Goal: Information Seeking & Learning: Learn about a topic

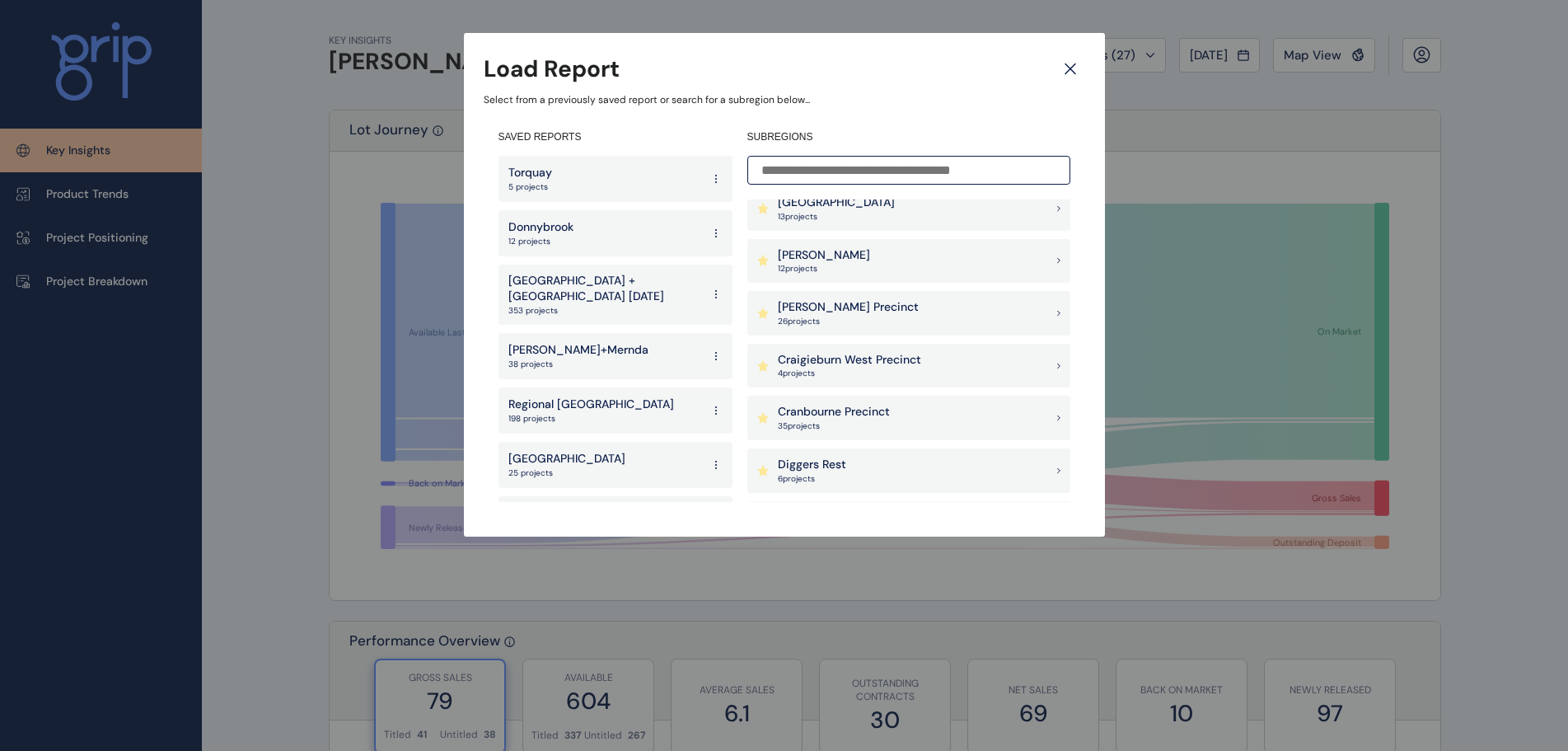
scroll to position [412, 0]
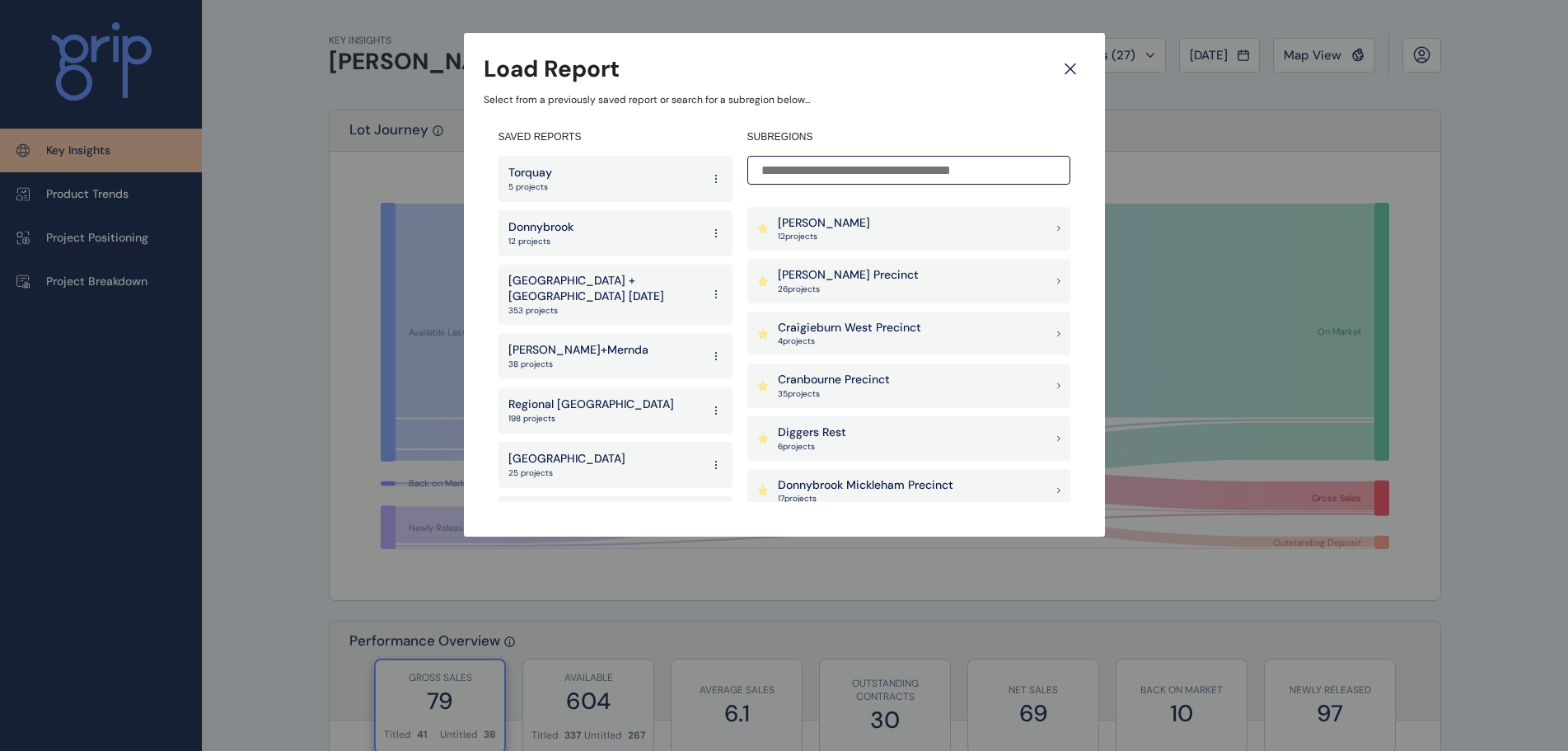
click at [824, 387] on p "Cranbourne Precinct" at bounding box center [834, 380] width 113 height 17
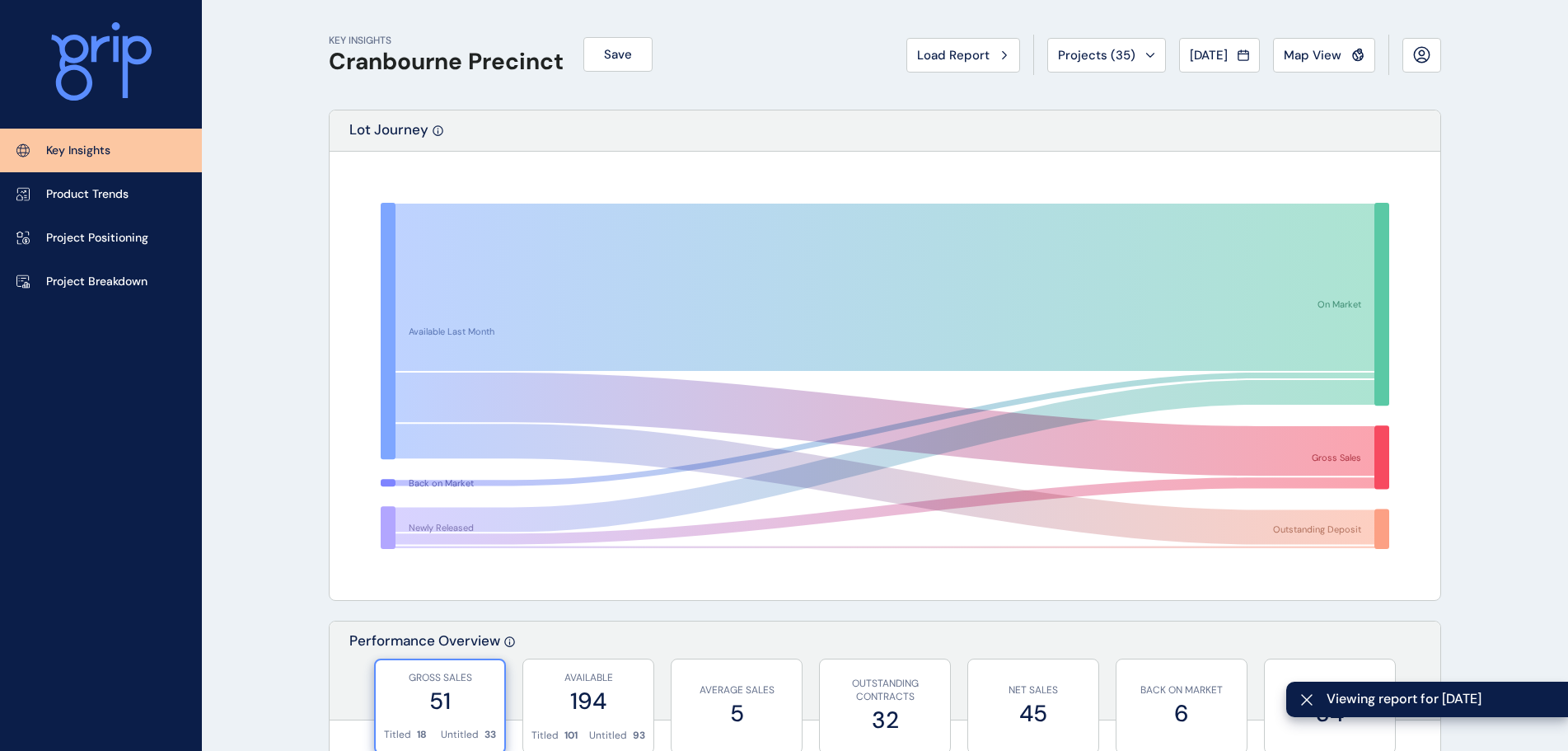
scroll to position [305, 0]
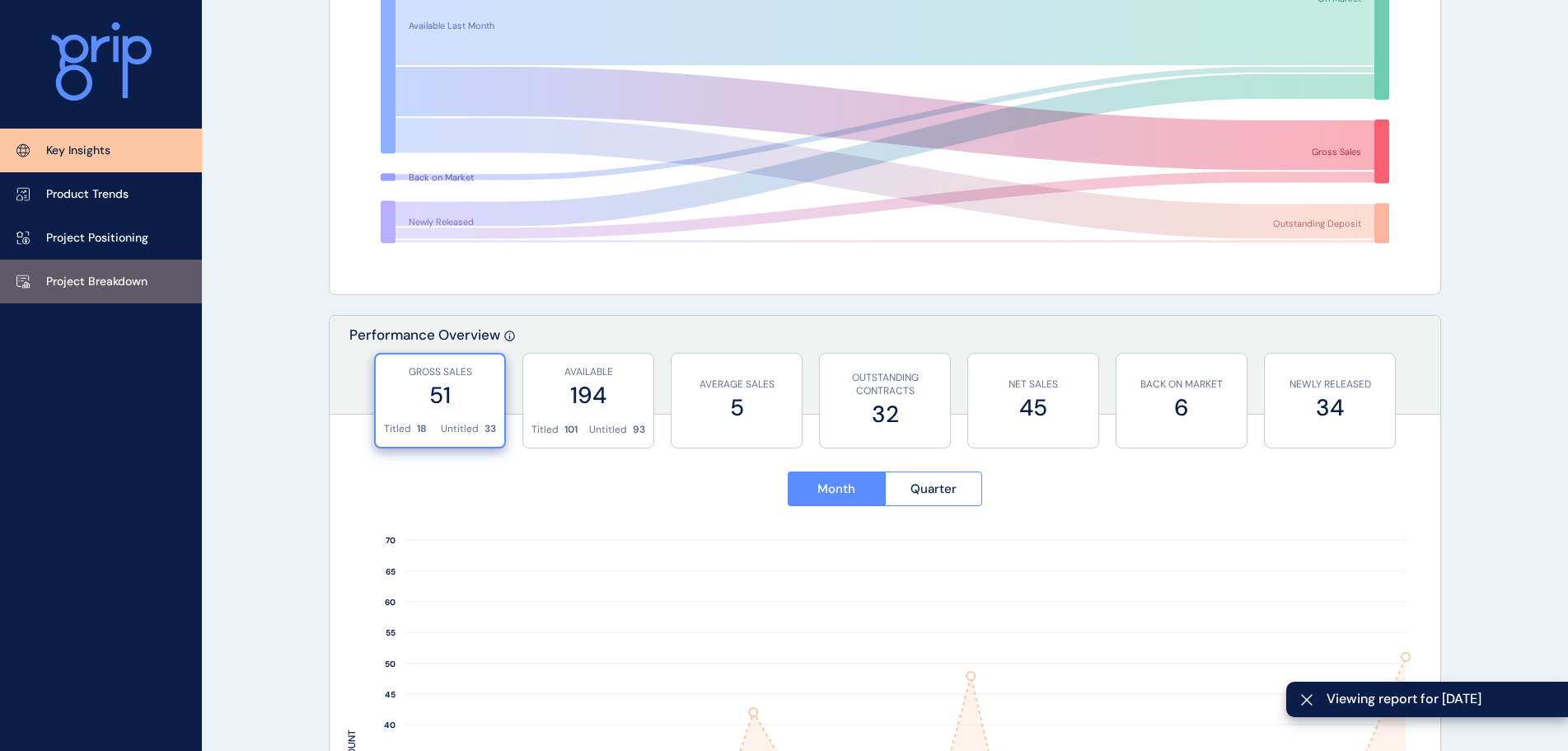
click at [149, 279] on link "Project Breakdown" at bounding box center [101, 281] width 202 height 44
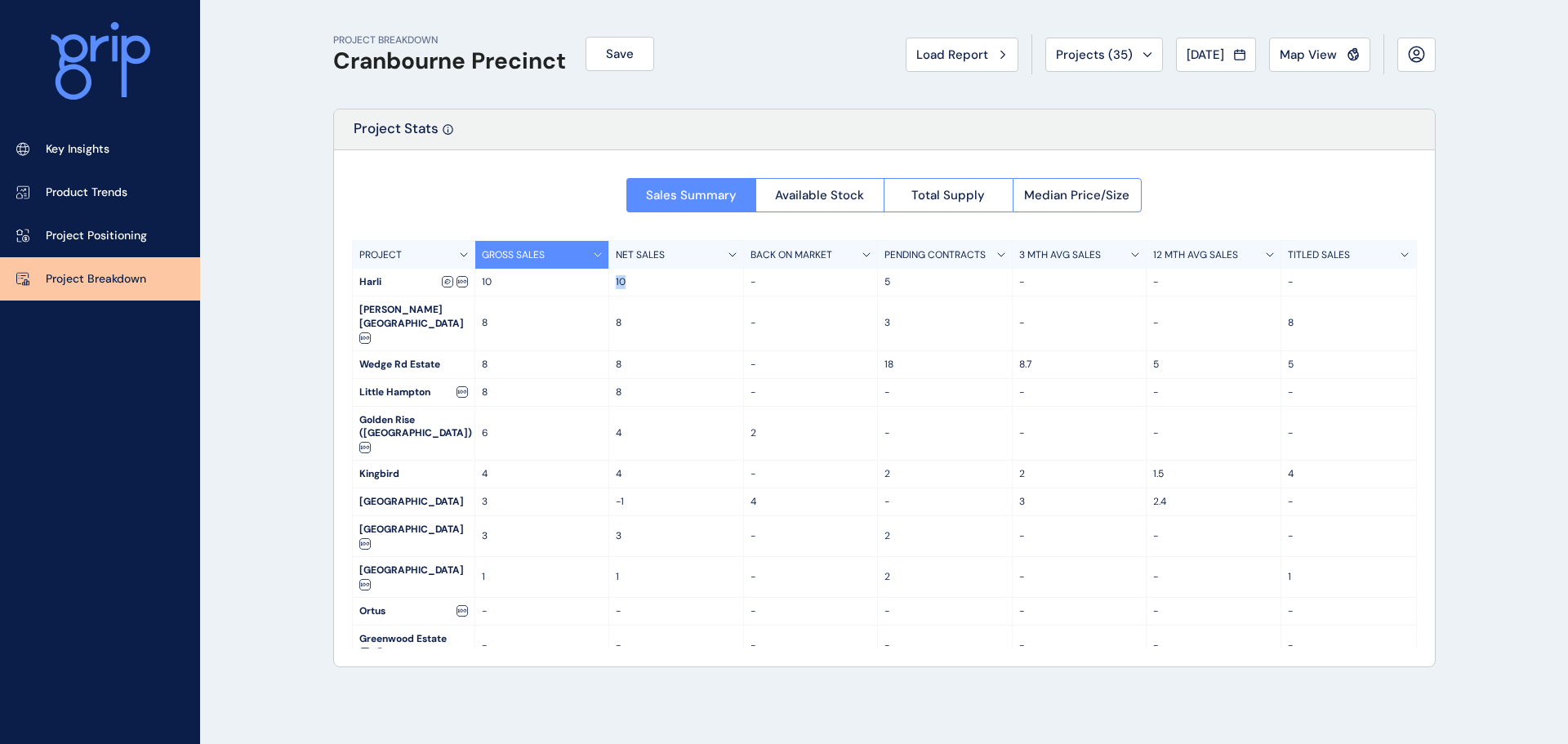
drag, startPoint x: 612, startPoint y: 280, endPoint x: 637, endPoint y: 279, distance: 25.0
click at [637, 279] on div "10" at bounding box center [676, 282] width 135 height 27
click at [638, 279] on p "10" at bounding box center [676, 282] width 121 height 14
click at [636, 275] on div "10" at bounding box center [676, 282] width 135 height 27
click at [604, 204] on div "Sales Summary Available Stock Total Supply Median Price/Size PROJECT GROSS SALE…" at bounding box center [884, 408] width 1101 height 516
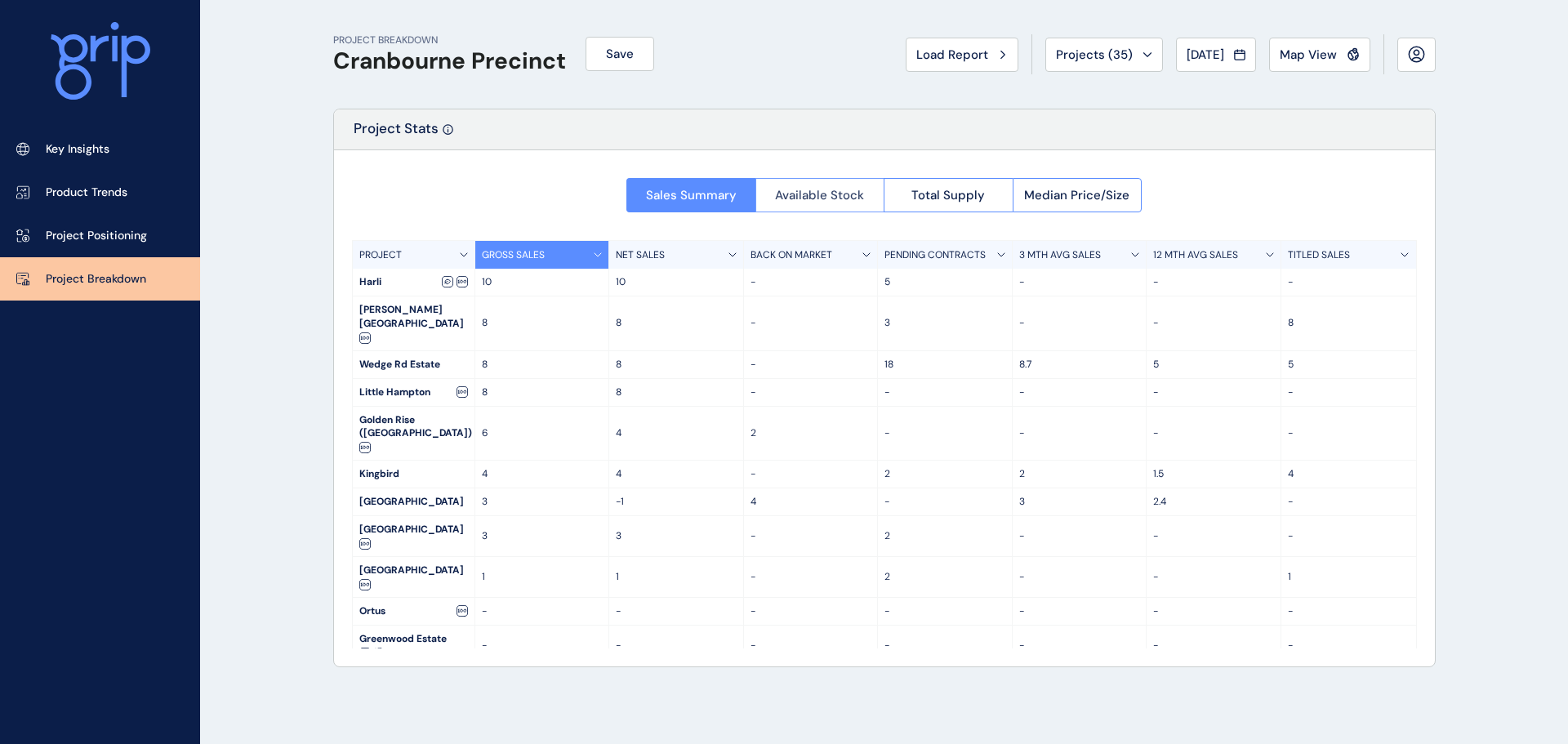
click at [792, 204] on button "Available Stock" at bounding box center [820, 195] width 129 height 34
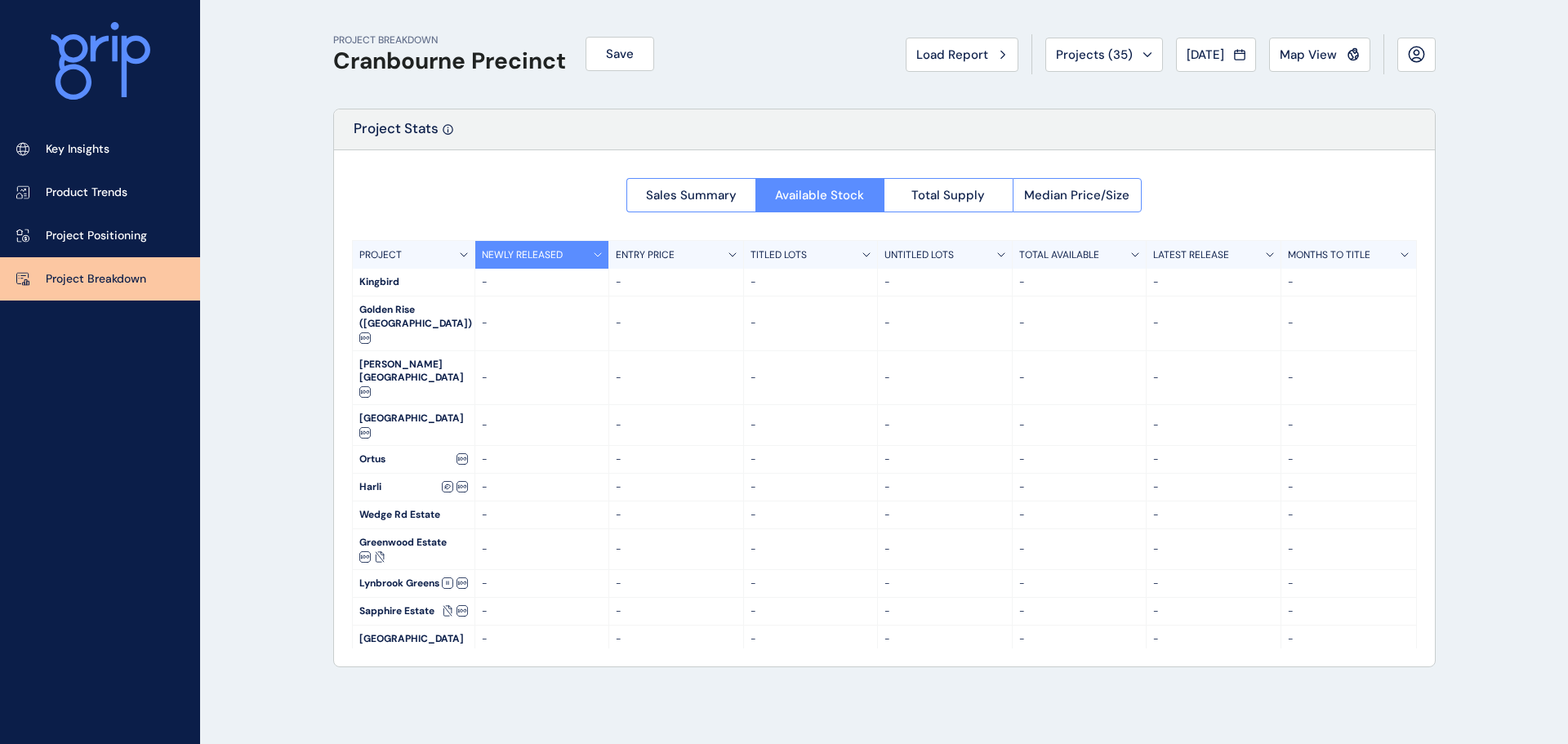
click at [958, 192] on div at bounding box center [884, 408] width 1101 height 516
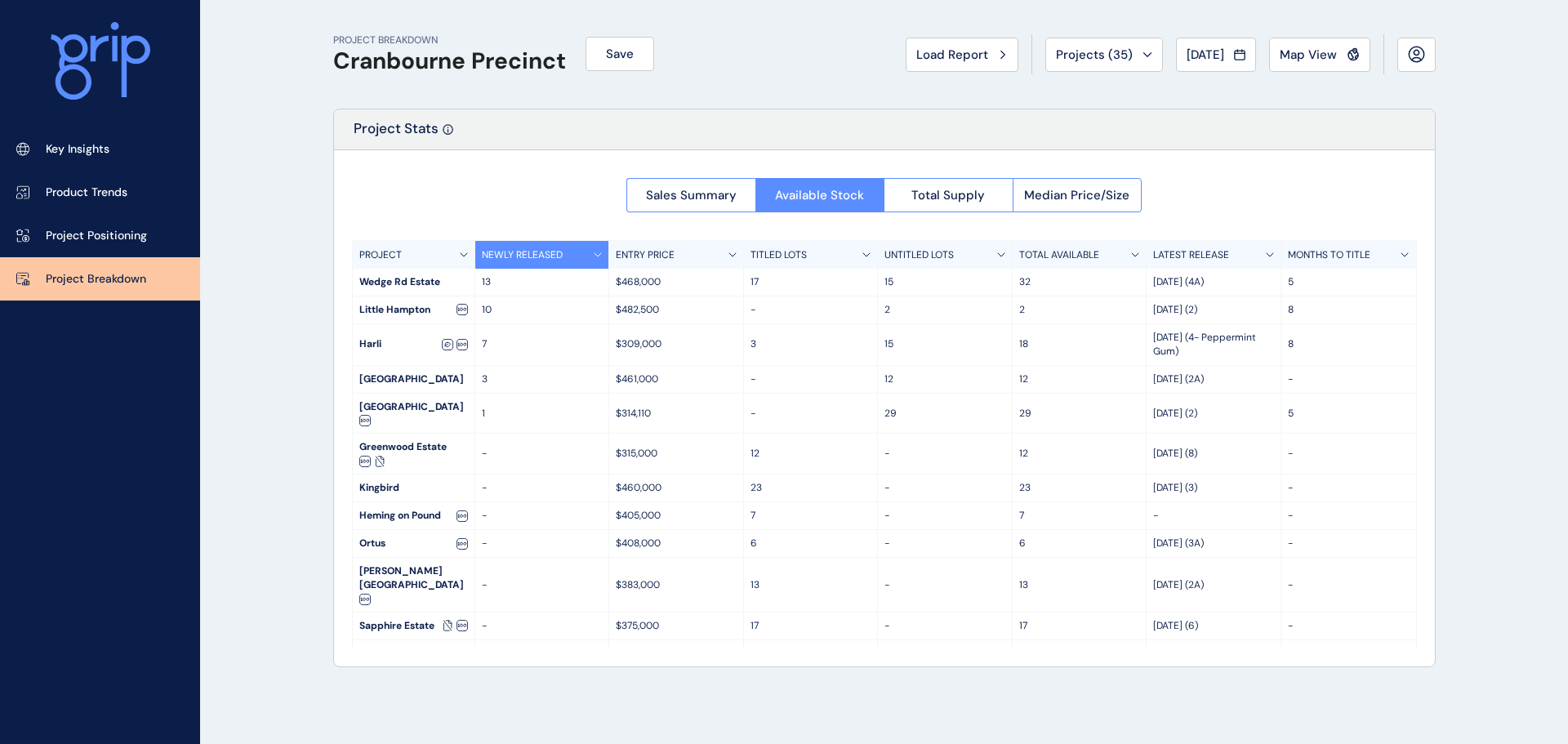
click at [958, 192] on span "Total Supply" at bounding box center [949, 195] width 74 height 16
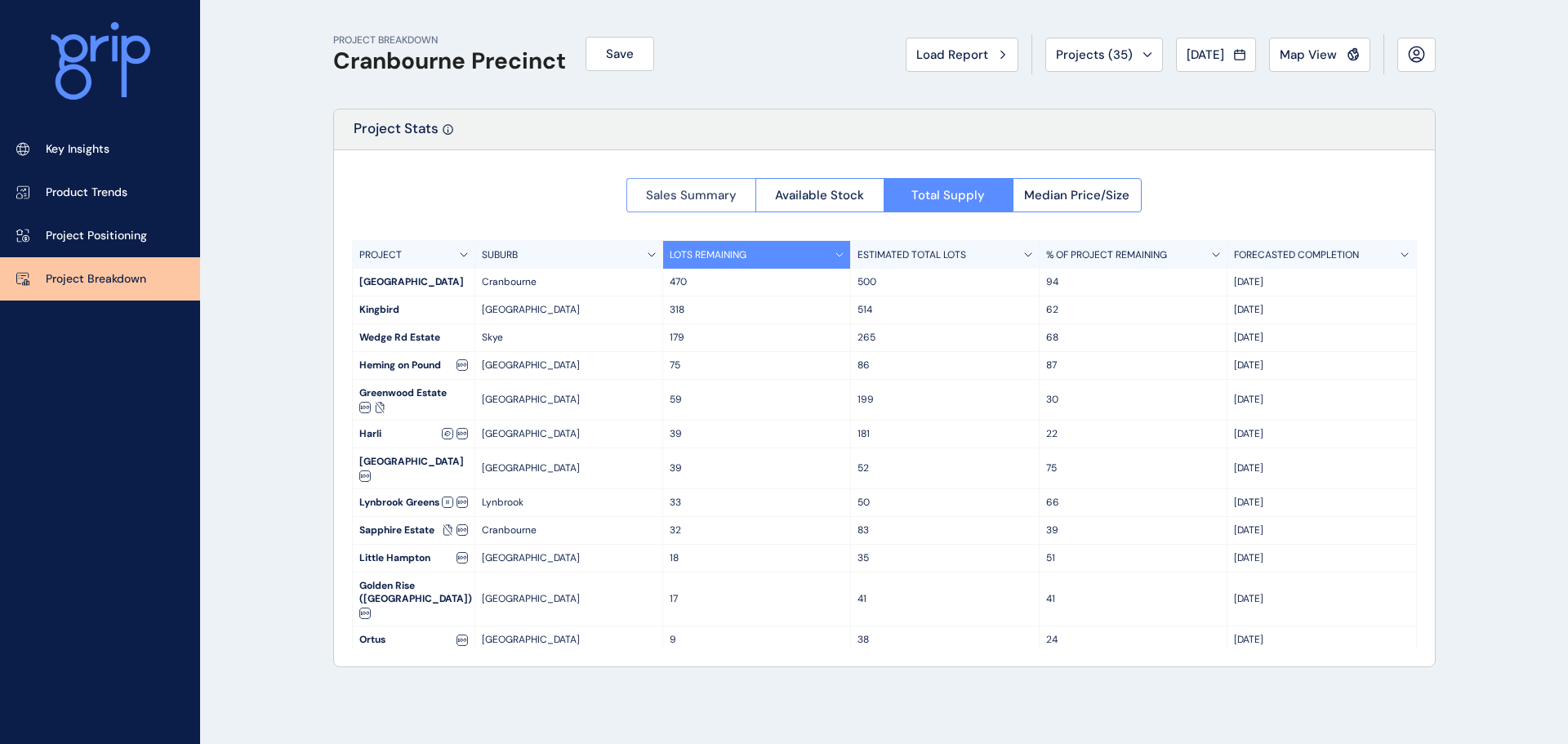
click at [707, 204] on button "Sales Summary" at bounding box center [691, 195] width 129 height 34
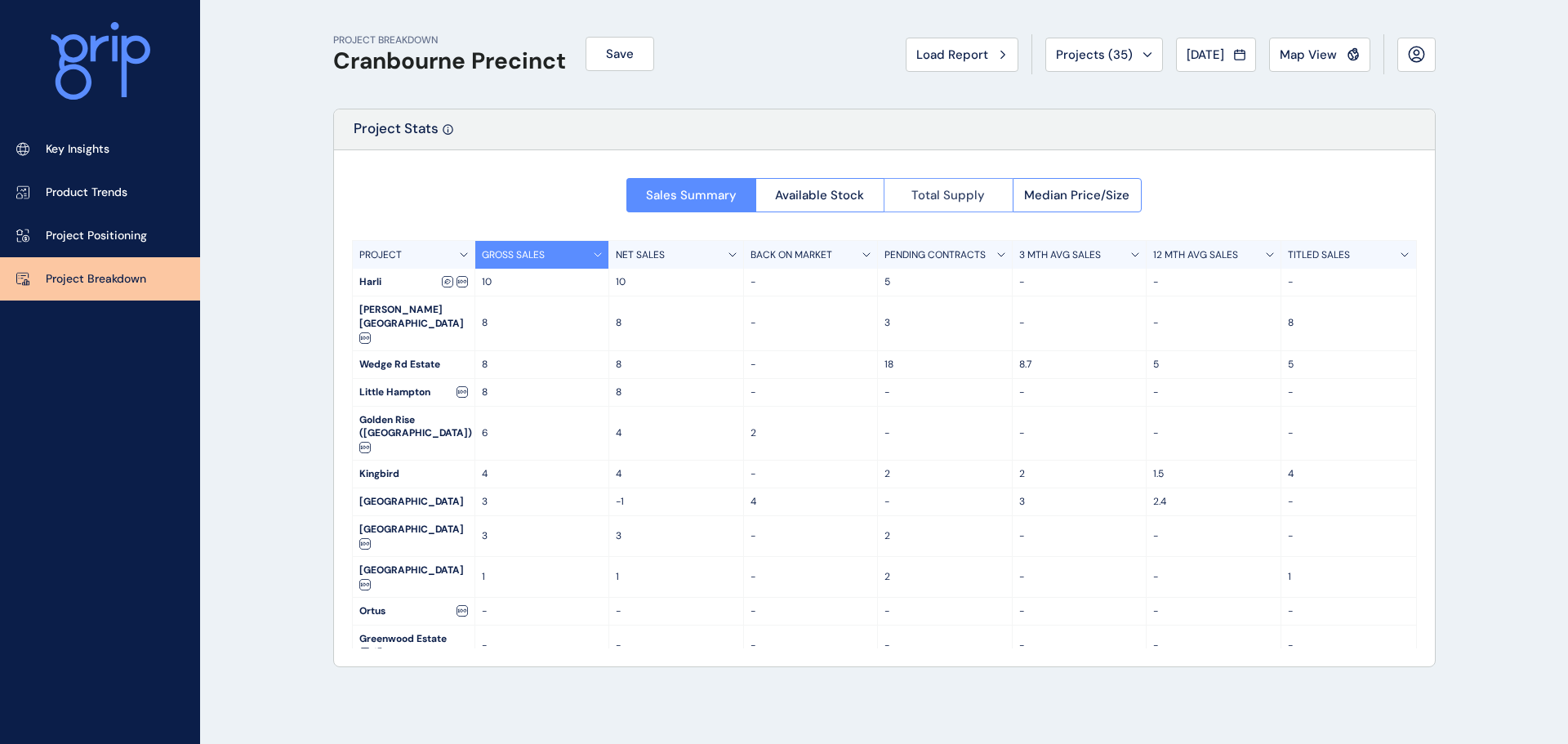
click at [928, 198] on span "Total Supply" at bounding box center [949, 195] width 74 height 16
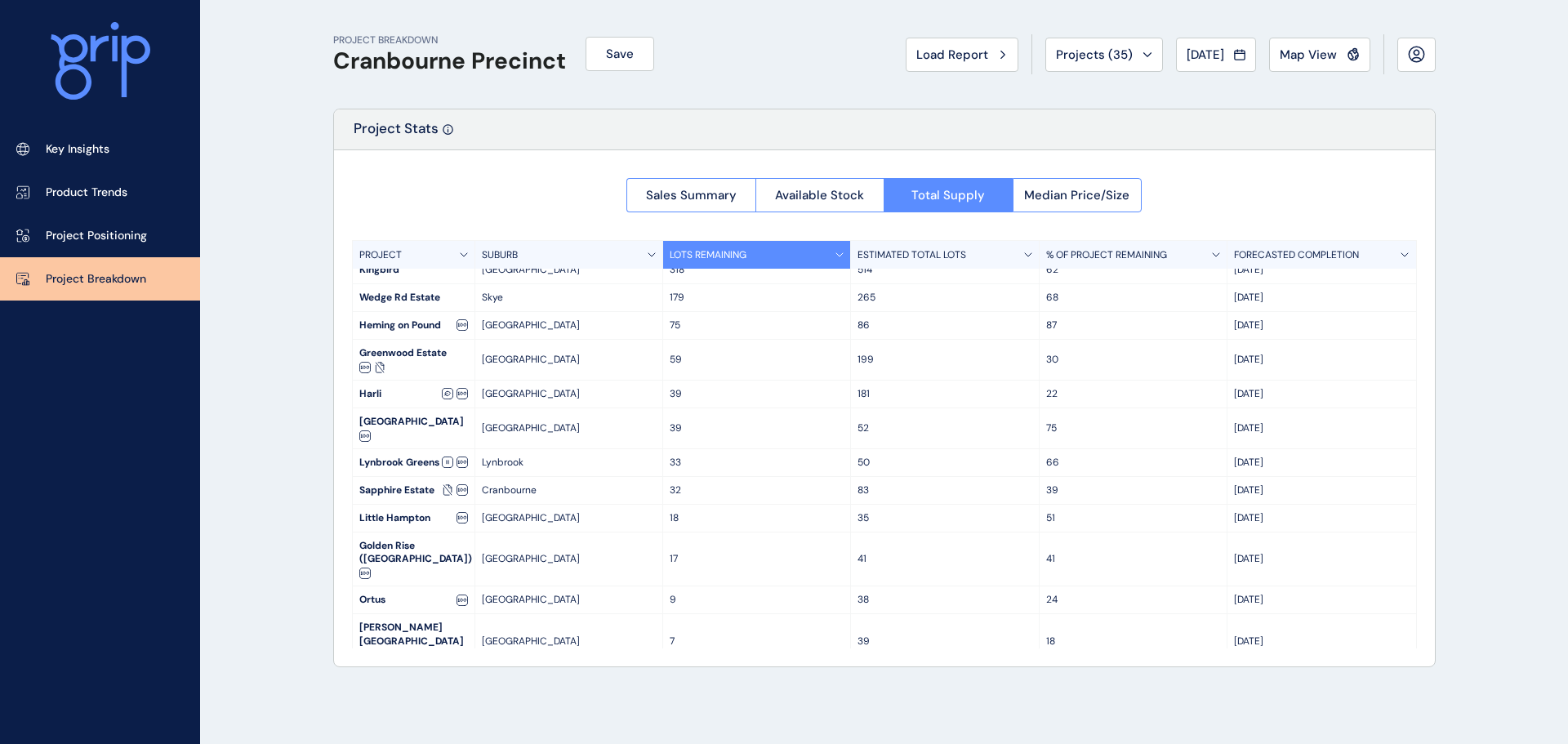
scroll to position [61, 0]
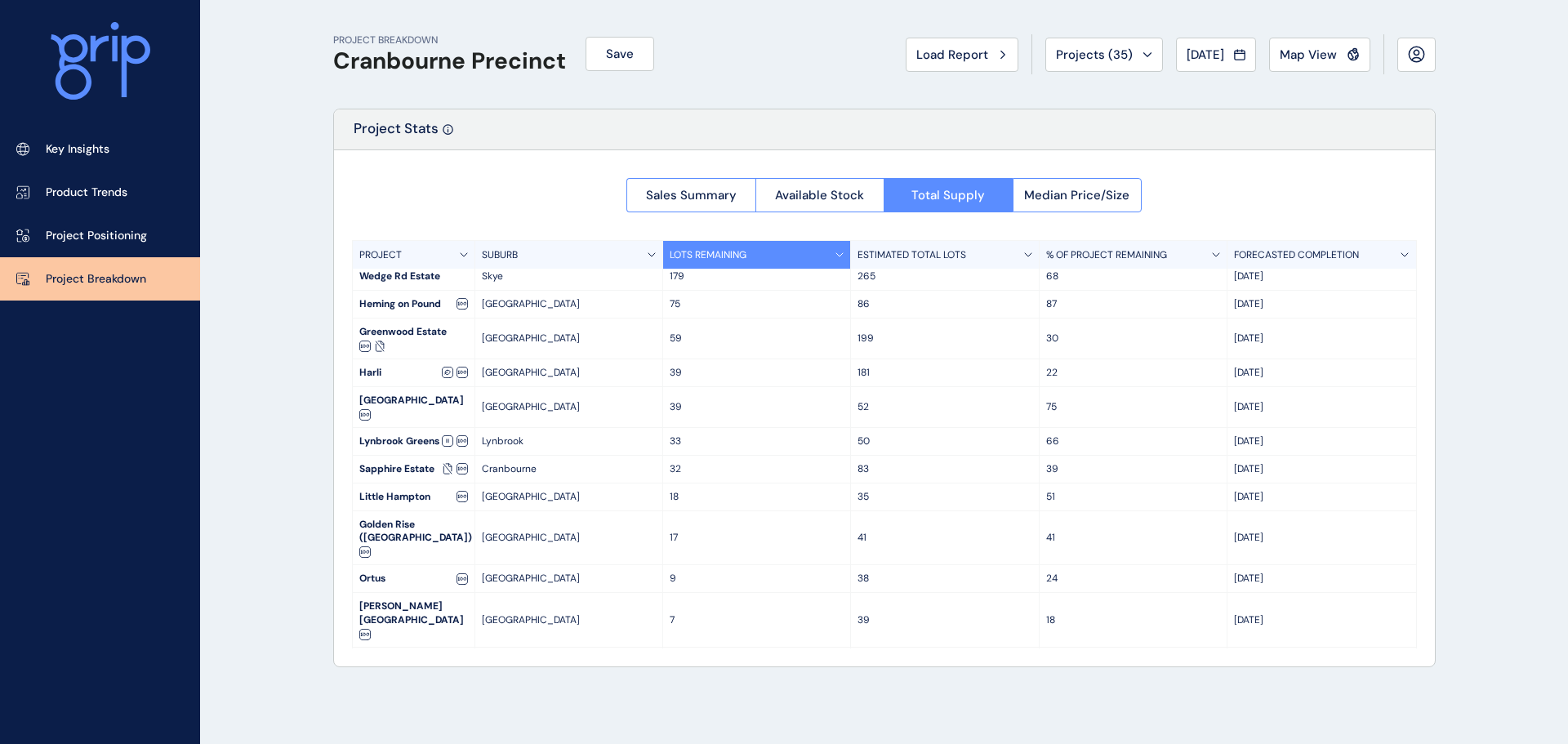
click at [855, 648] on div "250" at bounding box center [945, 667] width 188 height 40
click at [886, 661] on p "250" at bounding box center [944, 667] width 174 height 14
drag, startPoint x: 875, startPoint y: 635, endPoint x: 858, endPoint y: 639, distance: 17.5
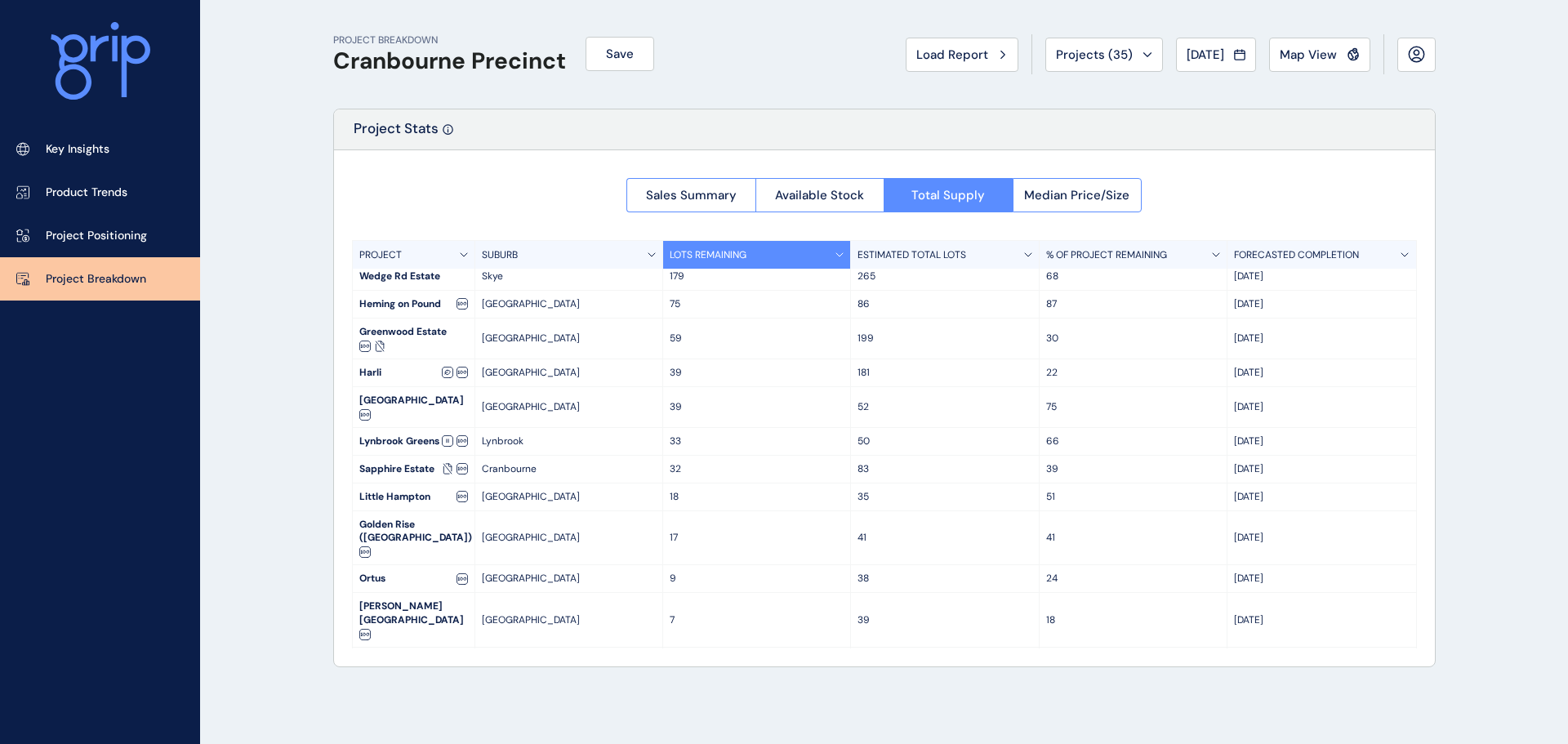
click at [858, 661] on p "250" at bounding box center [944, 667] width 174 height 14
click at [937, 617] on div "39" at bounding box center [945, 620] width 188 height 54
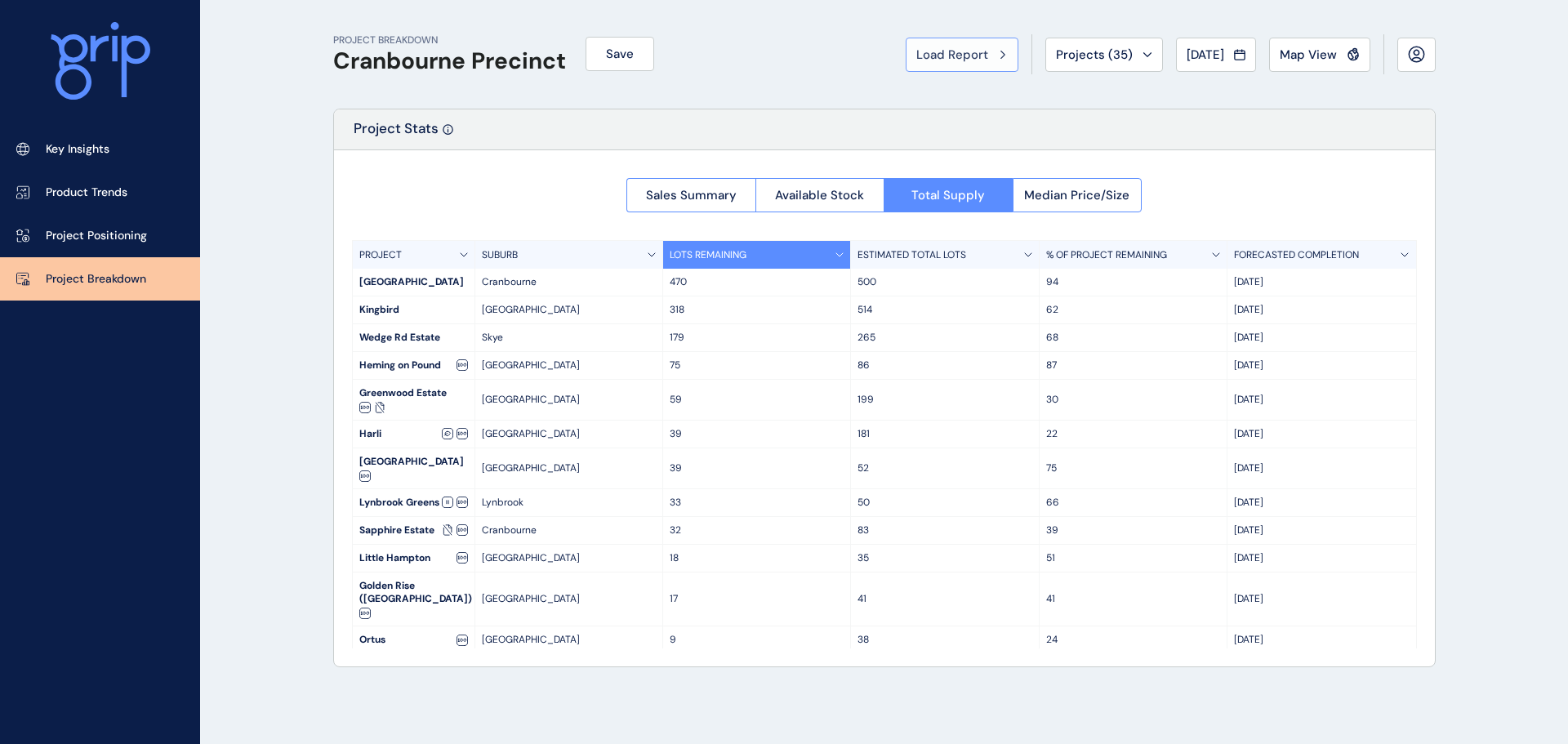
click at [958, 51] on span "Load Report" at bounding box center [953, 54] width 72 height 16
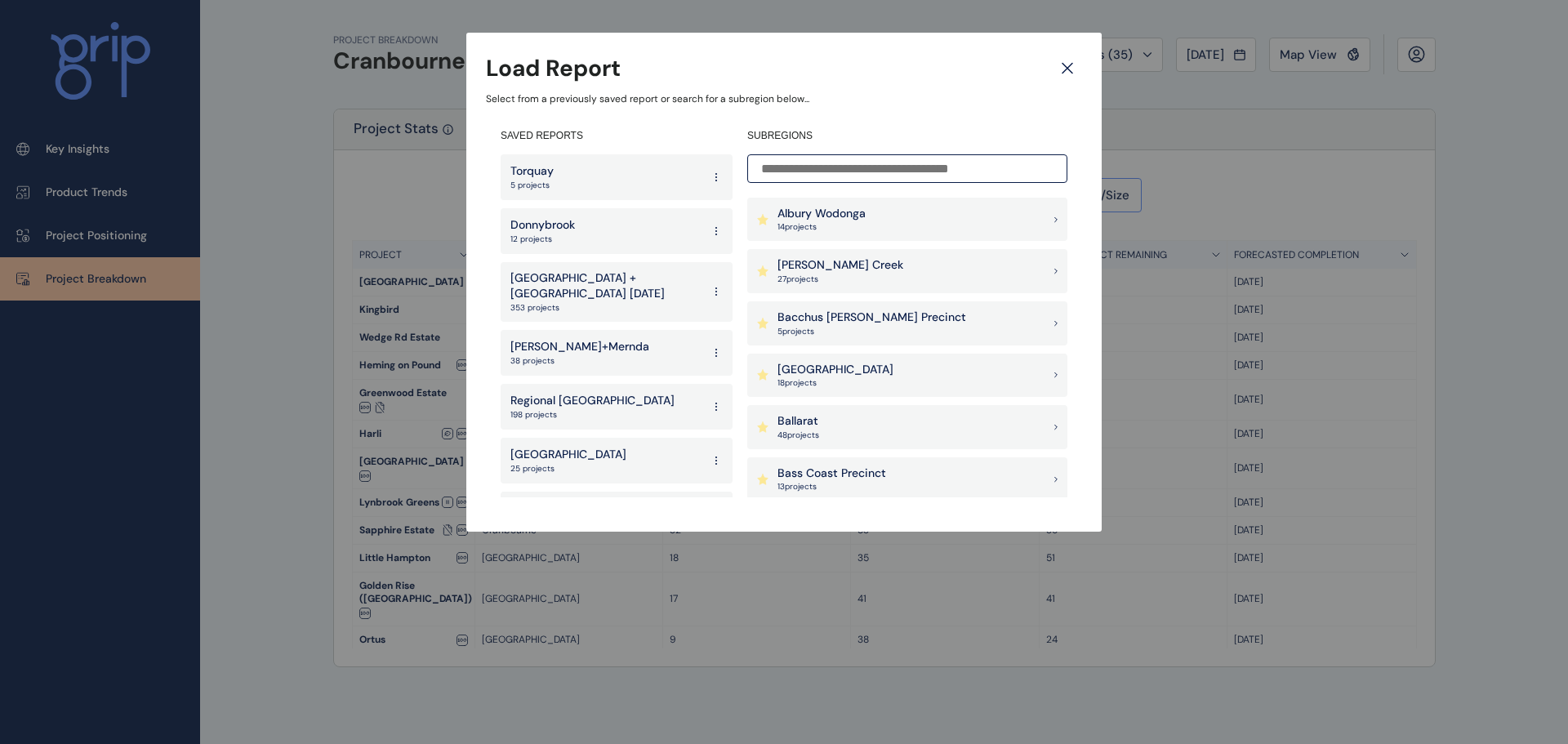
click at [1068, 67] on icon at bounding box center [1067, 69] width 10 height 10
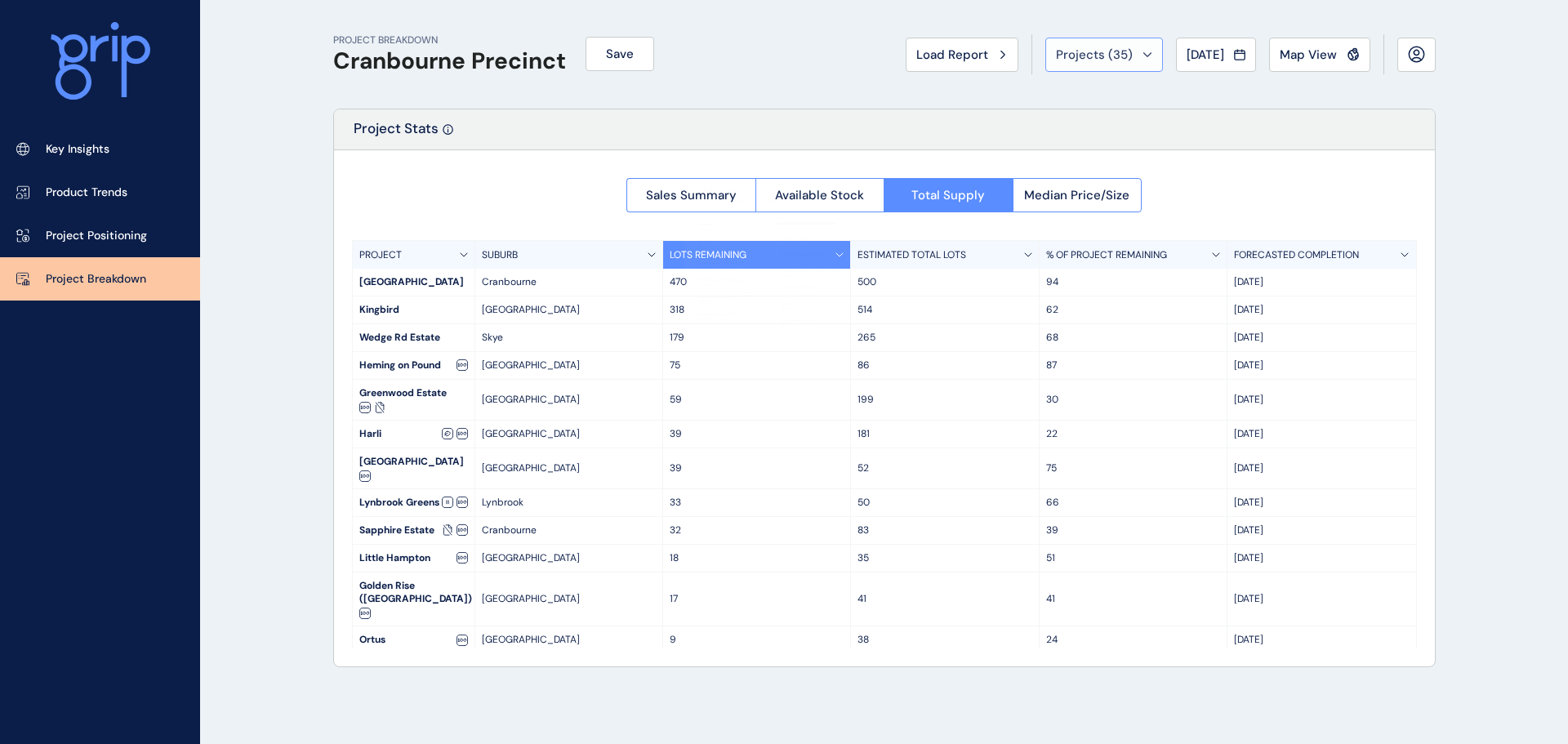
click at [1107, 49] on span "Projects ( 35 )" at bounding box center [1094, 54] width 77 height 16
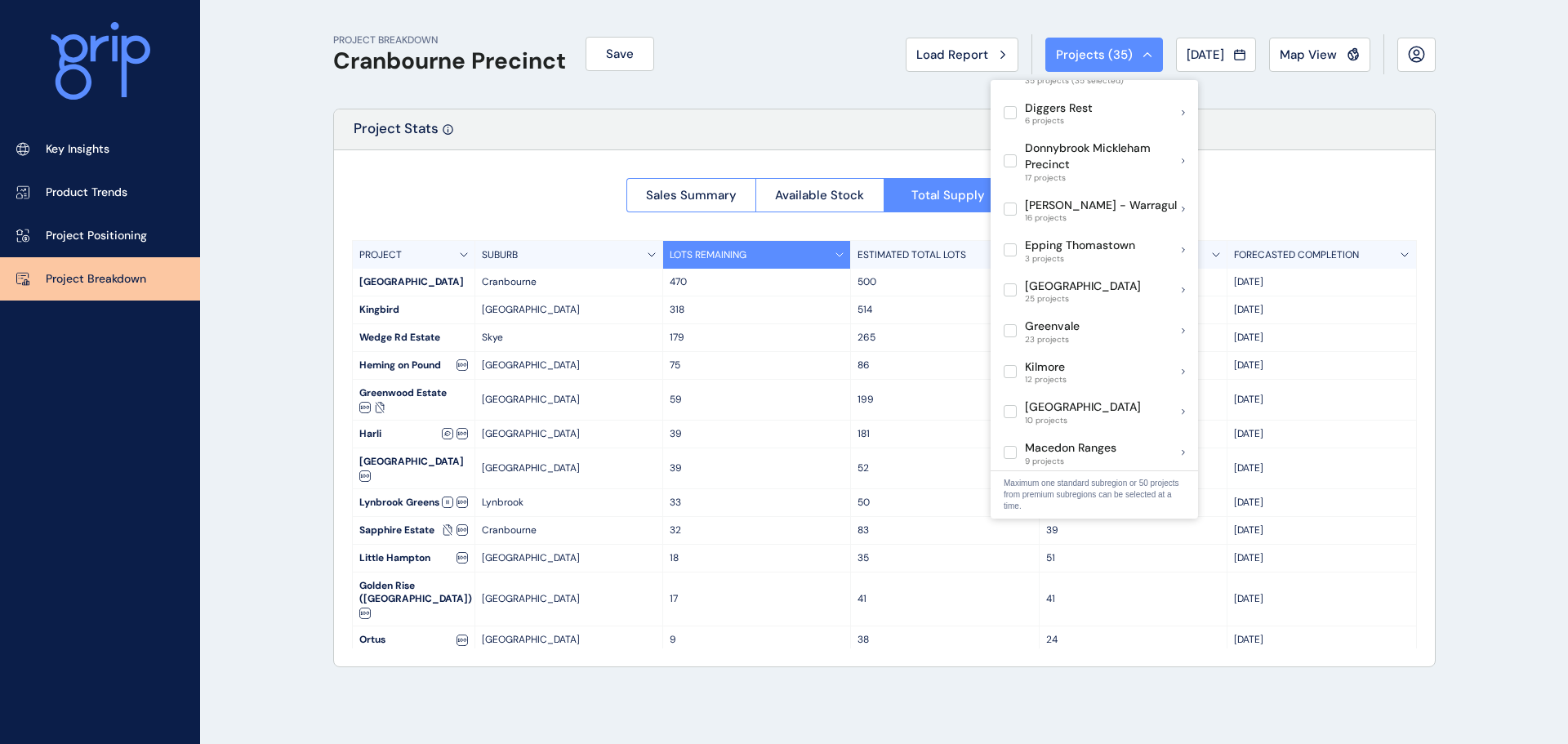
scroll to position [327, 0]
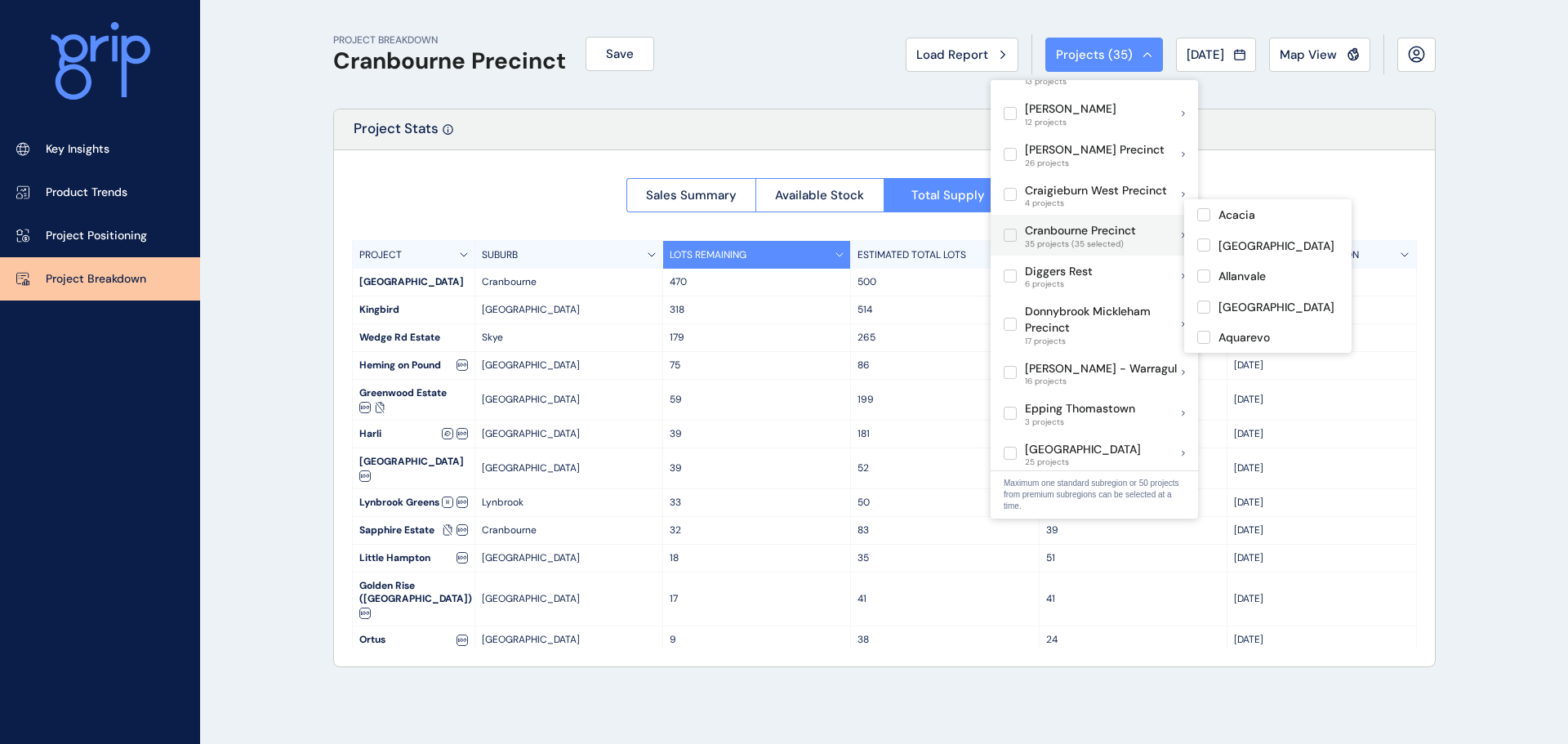
click at [1008, 229] on label at bounding box center [1010, 235] width 13 height 13
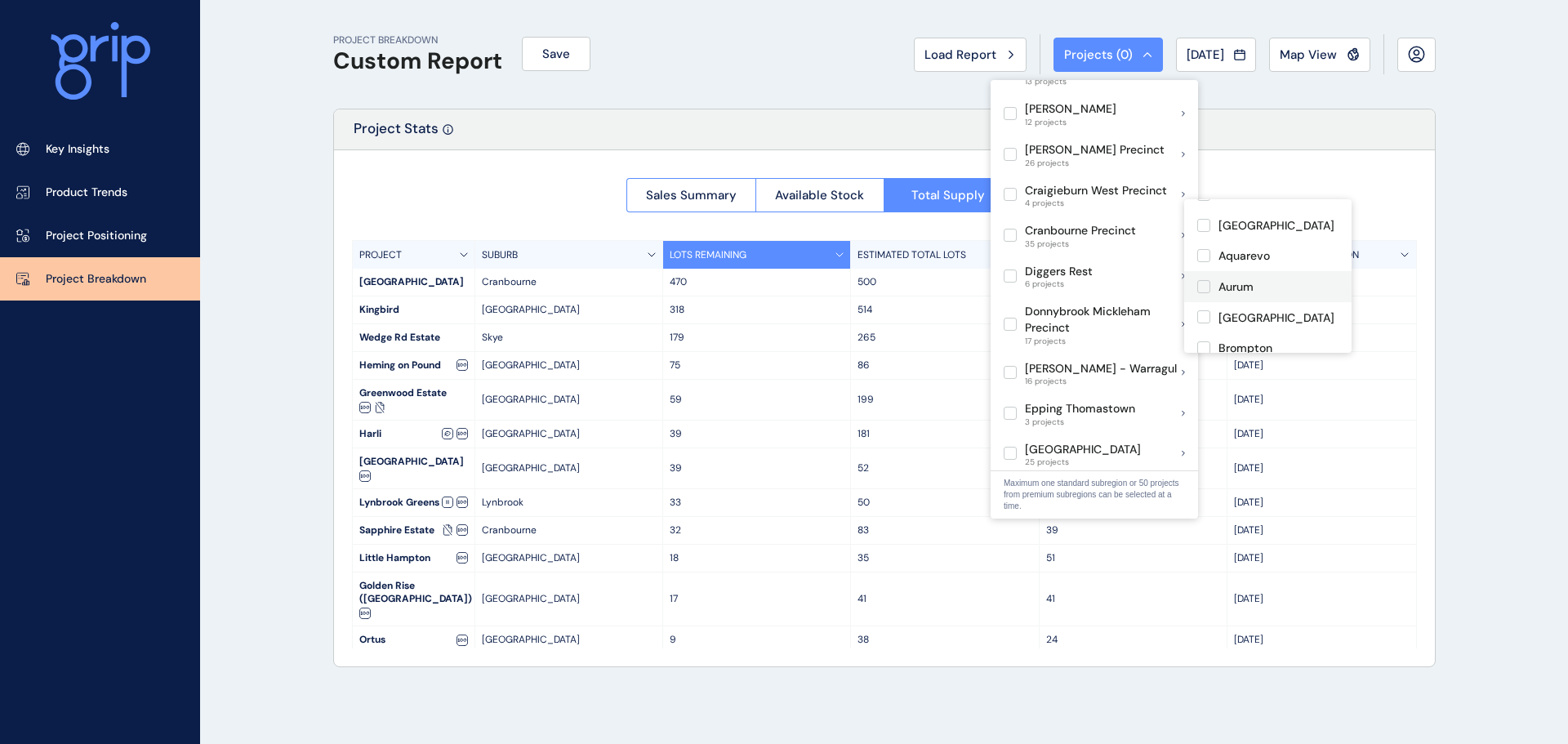
scroll to position [163, 0]
click at [1200, 267] on label at bounding box center [1203, 266] width 13 height 13
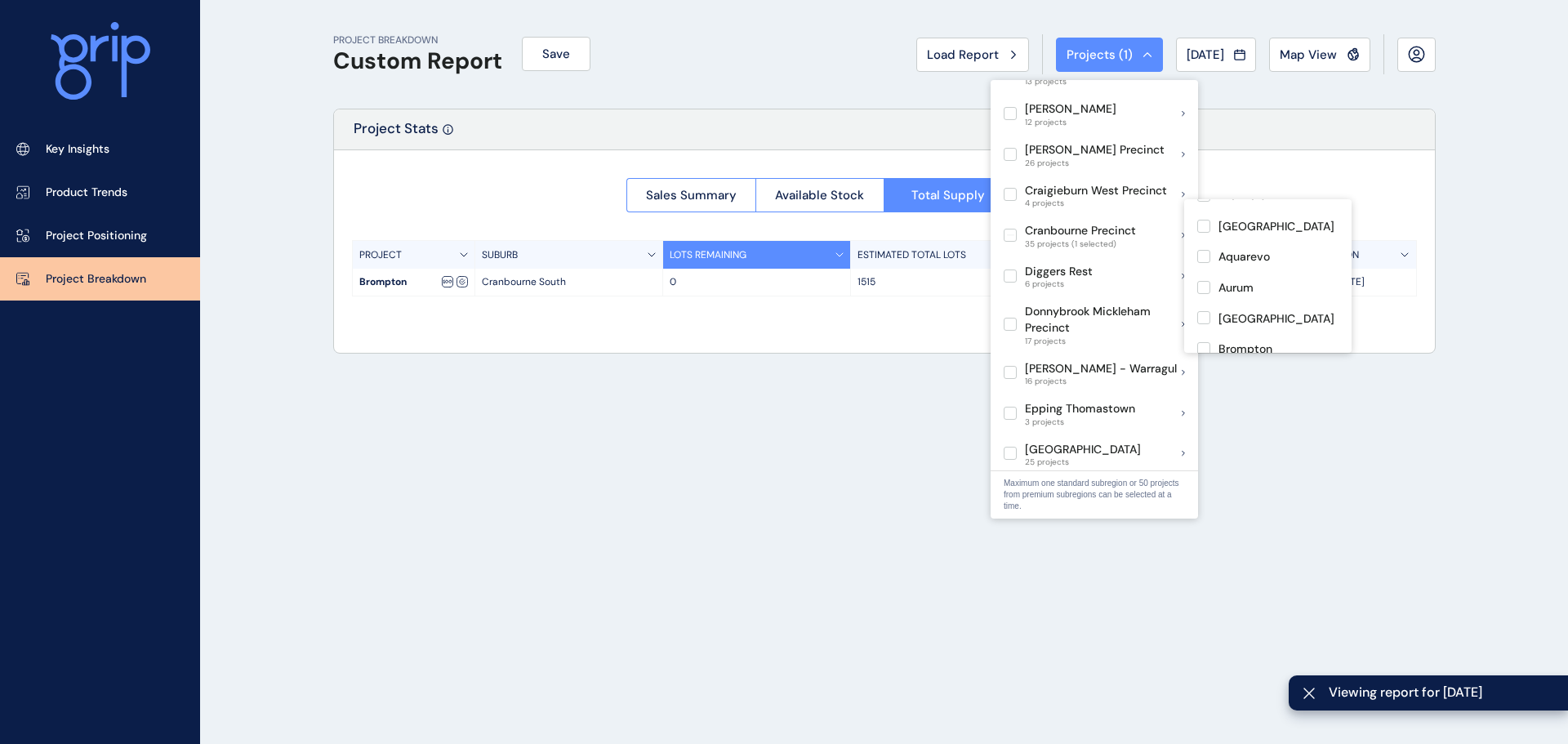
scroll to position [81, 0]
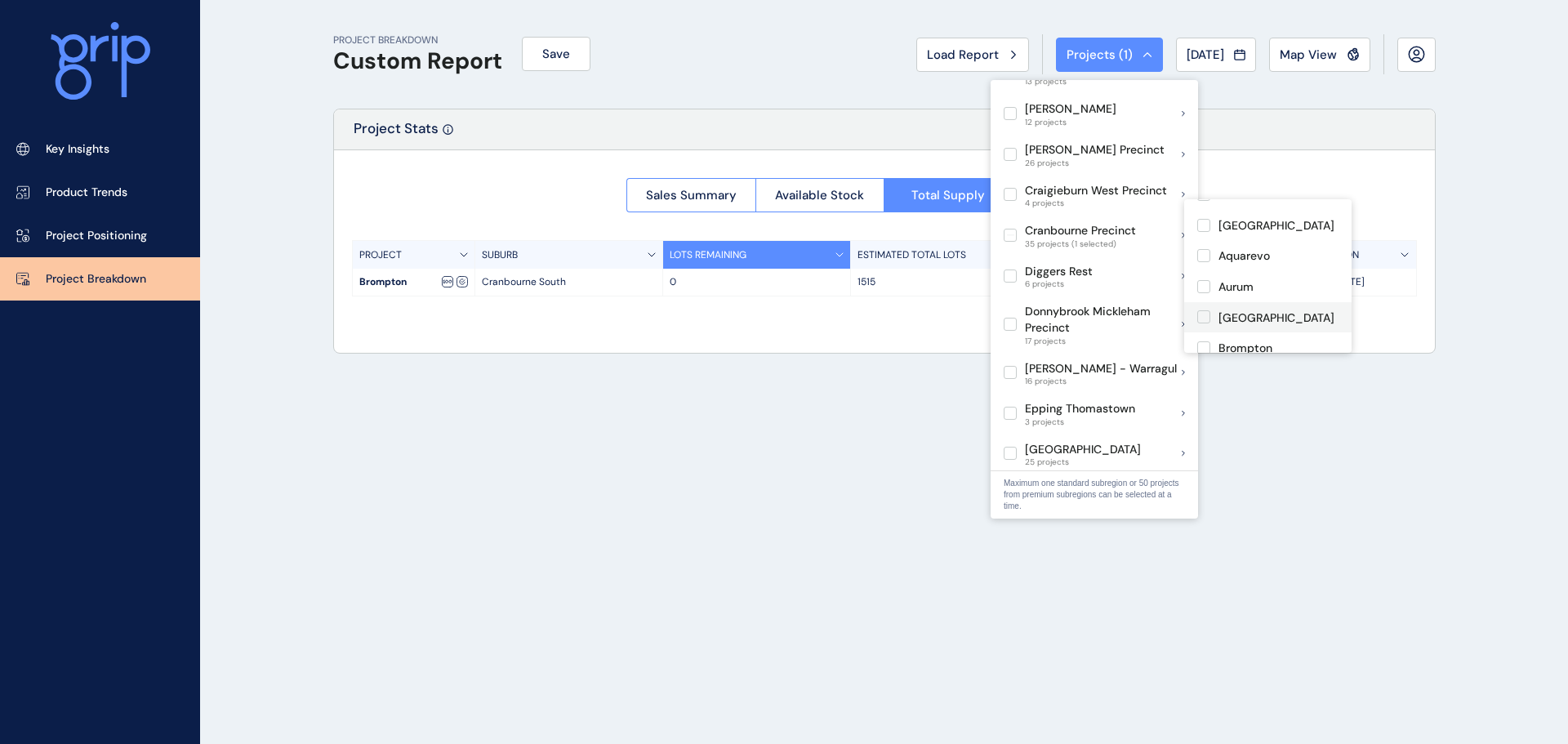
click at [1207, 316] on label at bounding box center [1203, 316] width 13 height 13
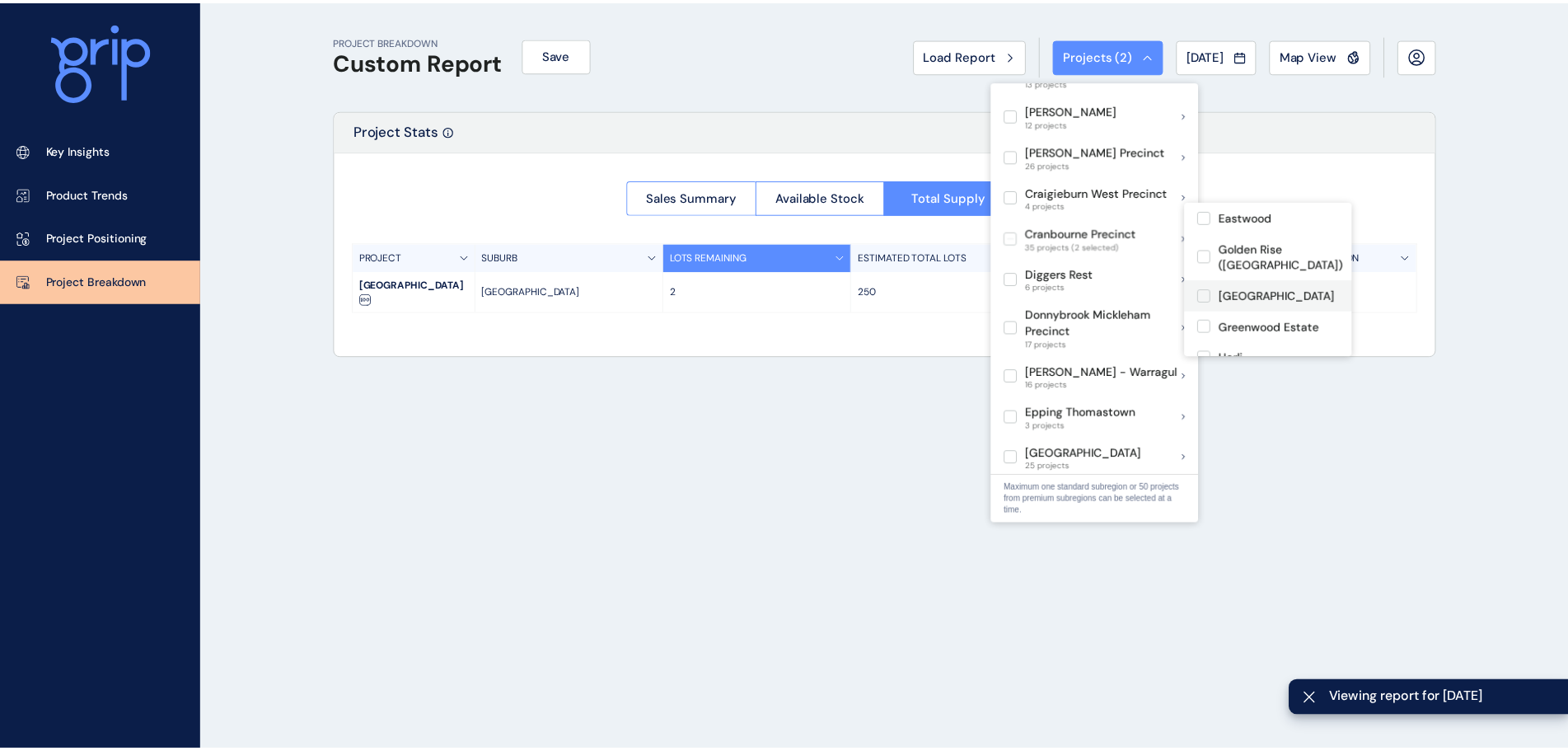
scroll to position [412, 0]
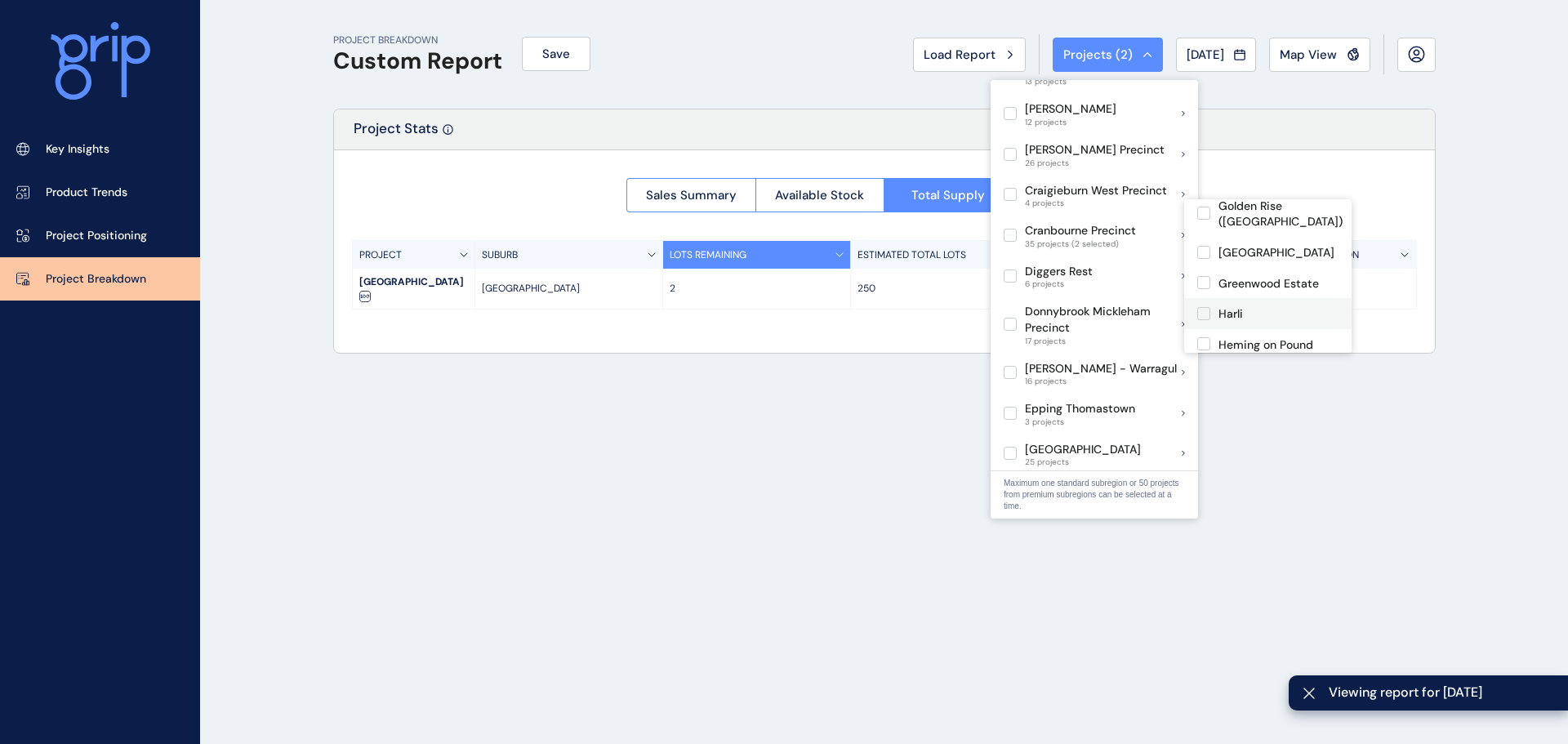
click at [1203, 310] on label at bounding box center [1203, 313] width 13 height 13
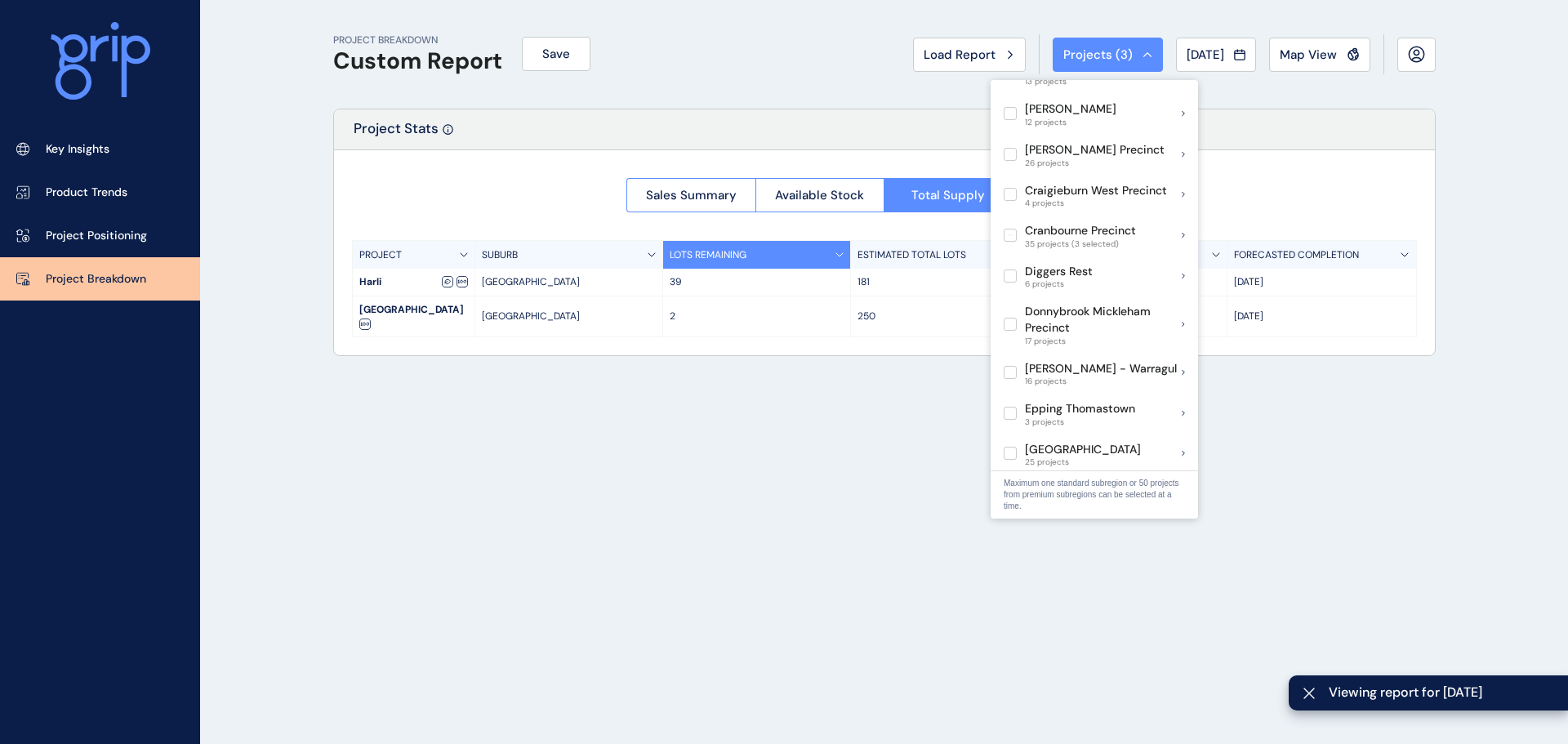
click at [1268, 424] on div "PROJECT BREAKDOWN Custom Report Save Load Report Projects ( 3 ) [DATE] 2025 < >…" at bounding box center [884, 372] width 1144 height 744
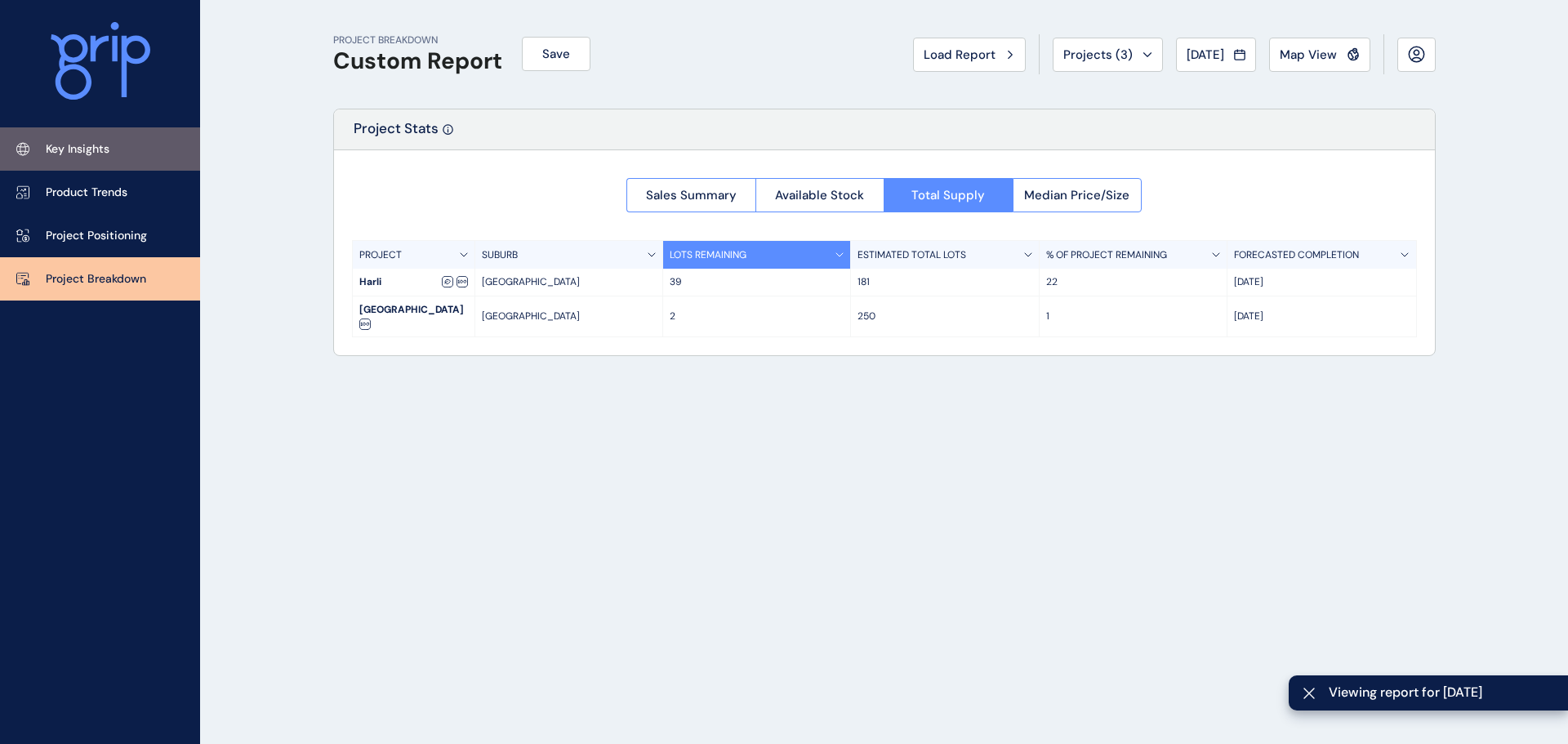
click at [70, 154] on p "Key Insights" at bounding box center [78, 149] width 64 height 16
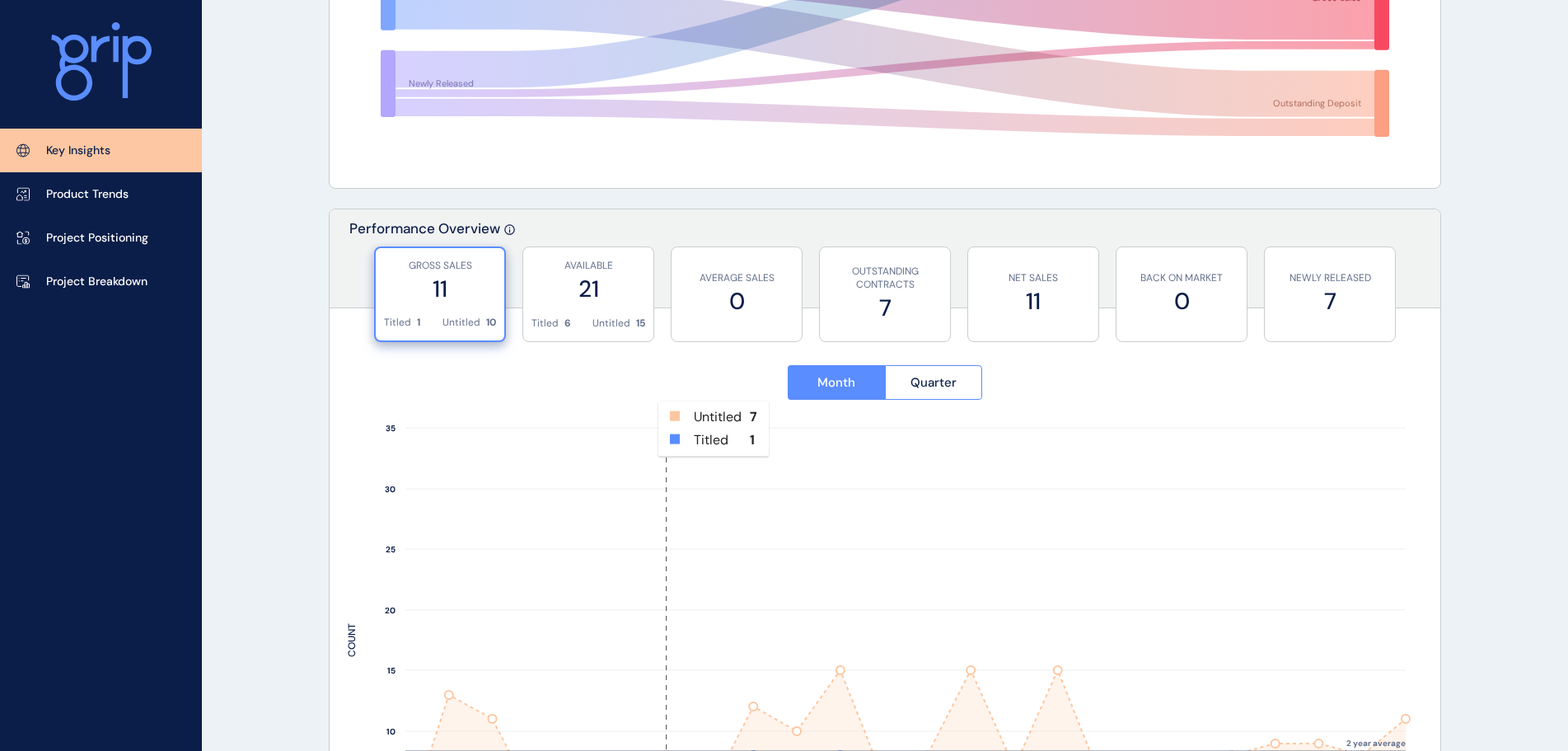
scroll to position [742, 0]
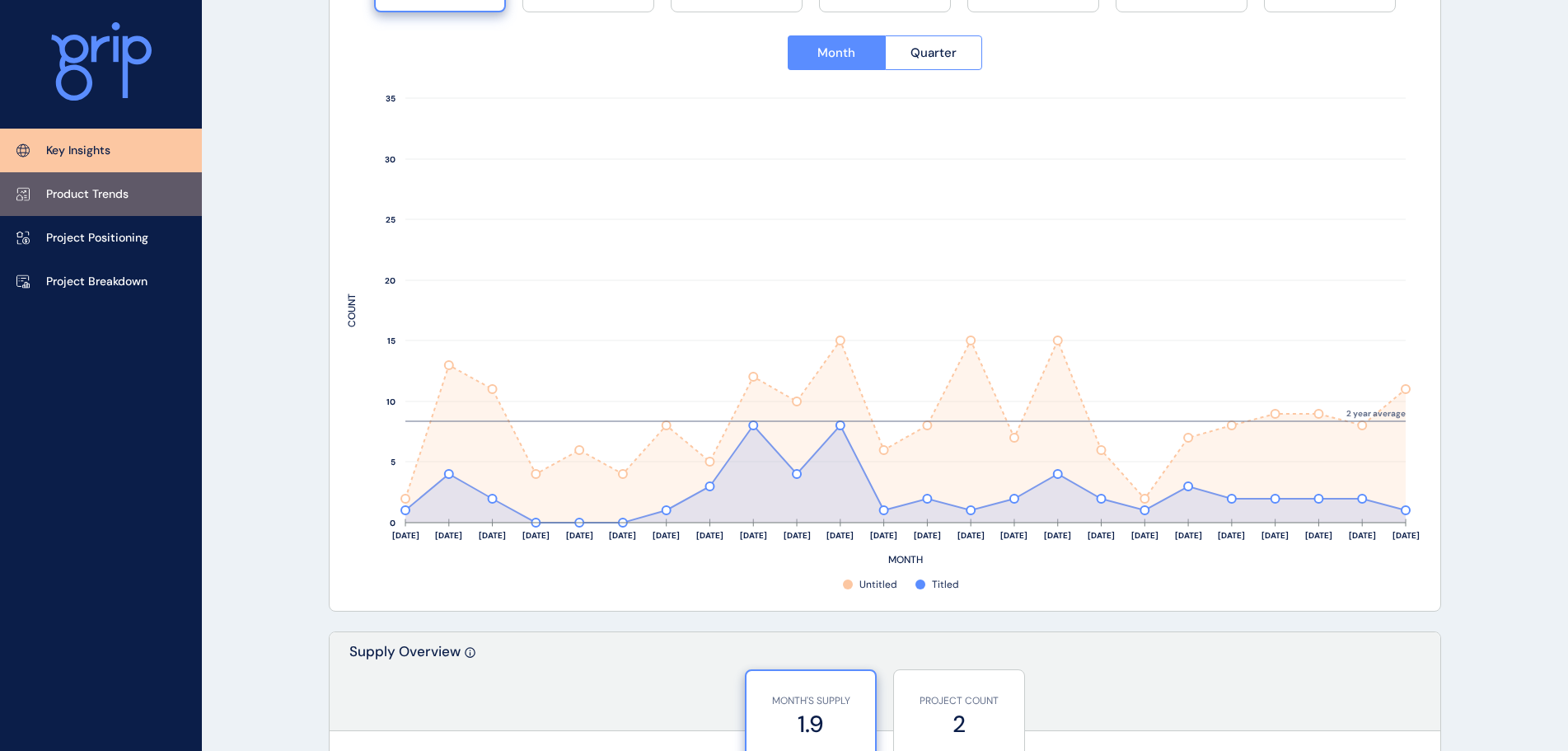
click at [115, 191] on p "Product Trends" at bounding box center [87, 194] width 82 height 17
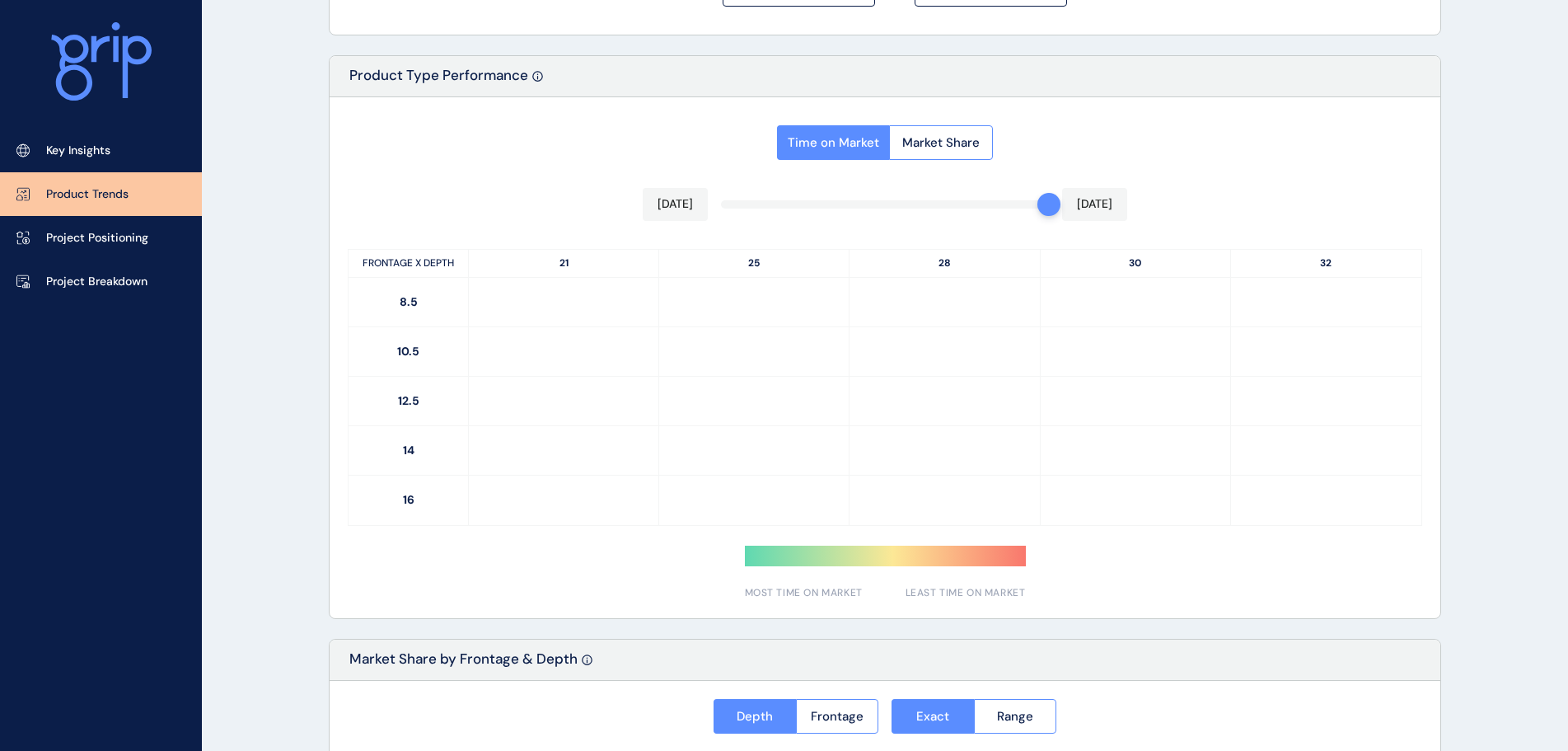
type input "*********"
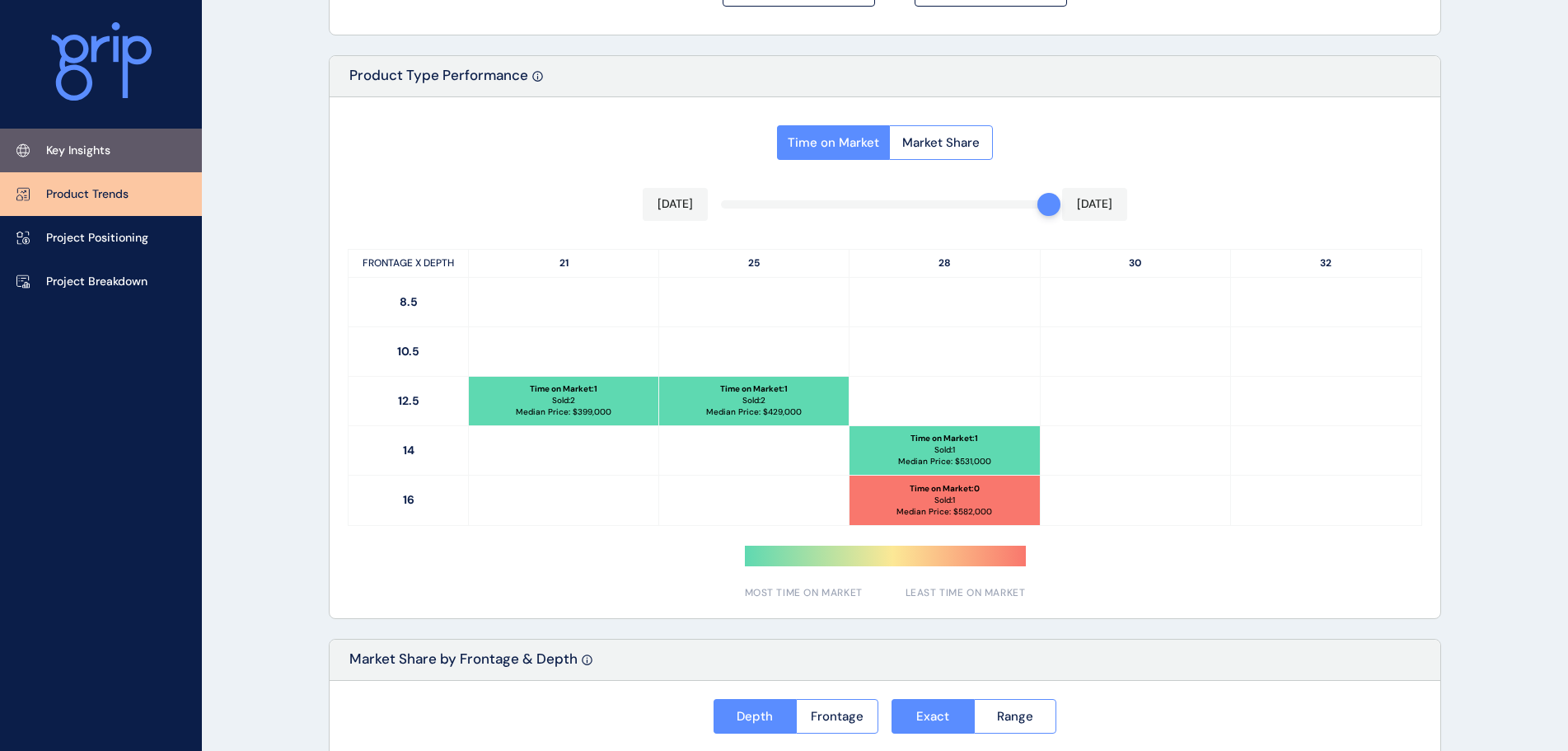
click at [91, 149] on p "Key Insights" at bounding box center [78, 151] width 65 height 17
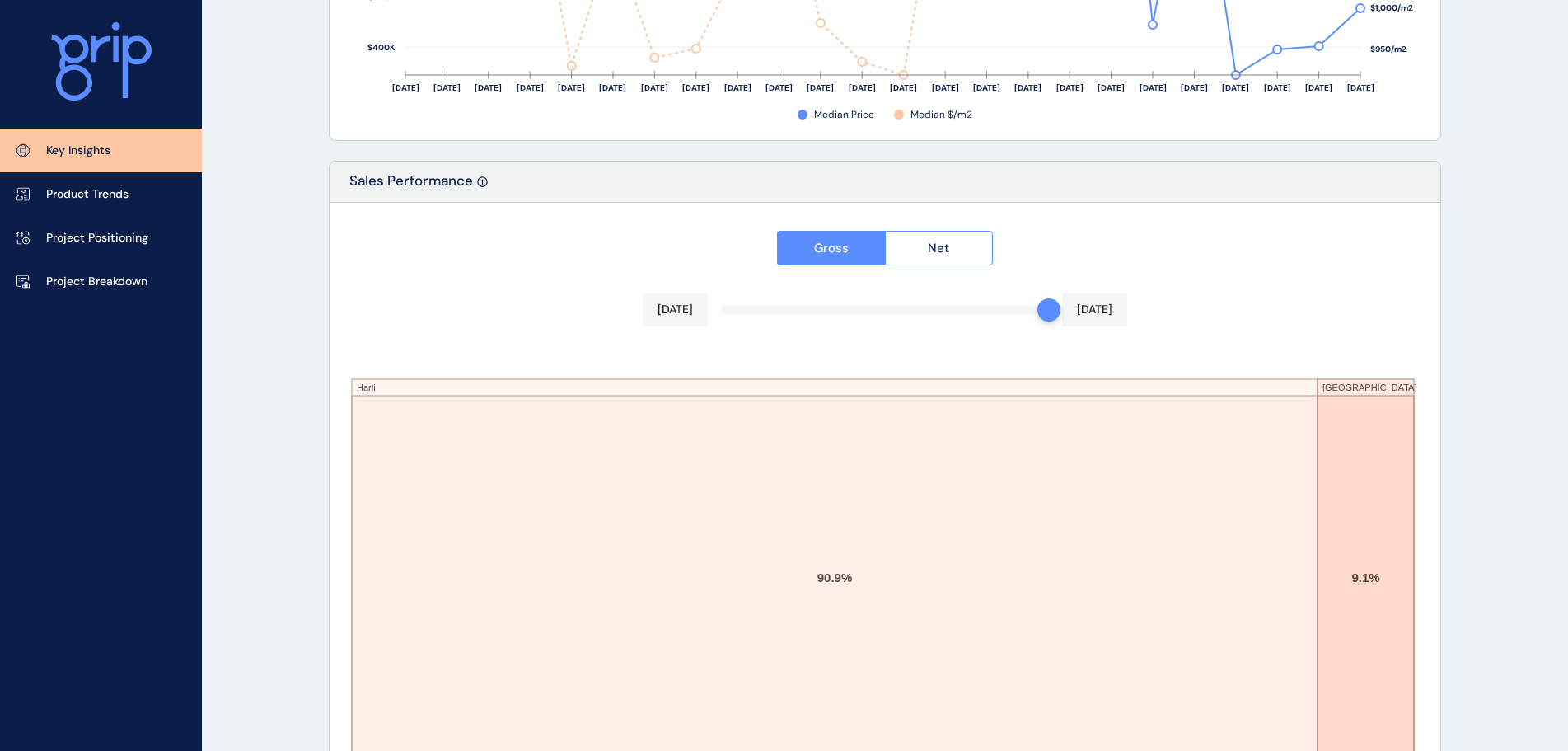
scroll to position [2719, 0]
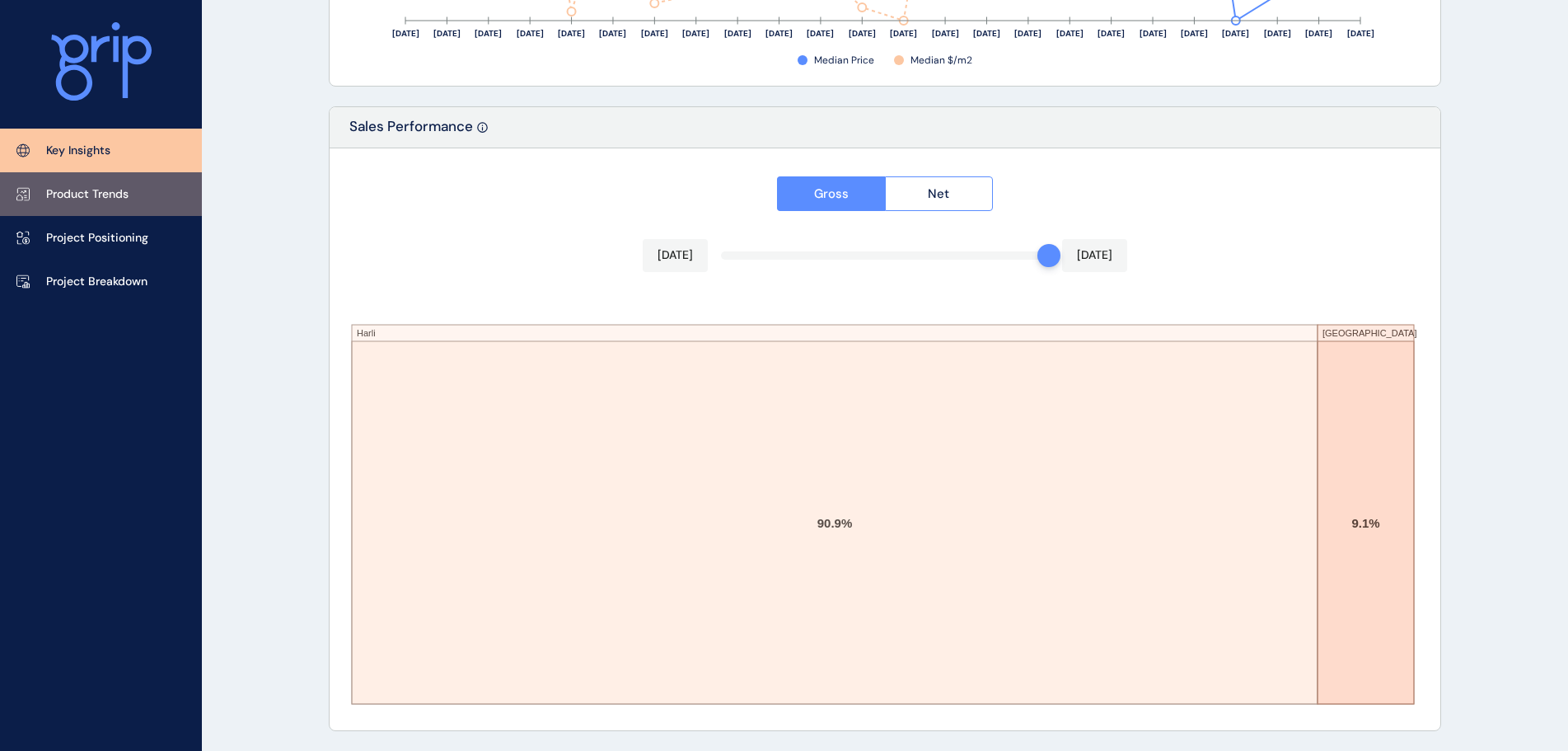
click at [99, 203] on link "Product Trends" at bounding box center [101, 194] width 202 height 44
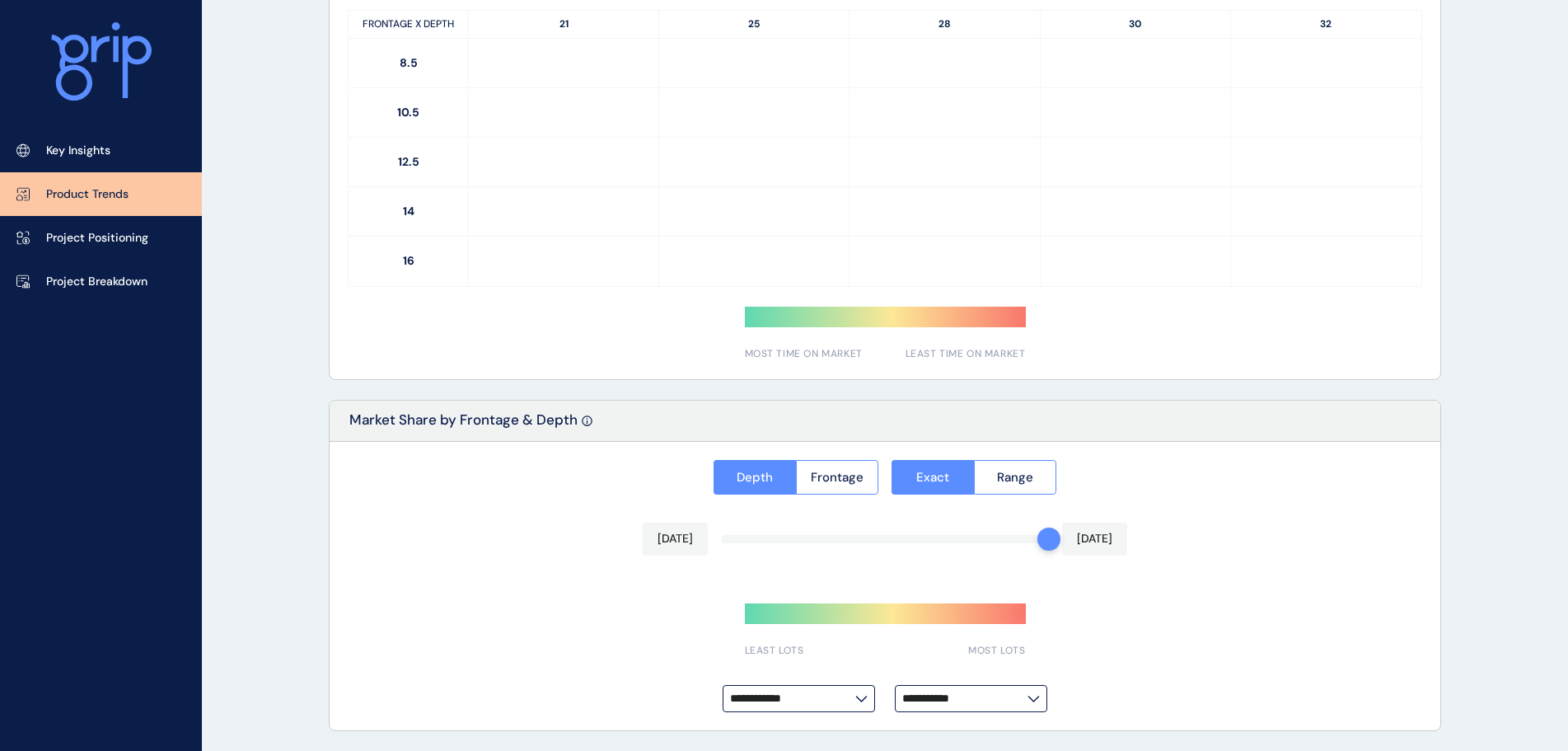
type input "*********"
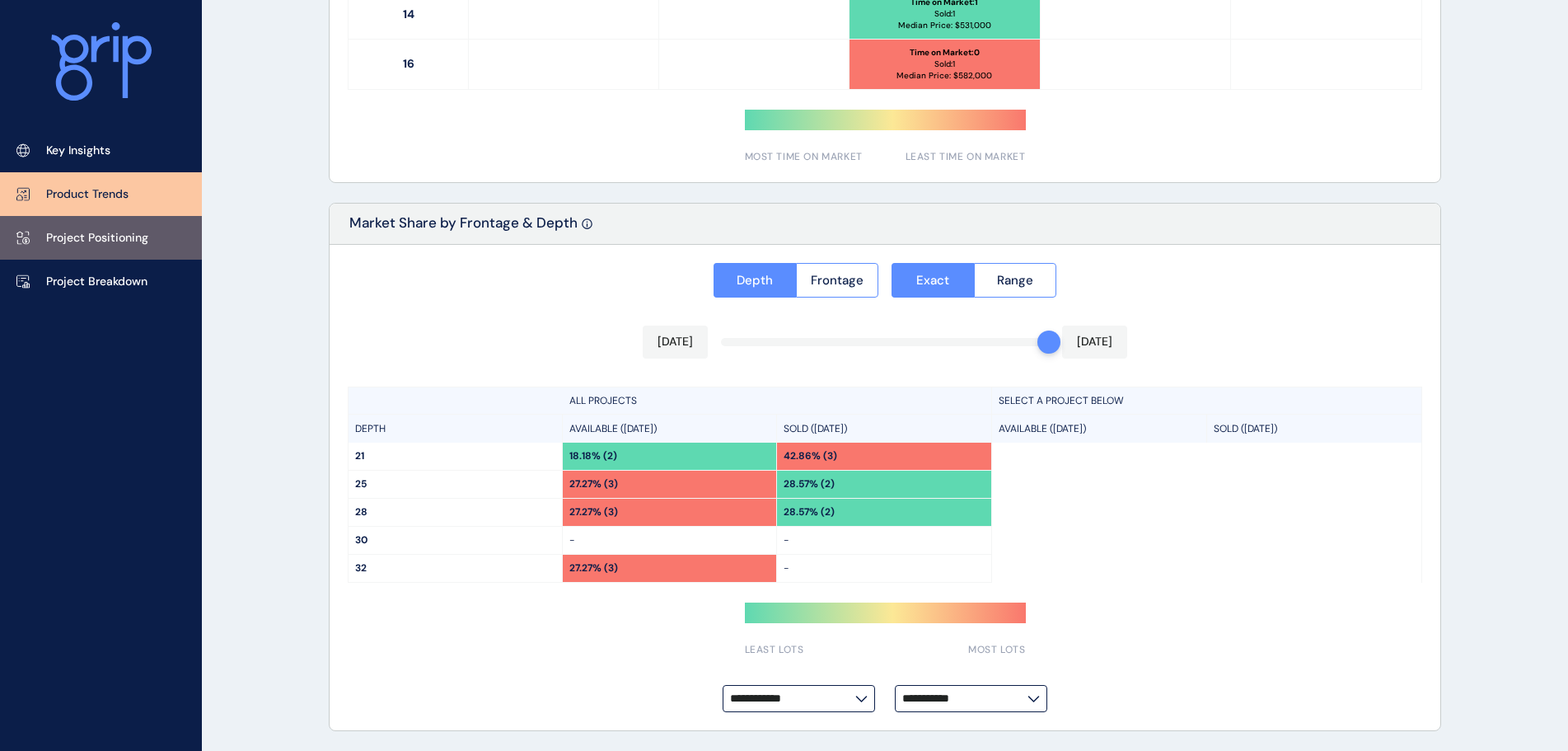
click at [99, 230] on p "Project Positioning" at bounding box center [97, 238] width 102 height 17
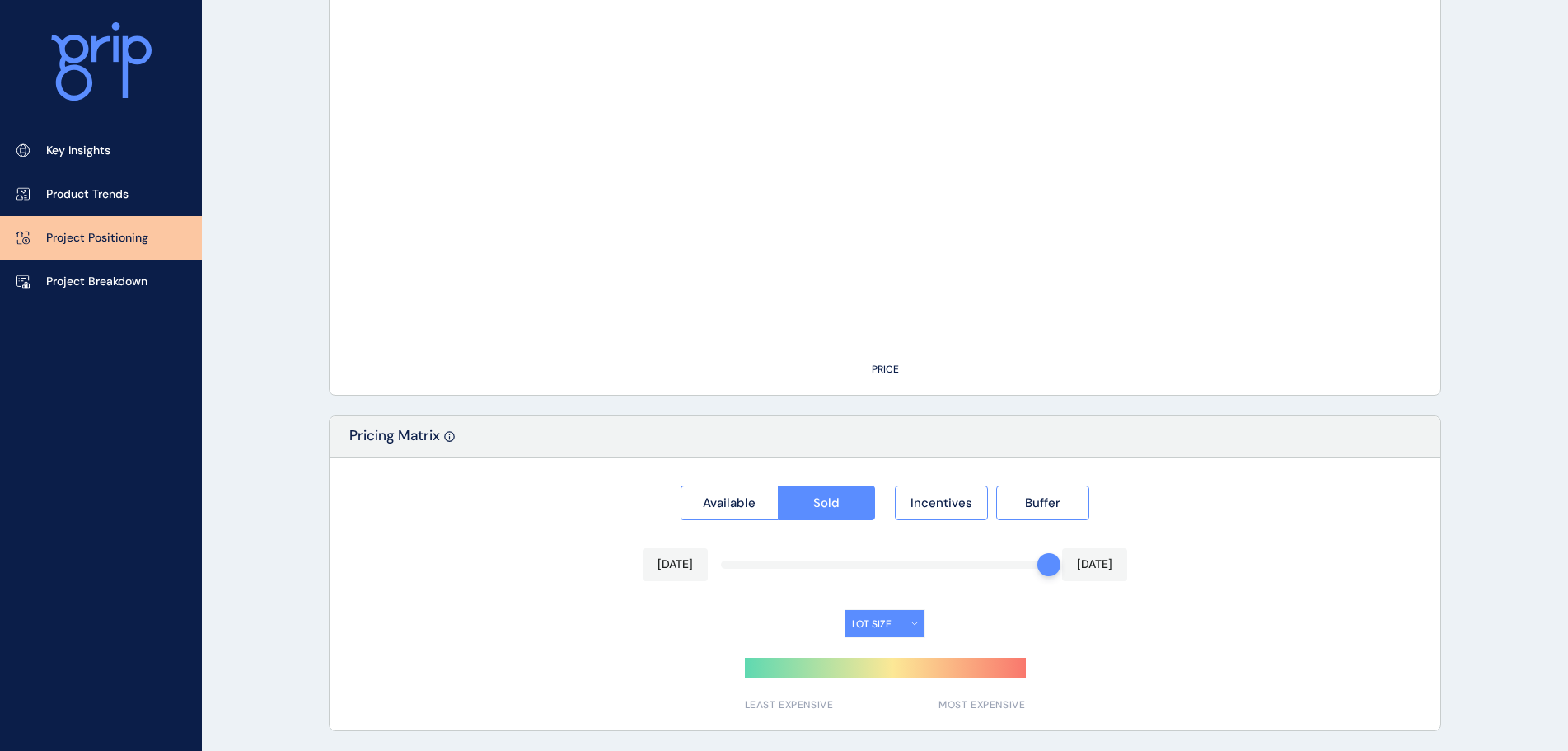
type input "*****"
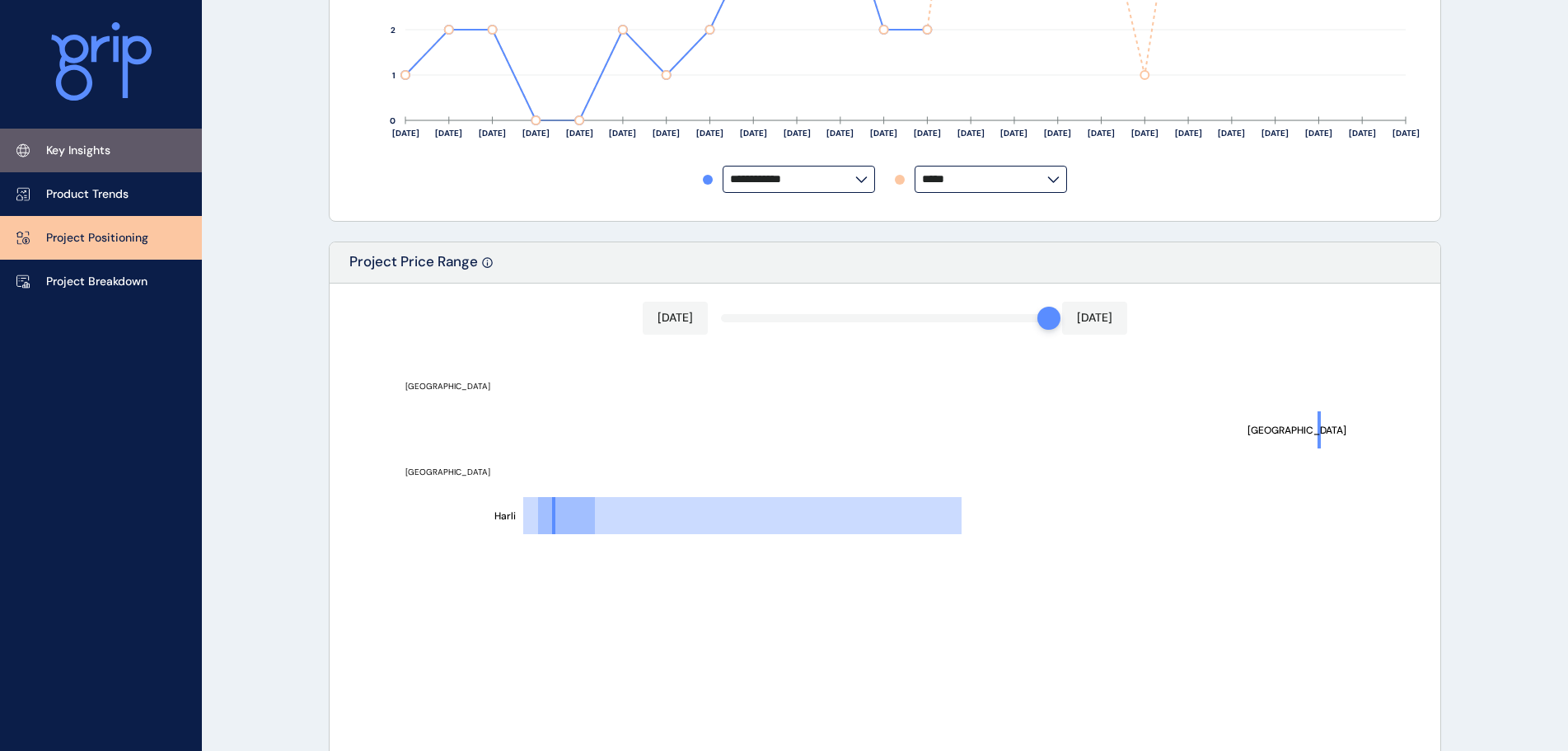
scroll to position [601, 0]
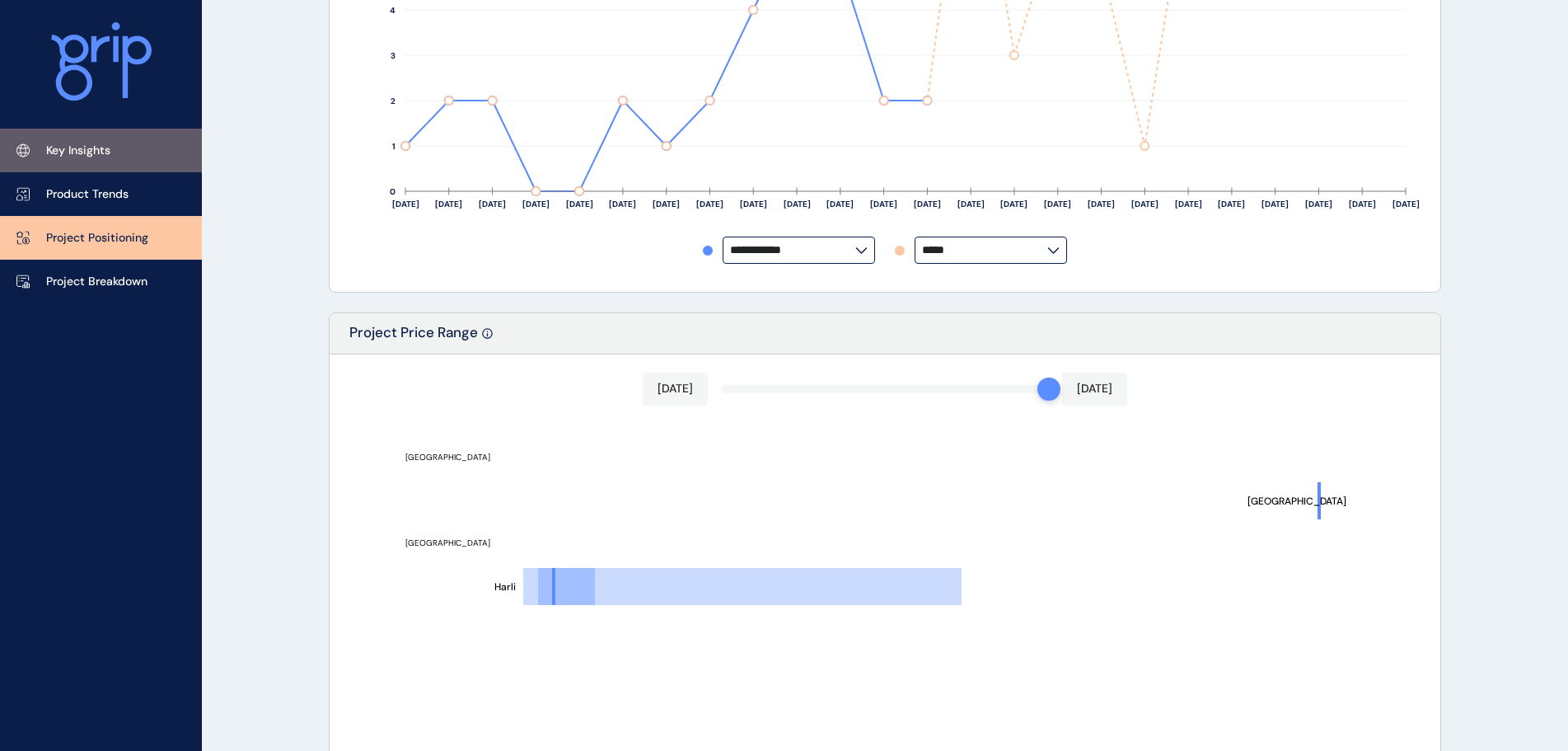
click at [120, 137] on link "Key Insights" at bounding box center [101, 150] width 202 height 44
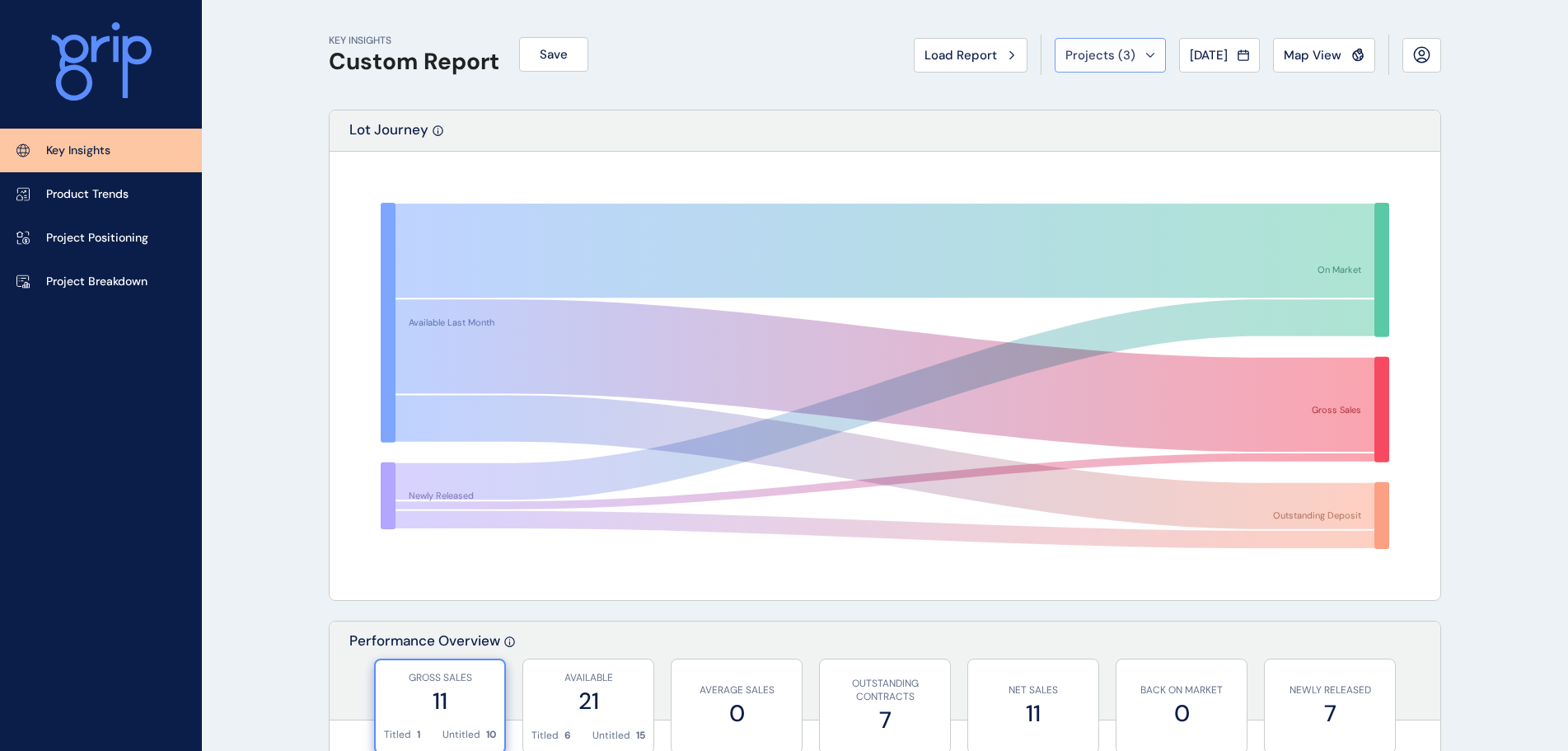
click at [1091, 53] on span "Projects ( 3 )" at bounding box center [1101, 55] width 70 height 17
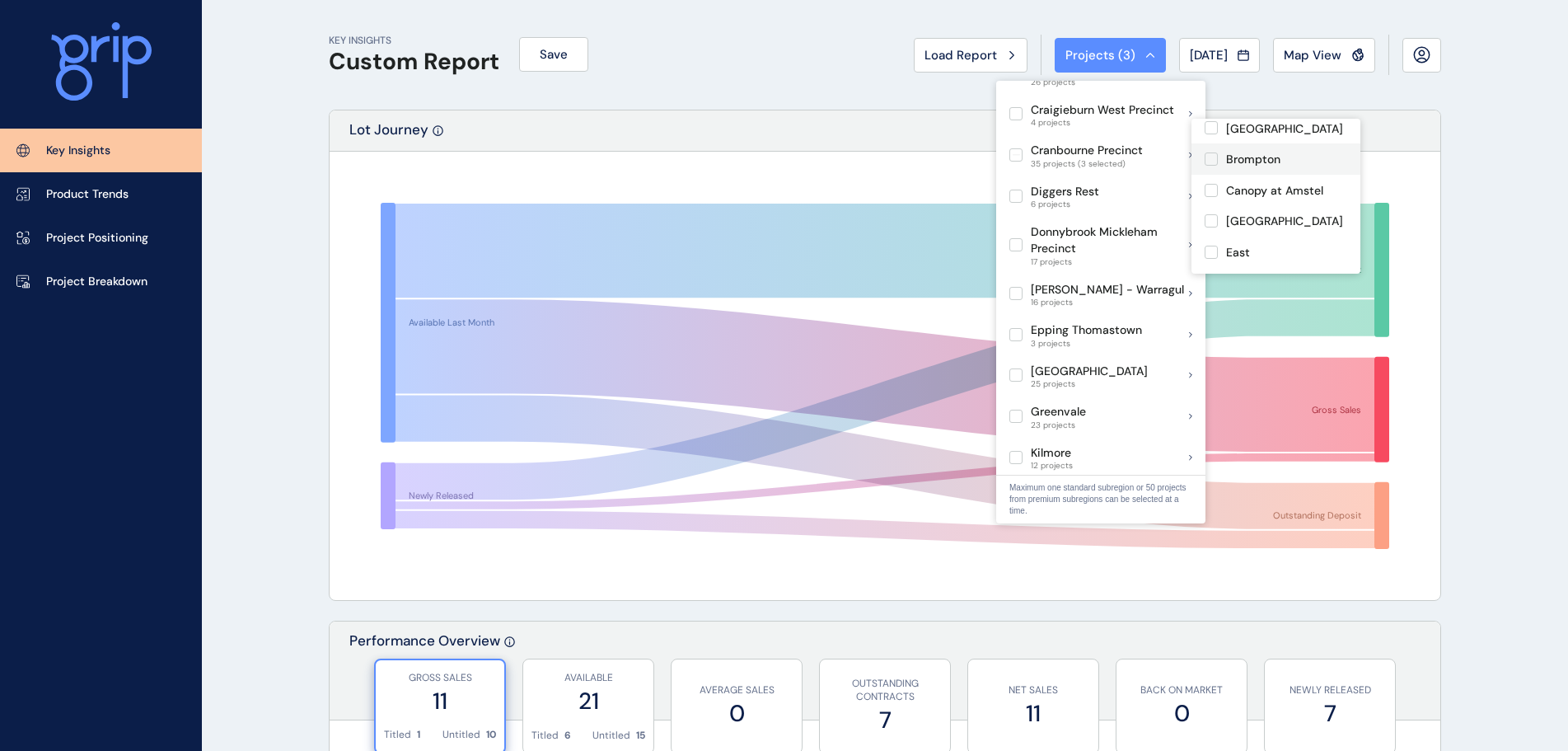
scroll to position [164, 0]
click at [1216, 157] on label at bounding box center [1211, 155] width 13 height 13
click at [1210, 185] on label at bounding box center [1211, 186] width 13 height 13
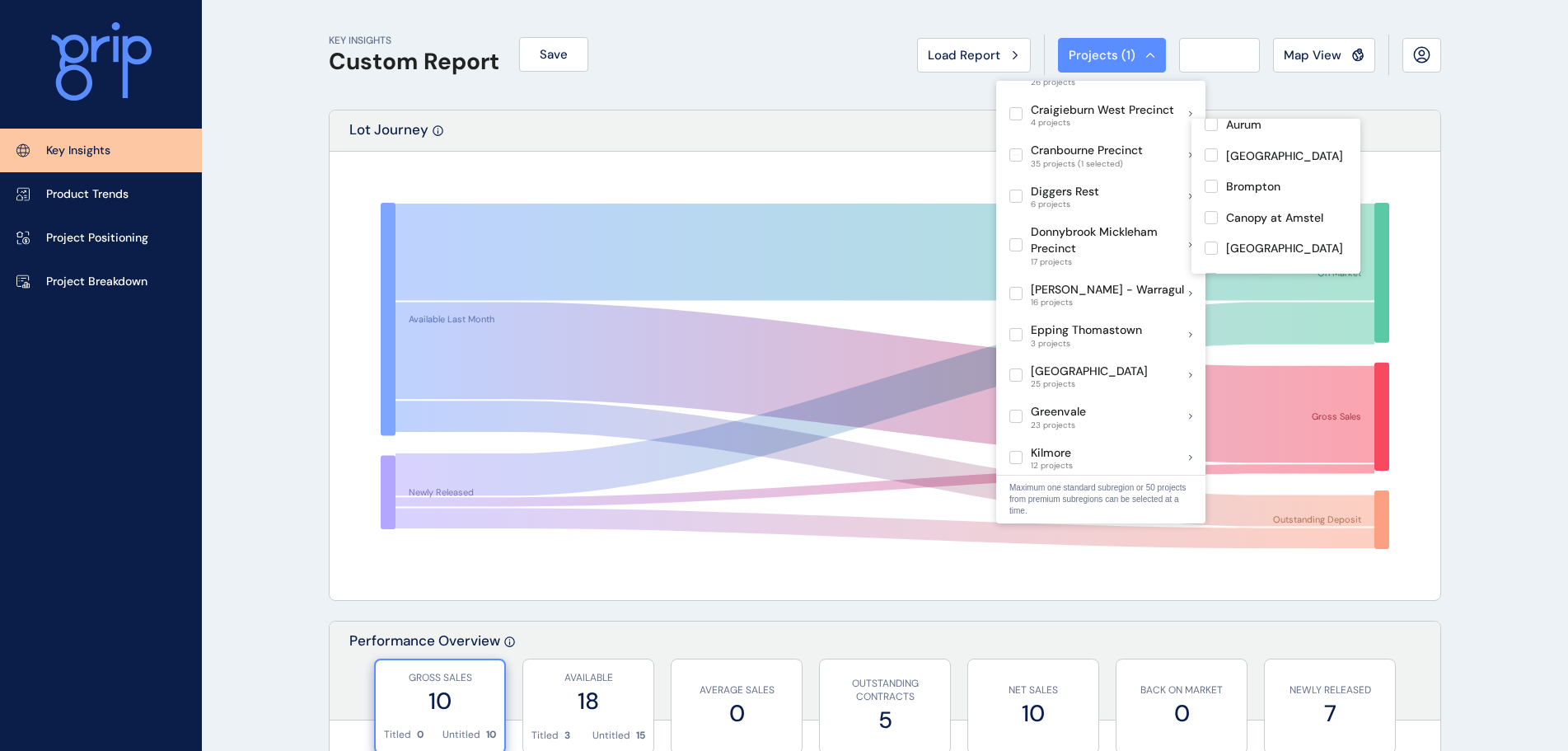
click at [785, 103] on div "KEY INSIGHTS Custom Report Save Load Report Projects ( 1 ) [DATE] 2025 < > Jan …" at bounding box center [885, 55] width 1113 height 110
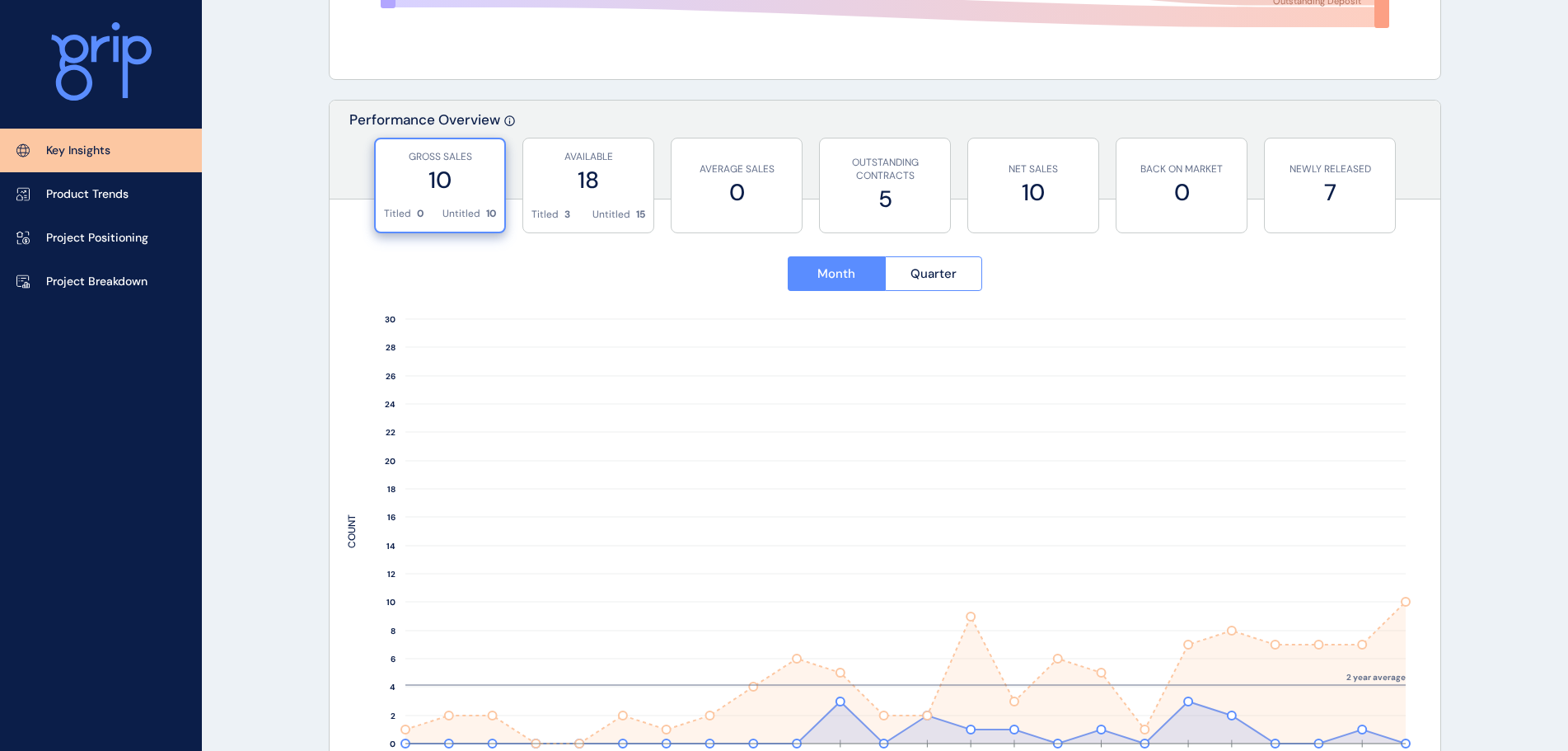
scroll to position [247, 0]
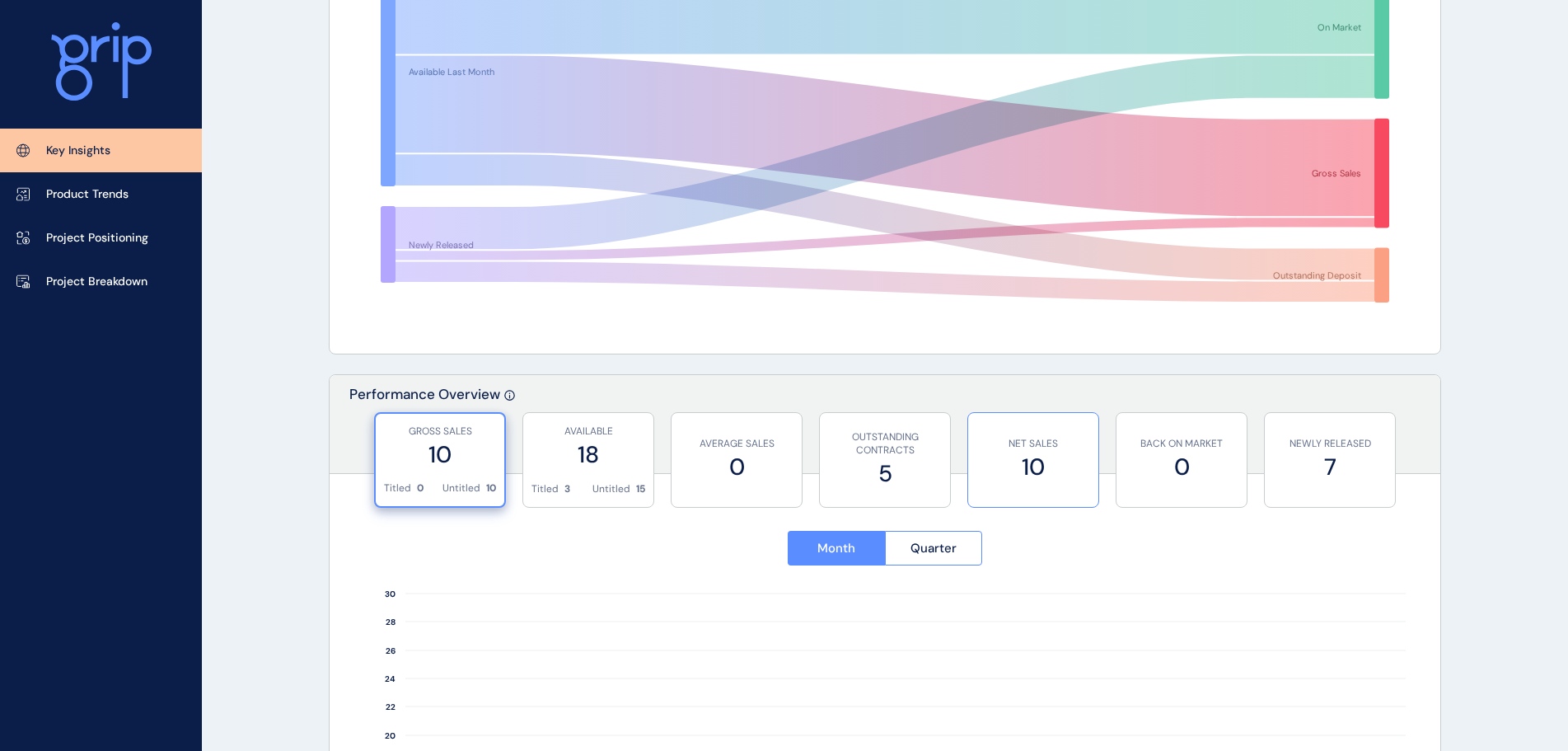
click at [1050, 463] on label "10" at bounding box center [1034, 467] width 114 height 32
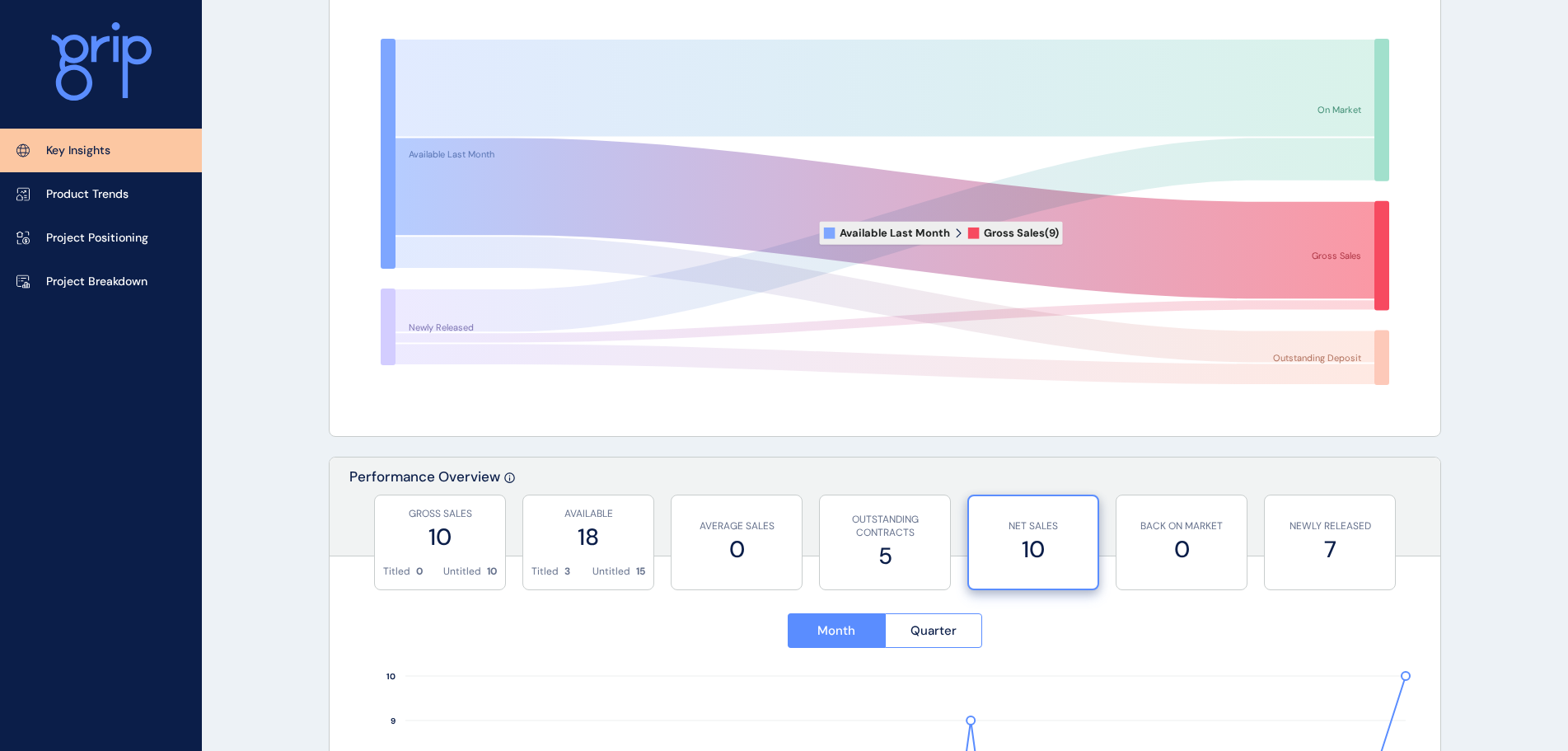
scroll to position [0, 0]
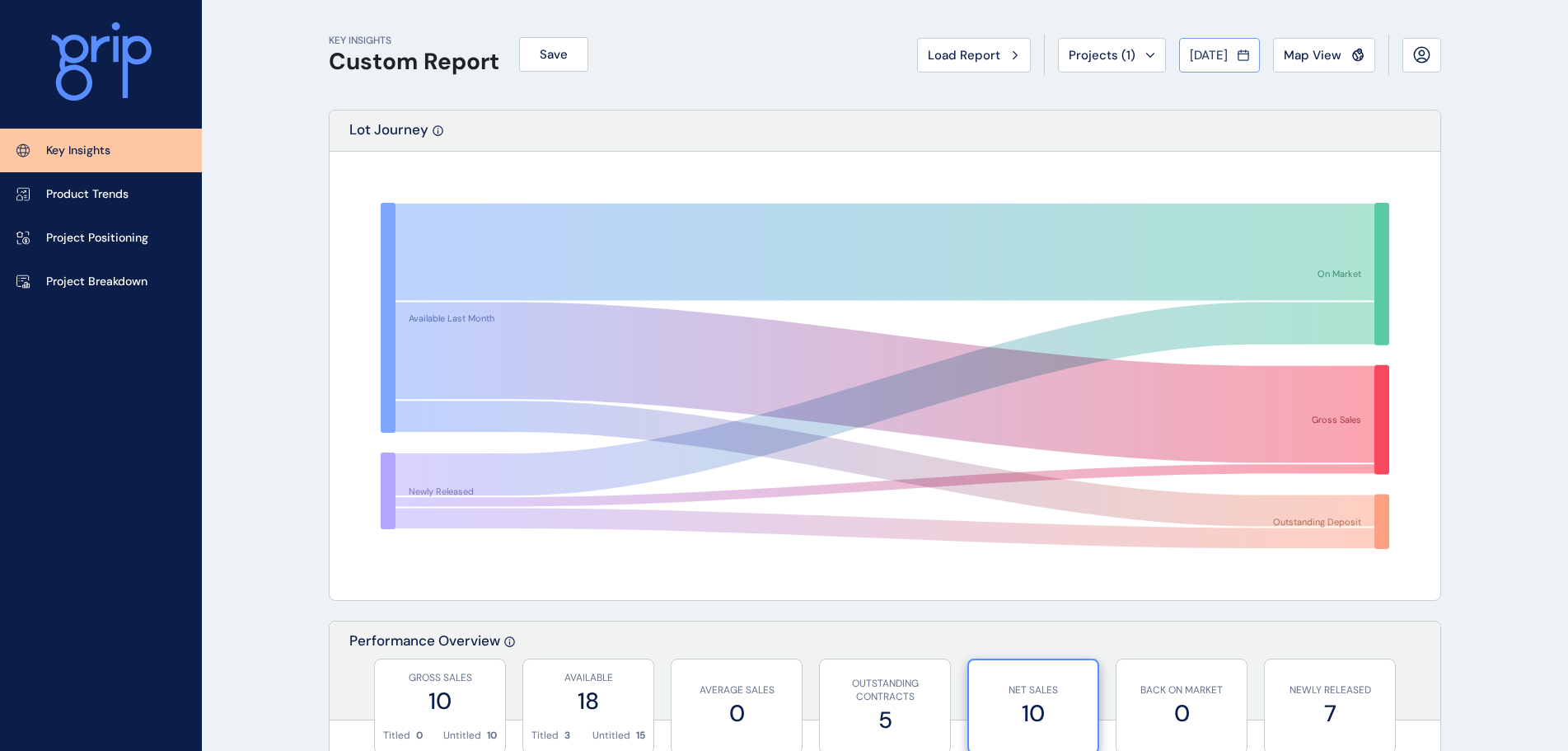
click at [1205, 58] on span "[DATE]" at bounding box center [1209, 55] width 38 height 17
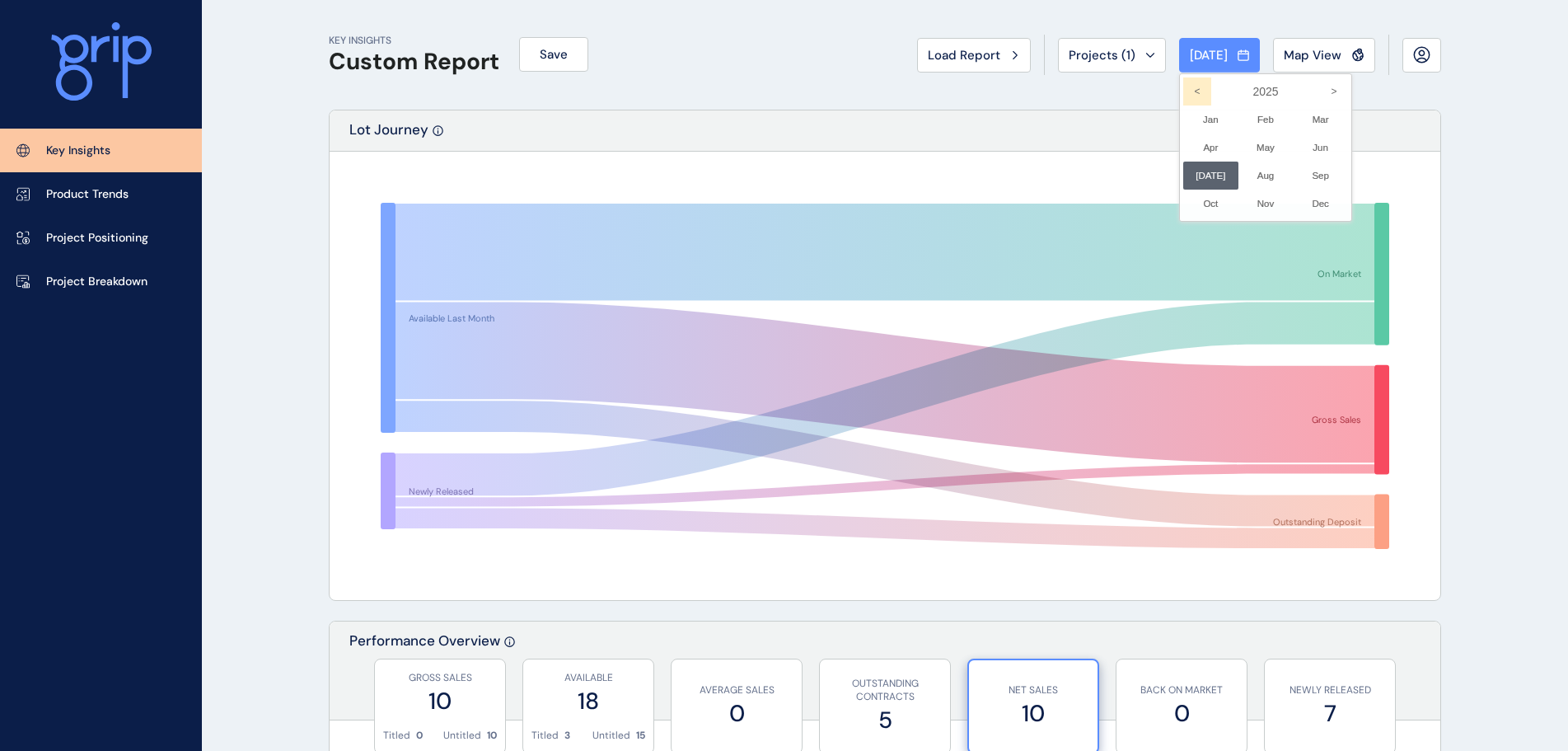
click at [1189, 90] on icon "<" at bounding box center [1197, 91] width 28 height 28
click at [1207, 178] on li "[DATE] No report is available for this period. New months are usually published…" at bounding box center [1211, 175] width 55 height 28
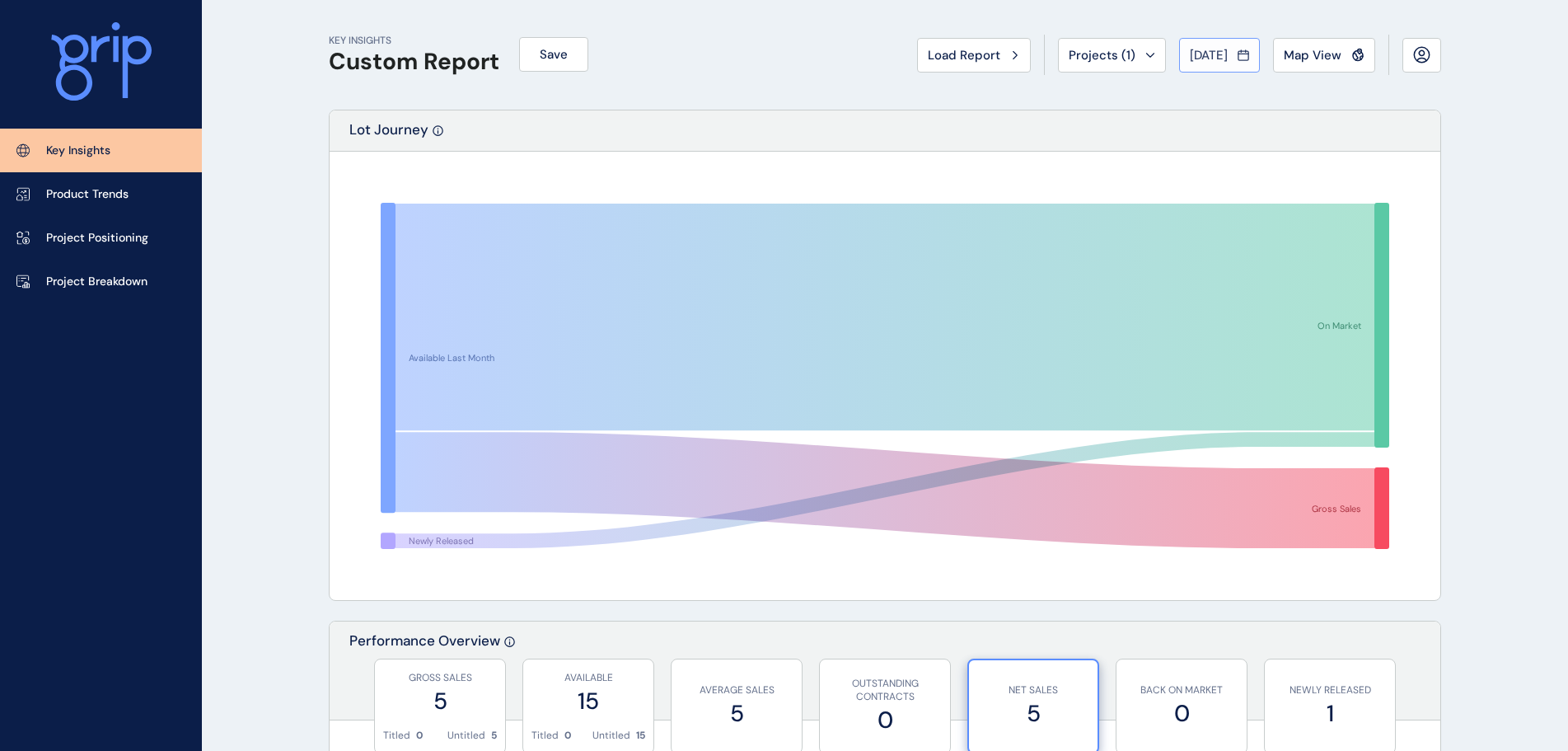
click at [1199, 47] on span "[DATE]" at bounding box center [1209, 55] width 38 height 17
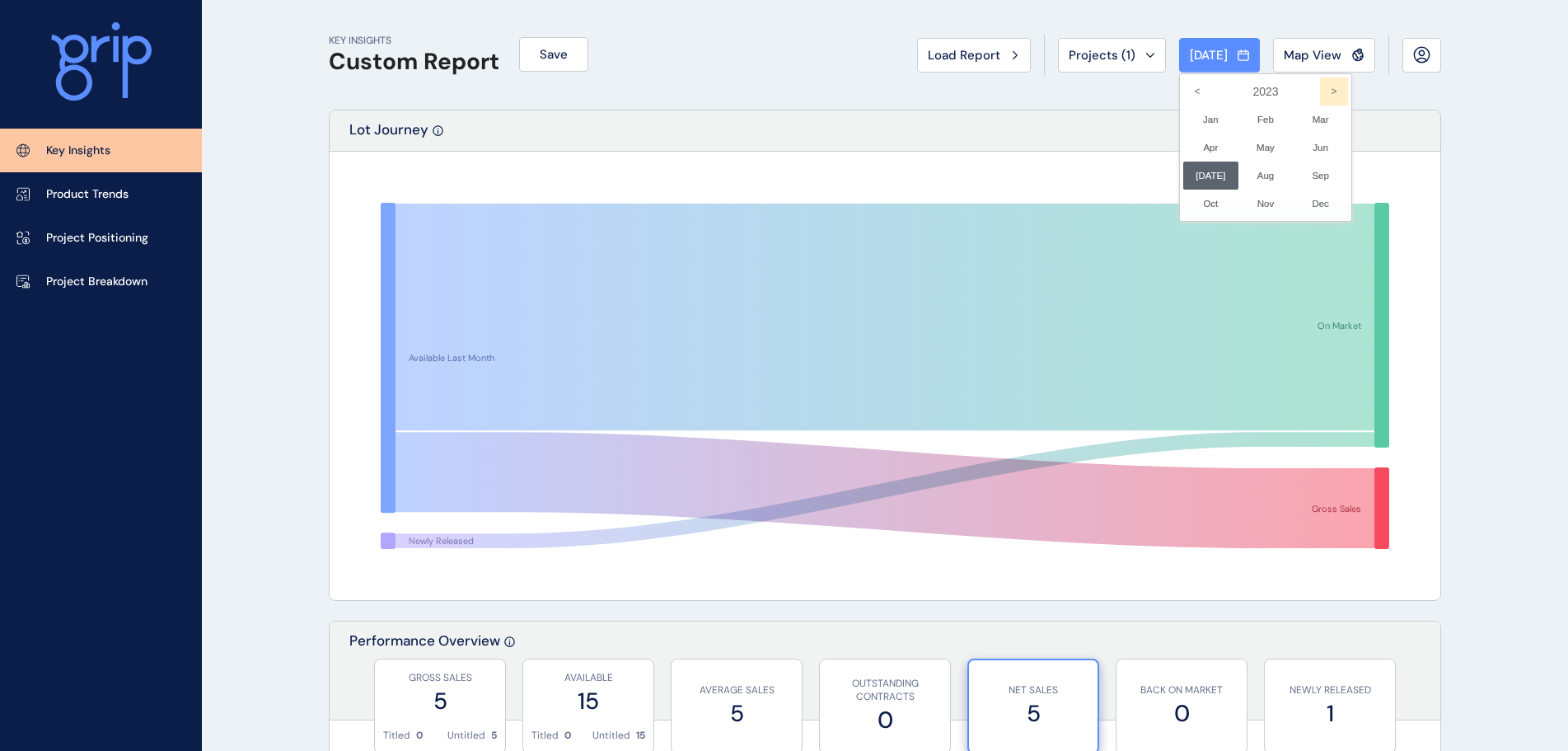
click at [1331, 97] on icon ">" at bounding box center [1334, 91] width 28 height 28
click at [1330, 97] on icon ">" at bounding box center [1334, 91] width 28 height 28
click at [1199, 178] on li "[DATE] No report is available for this period. New months are usually published…" at bounding box center [1211, 175] width 55 height 28
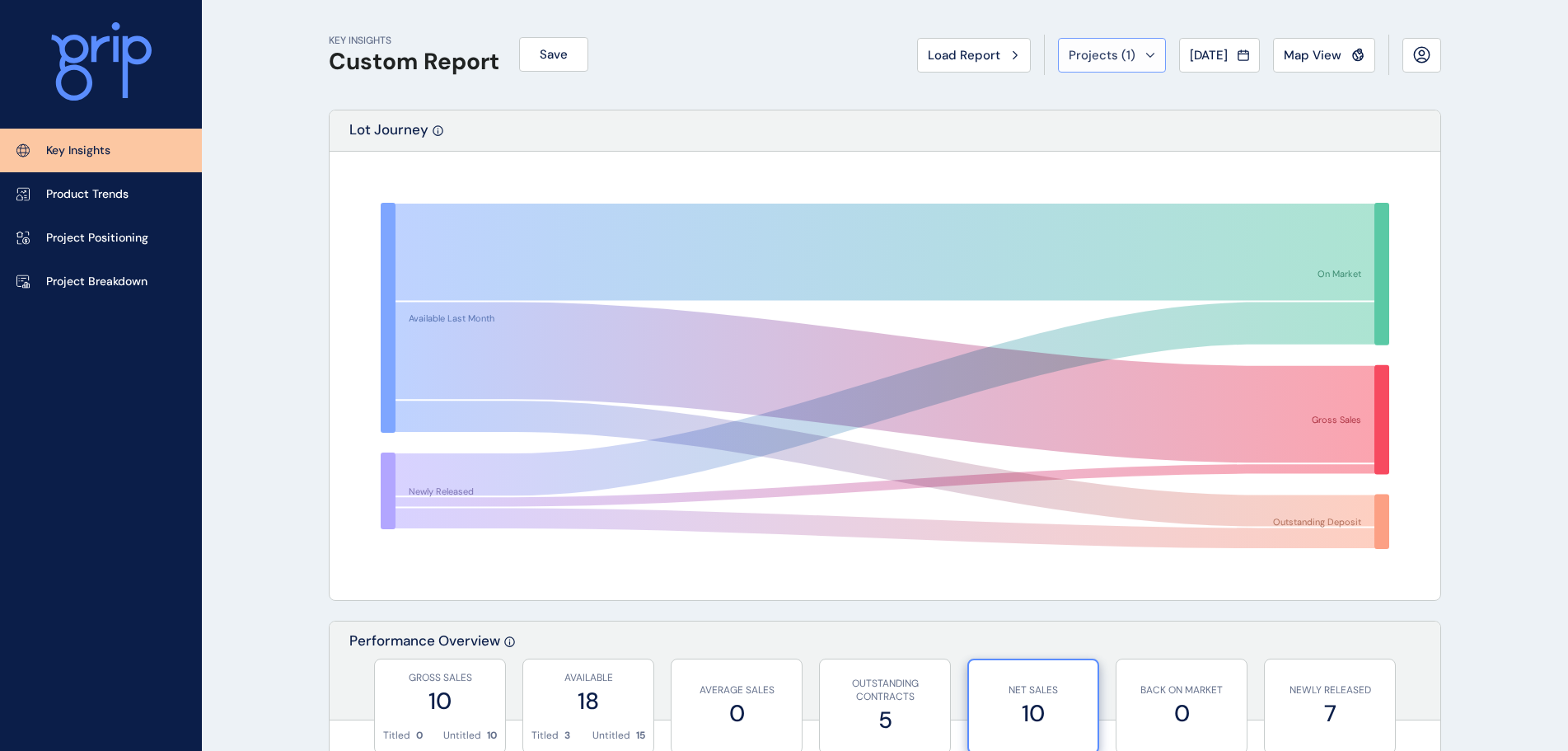
click at [1117, 59] on span "Projects ( 1 )" at bounding box center [1102, 55] width 67 height 17
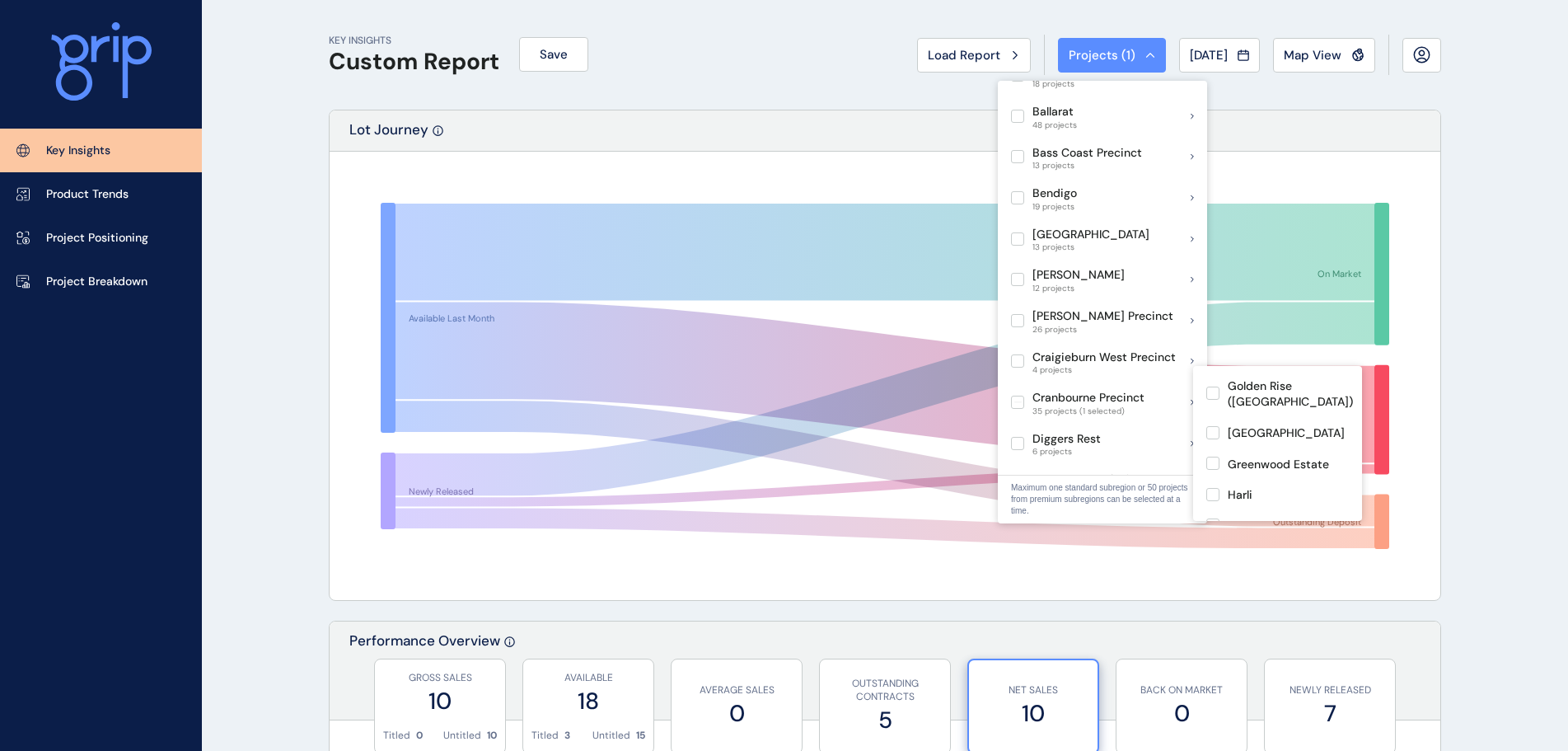
scroll to position [412, 0]
click at [1209, 479] on label at bounding box center [1213, 481] width 13 height 13
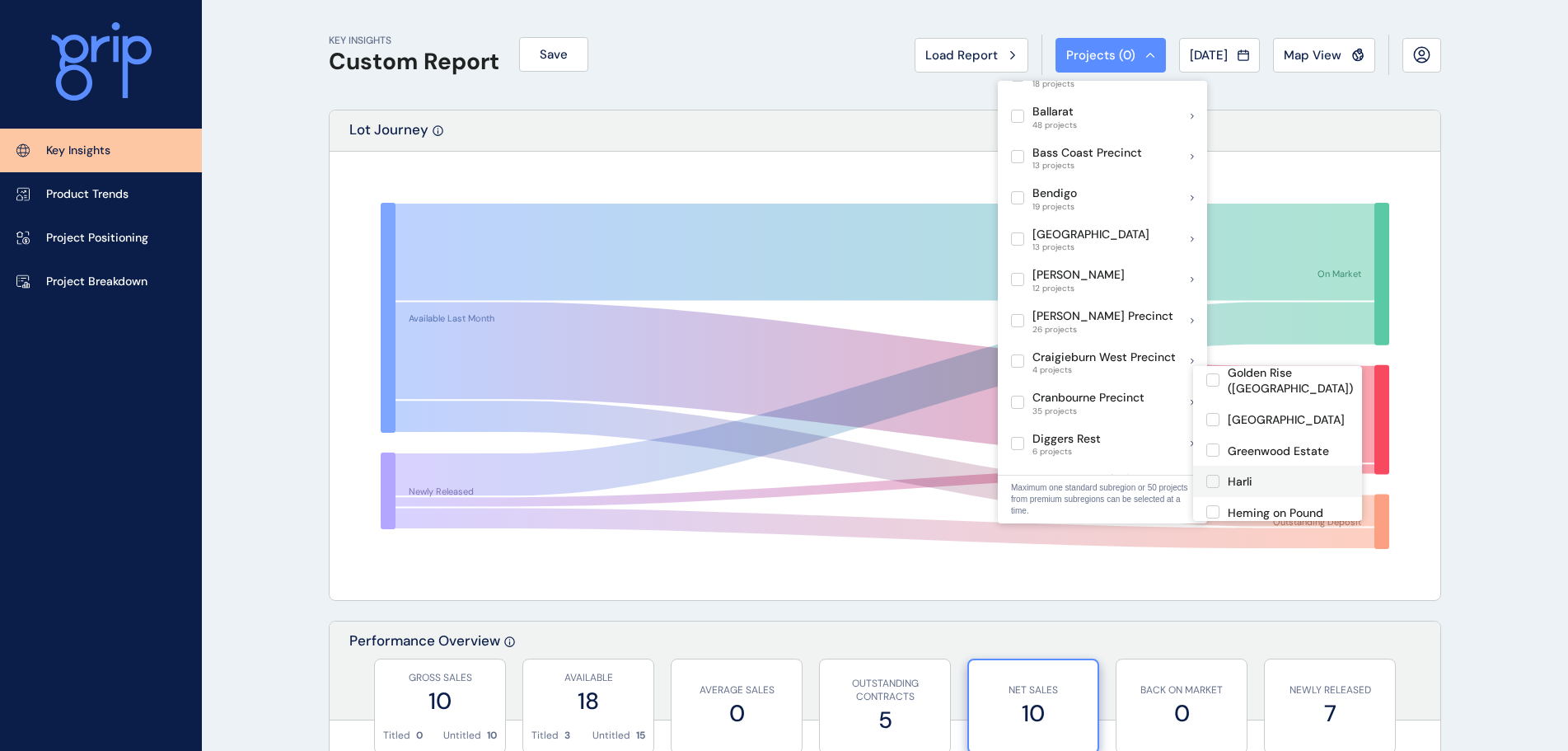
click at [1213, 485] on label at bounding box center [1213, 481] width 13 height 13
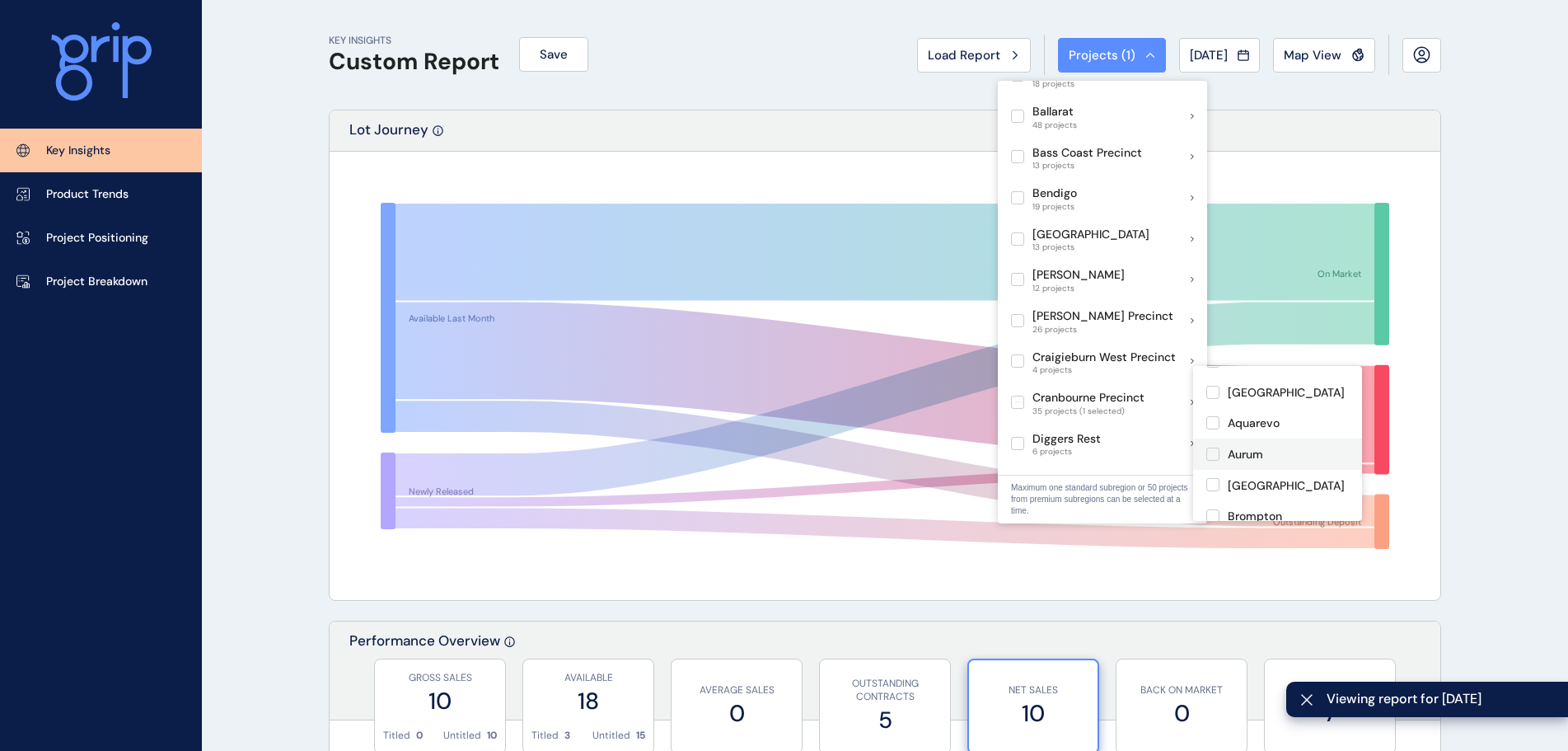
scroll to position [164, 0]
click at [1210, 440] on label at bounding box center [1213, 433] width 13 height 13
click at [1214, 445] on label at bounding box center [1213, 442] width 13 height 13
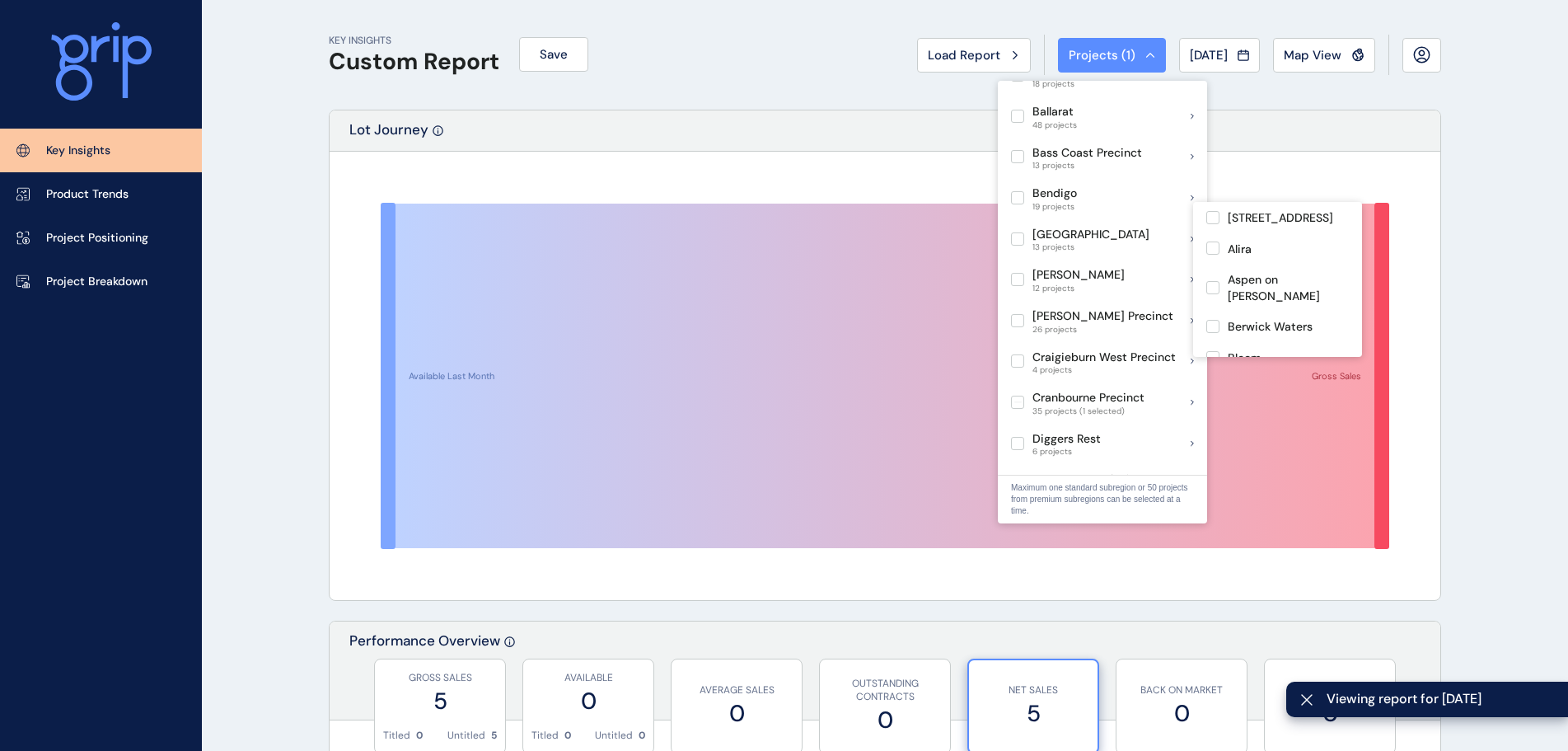
drag, startPoint x: 777, startPoint y: 100, endPoint x: 802, endPoint y: 102, distance: 25.1
click at [778, 100] on div "KEY INSIGHTS Custom Report Save Load Report Projects ( 1 ) [DATE] 2024 < > Jan …" at bounding box center [885, 55] width 1113 height 110
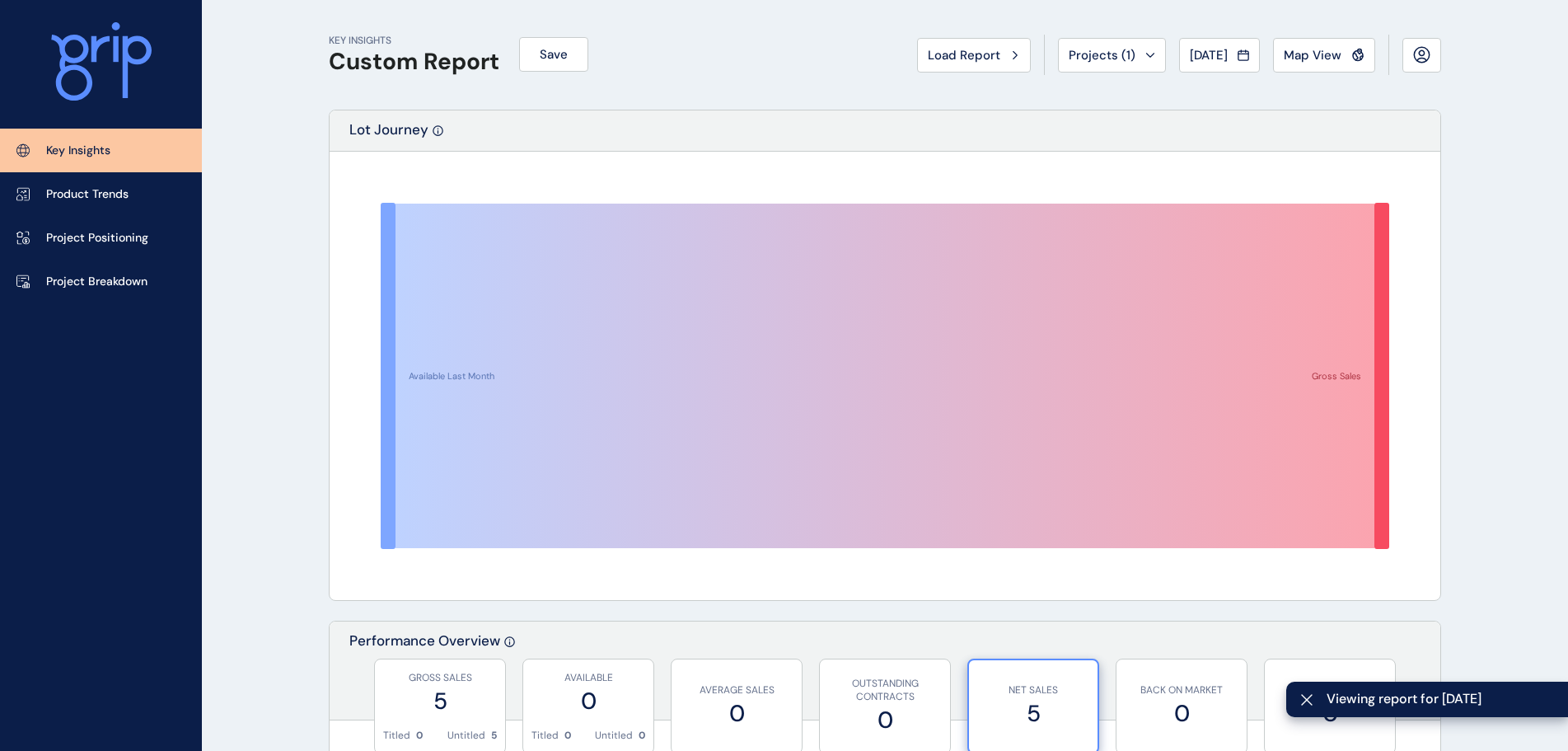
click at [1202, 60] on span "[DATE]" at bounding box center [1209, 55] width 38 height 17
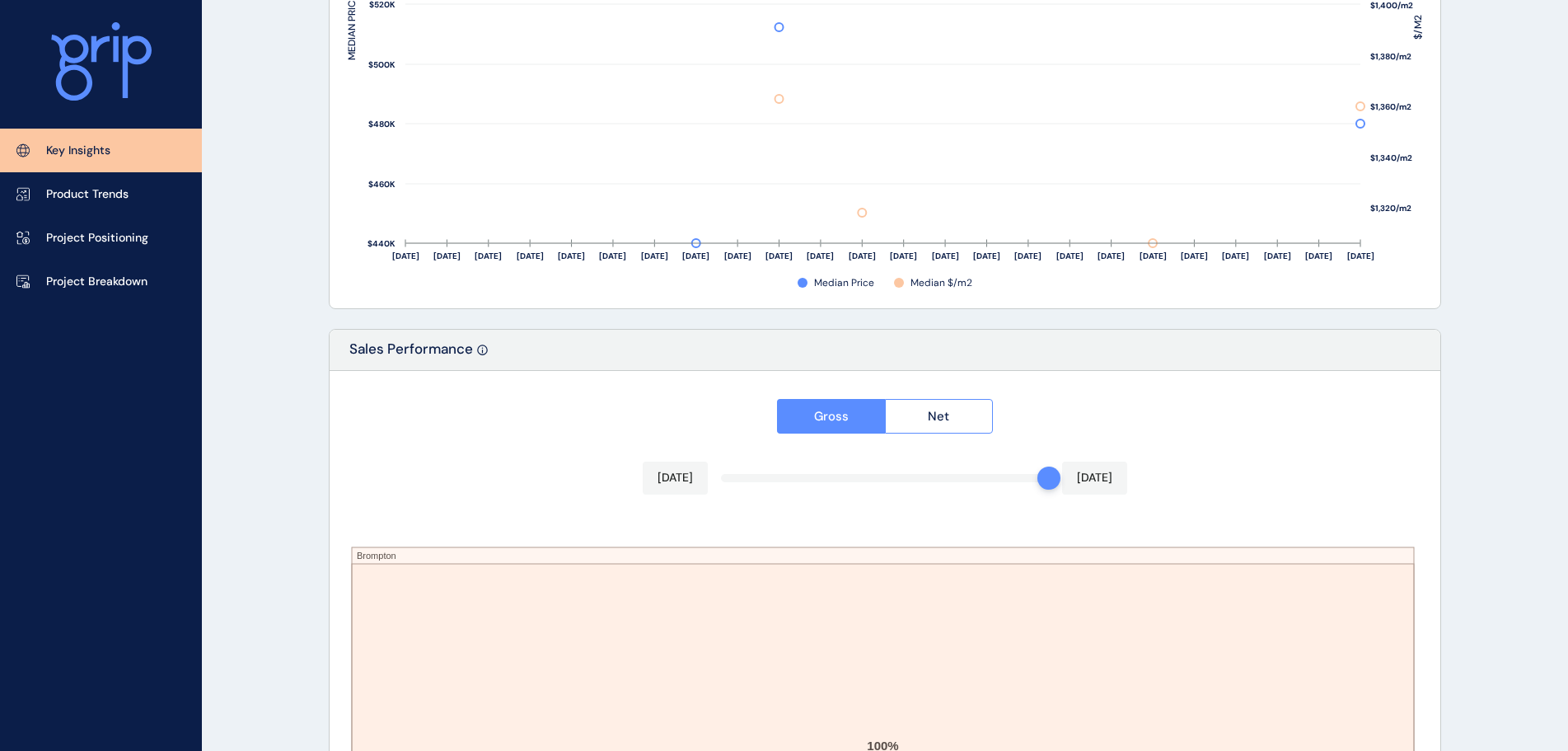
scroll to position [2719, 0]
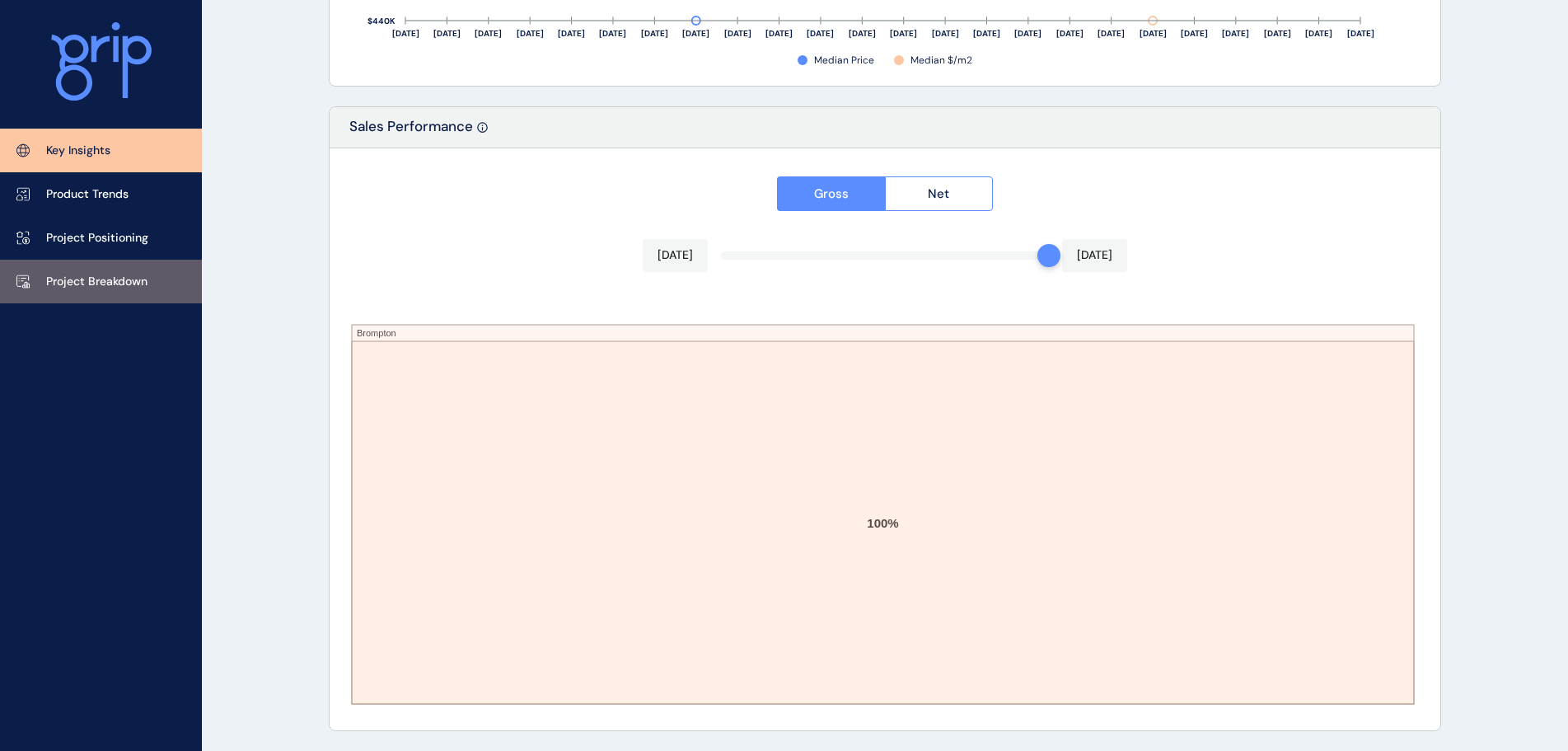
click at [121, 272] on link "Project Breakdown" at bounding box center [101, 281] width 202 height 44
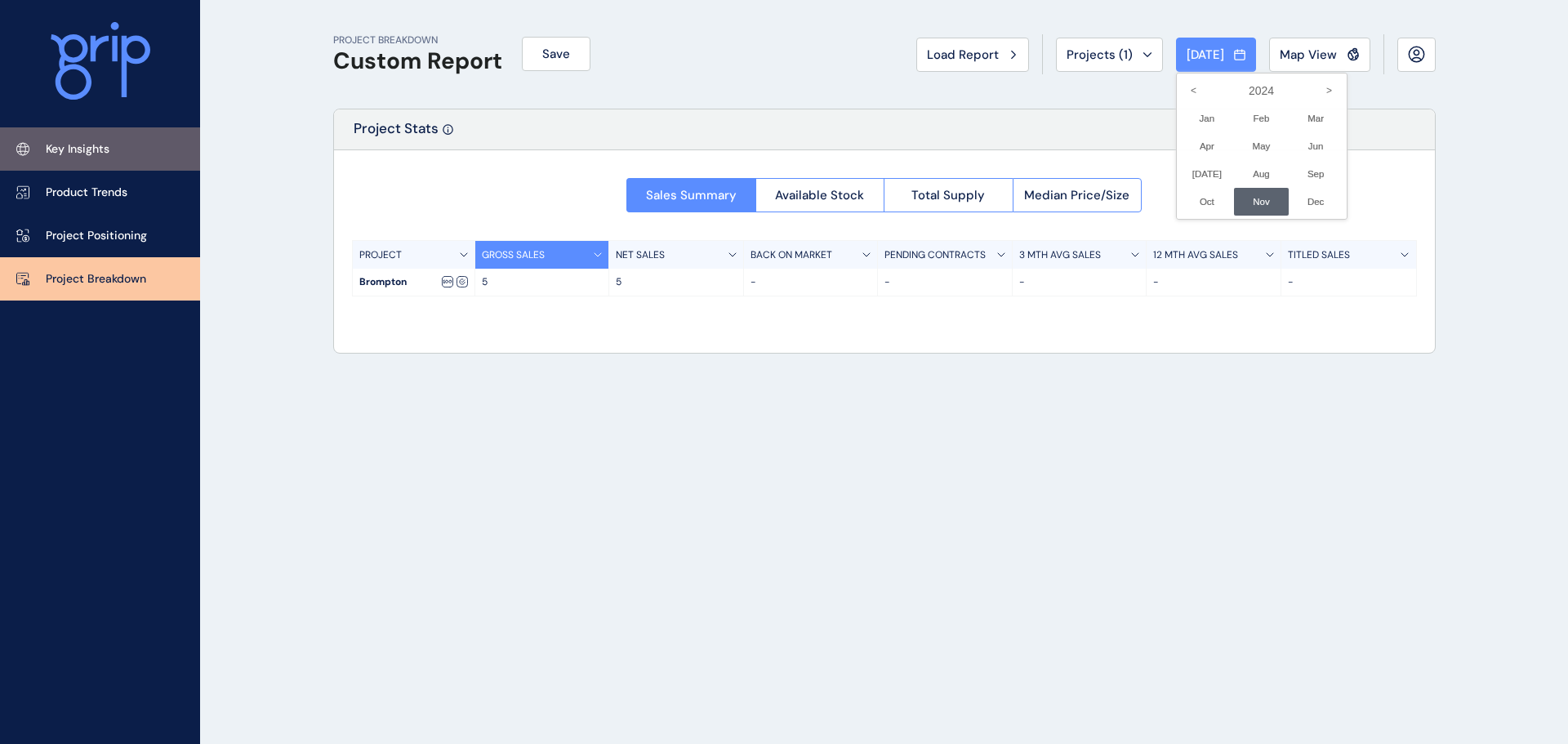
click at [106, 147] on p "Key Insights" at bounding box center [78, 149] width 64 height 16
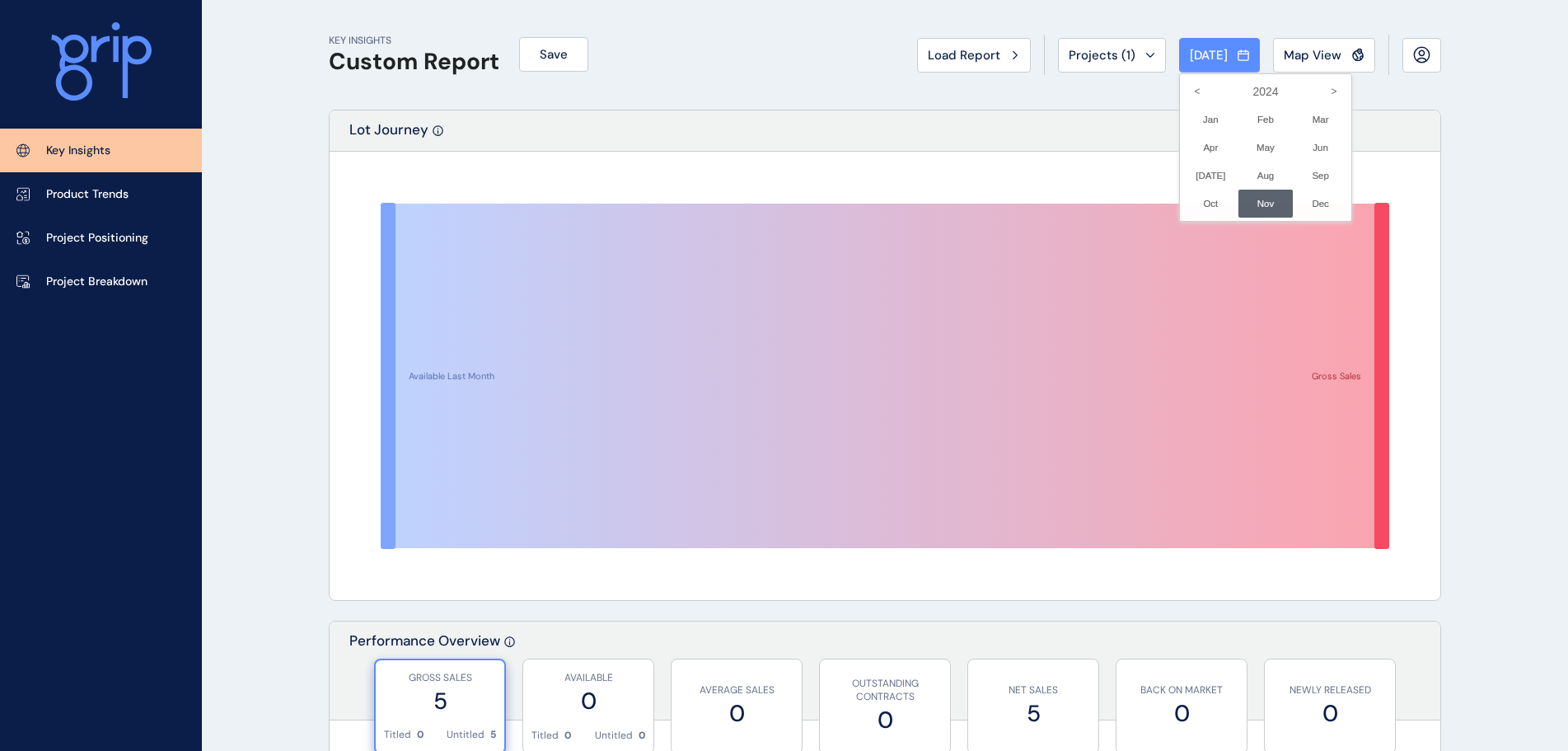
click at [1433, 224] on div at bounding box center [784, 375] width 1568 height 751
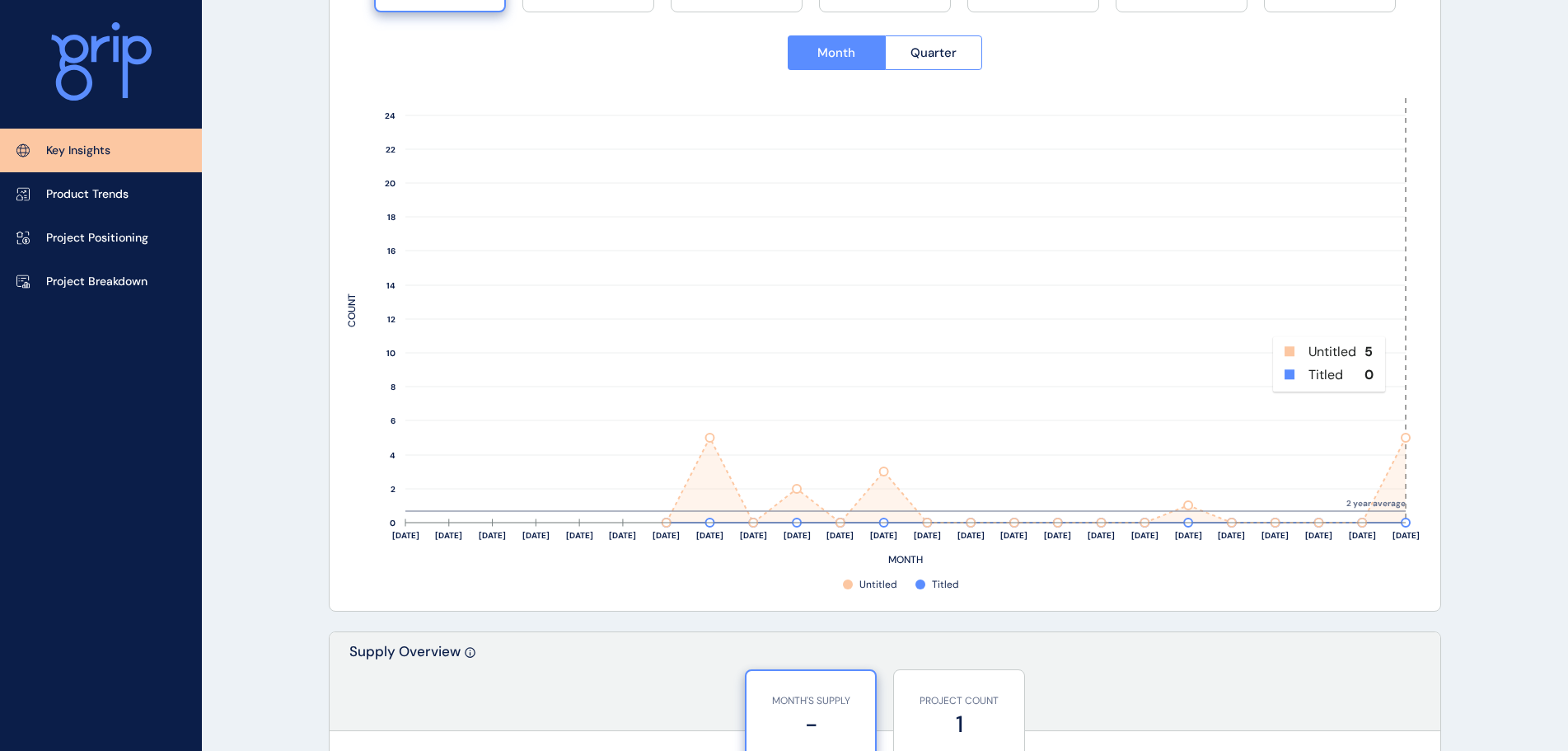
scroll to position [494, 0]
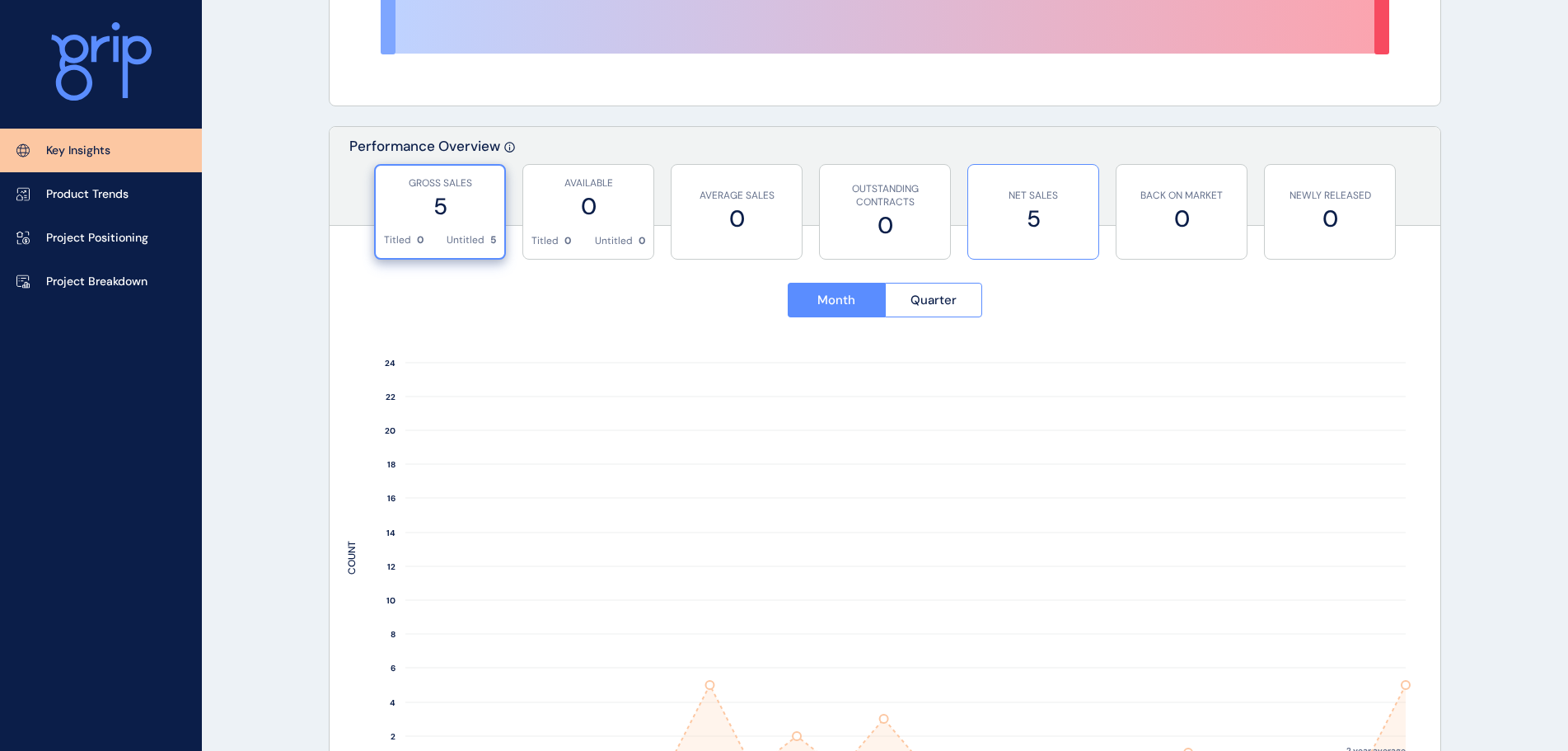
click at [1063, 211] on label "5" at bounding box center [1034, 218] width 114 height 32
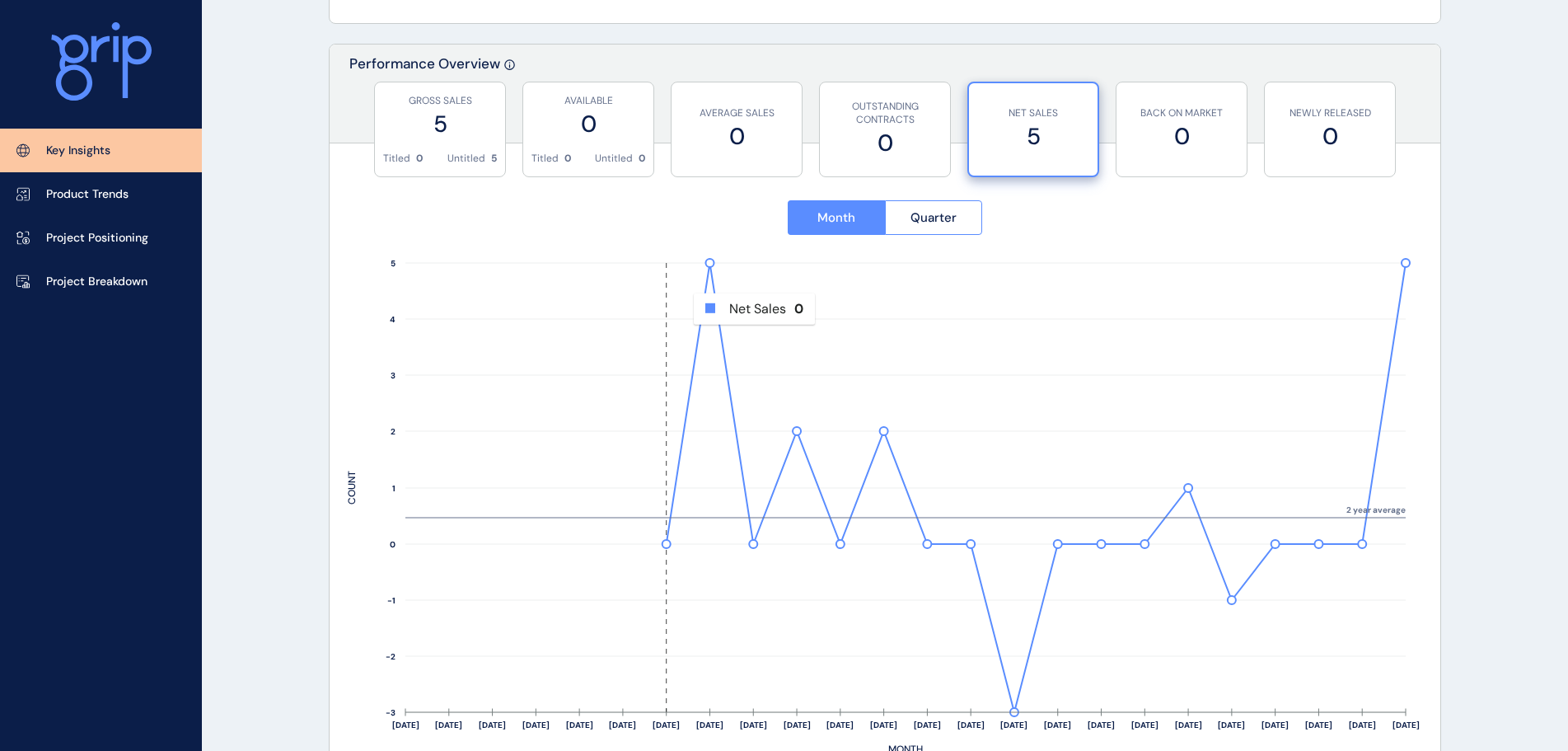
scroll to position [0, 0]
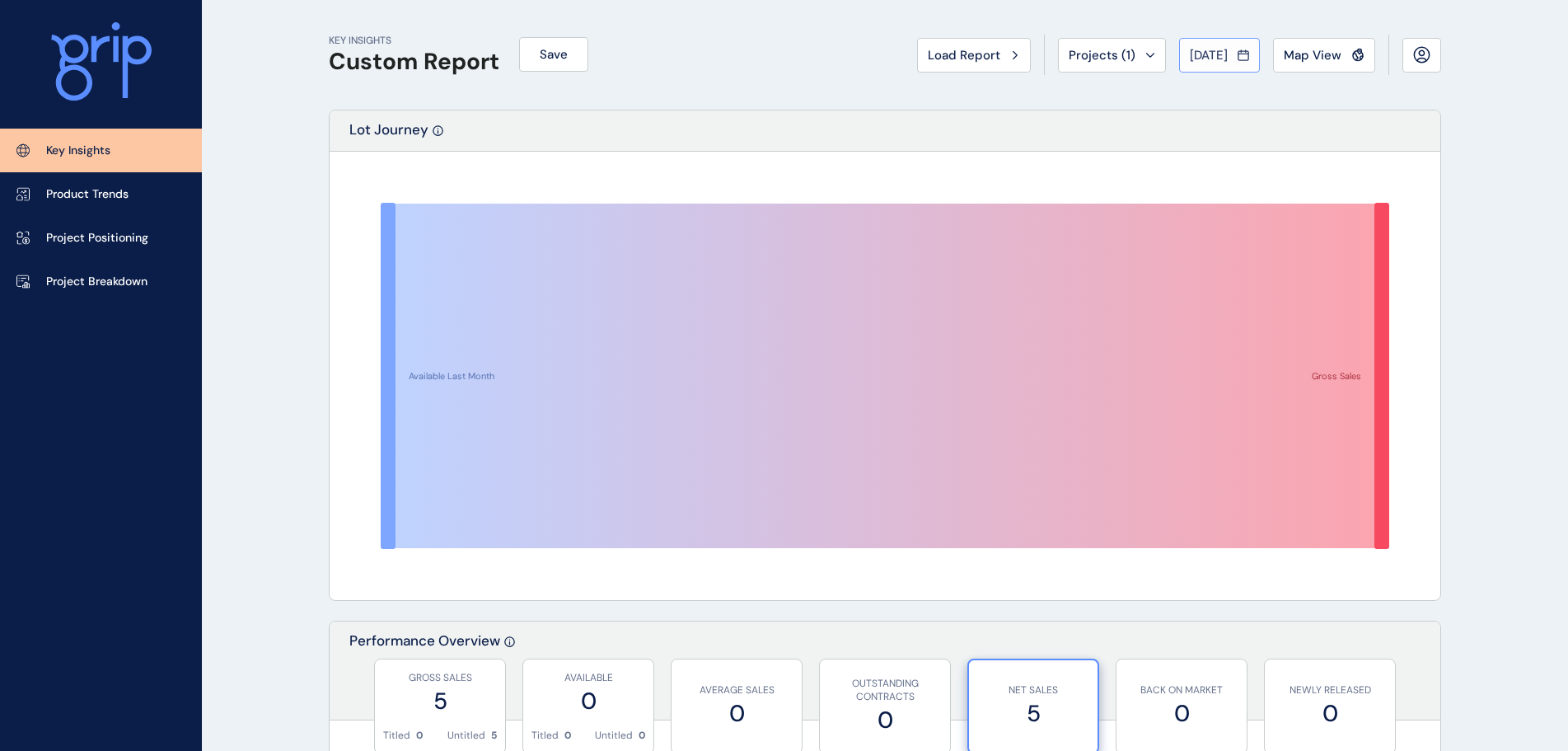
click at [1205, 43] on button "[DATE]" at bounding box center [1220, 55] width 81 height 34
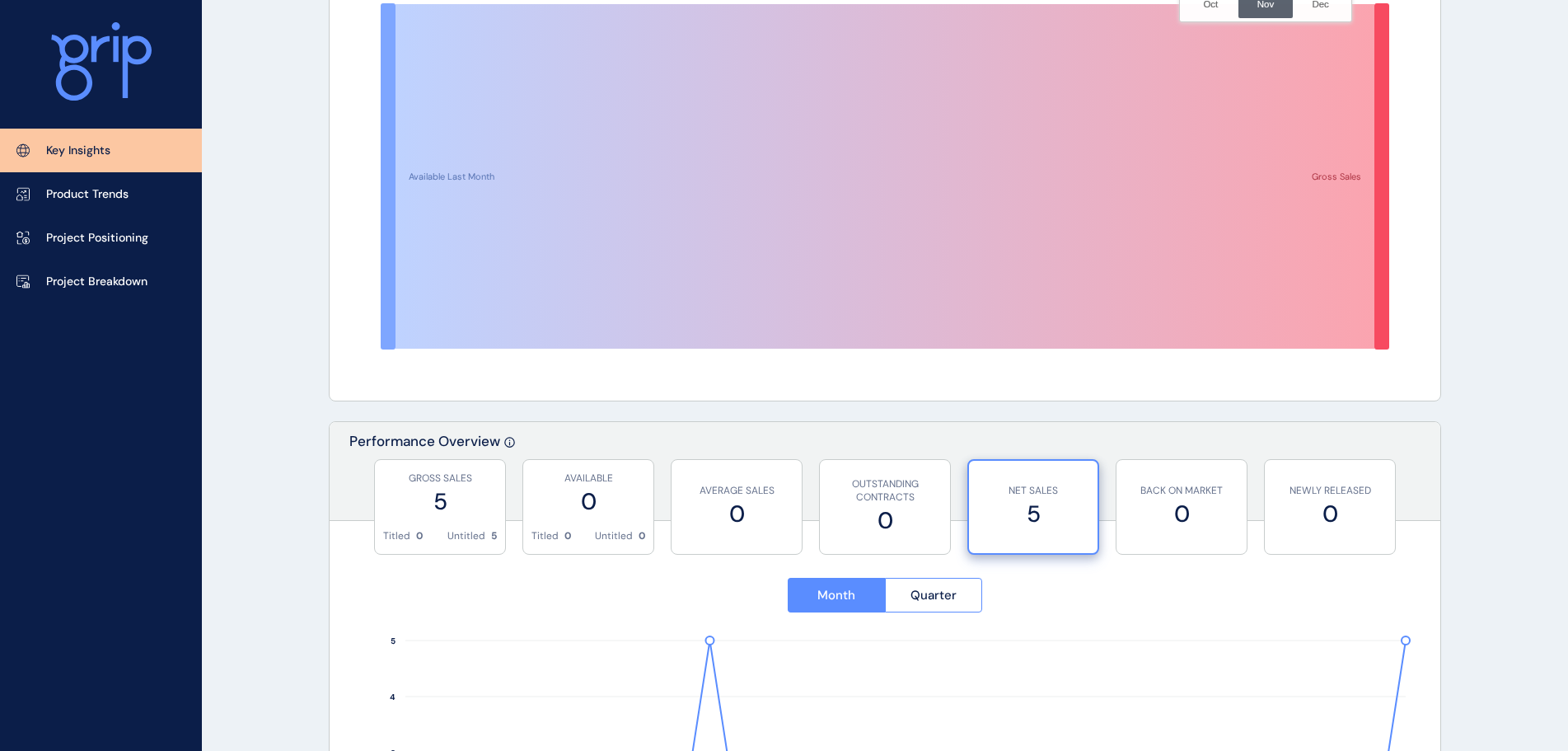
scroll to position [82, 0]
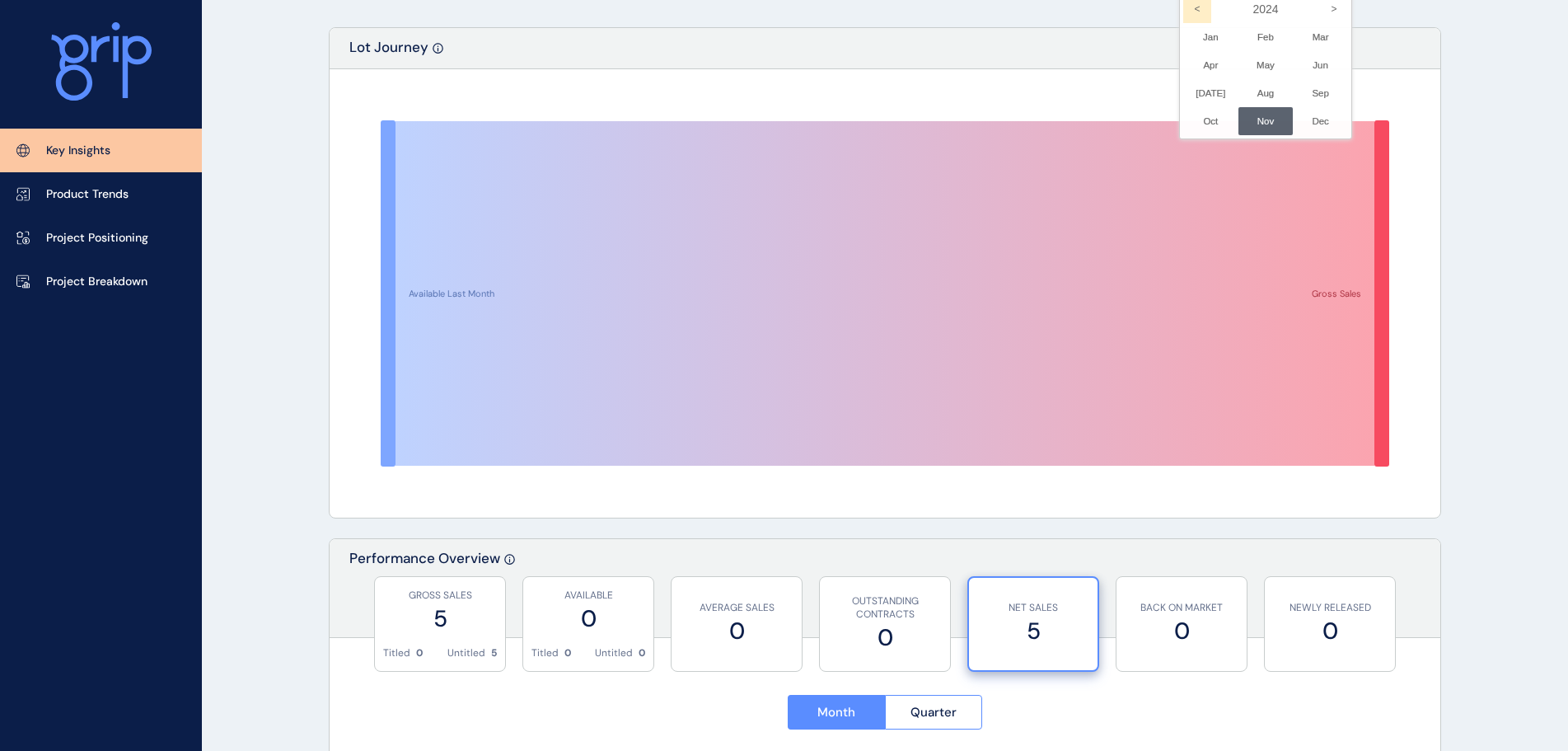
click at [1188, 8] on icon "<" at bounding box center [1197, 9] width 28 height 28
click at [1245, 66] on li "May No report is available for this period. New months are usually published 5 …" at bounding box center [1266, 65] width 55 height 28
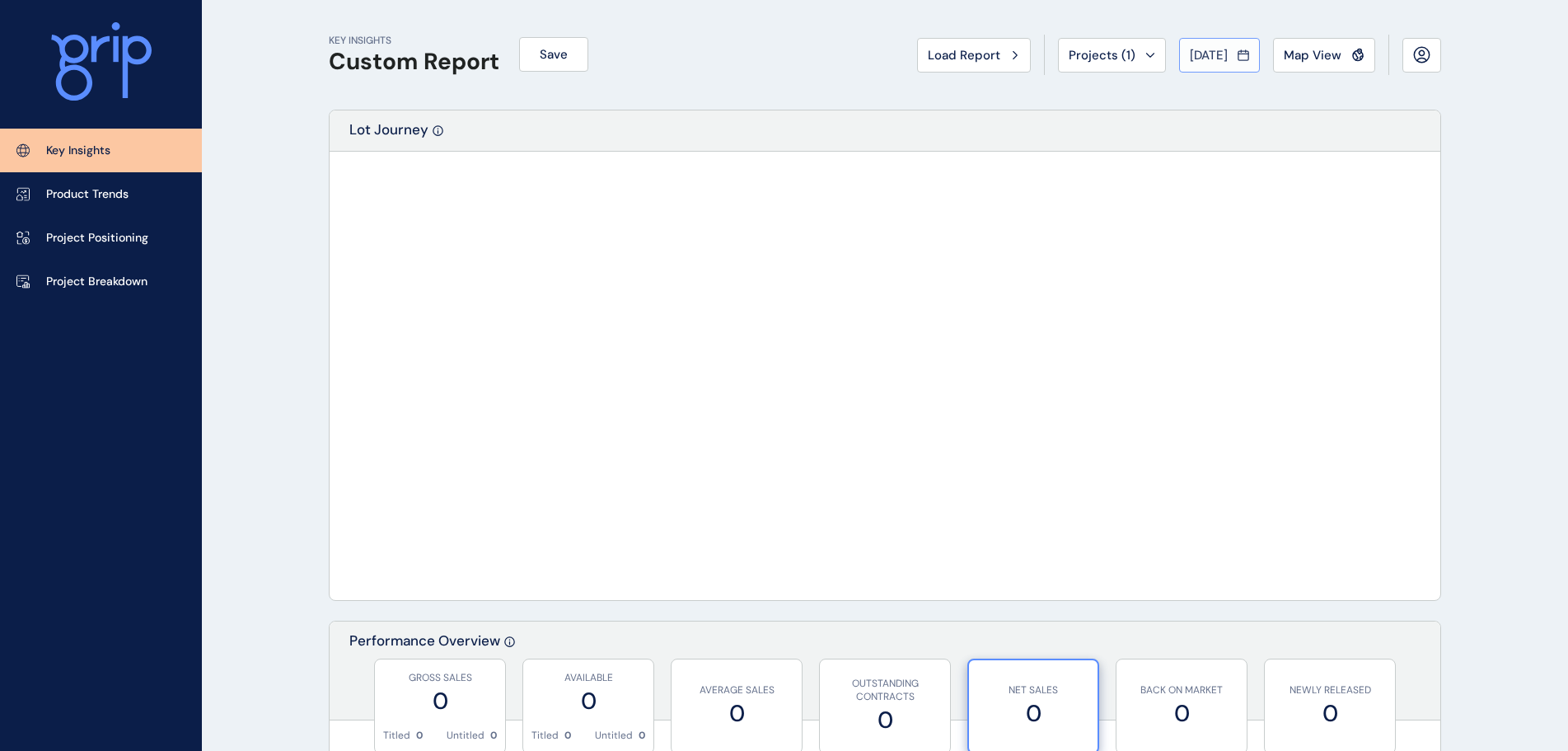
click at [1222, 60] on span "[DATE]" at bounding box center [1209, 55] width 38 height 17
click at [1183, 88] on icon "<" at bounding box center [1197, 91] width 28 height 28
click at [1244, 141] on li "May No report is available for this period. New months are usually published 5 …" at bounding box center [1266, 147] width 55 height 28
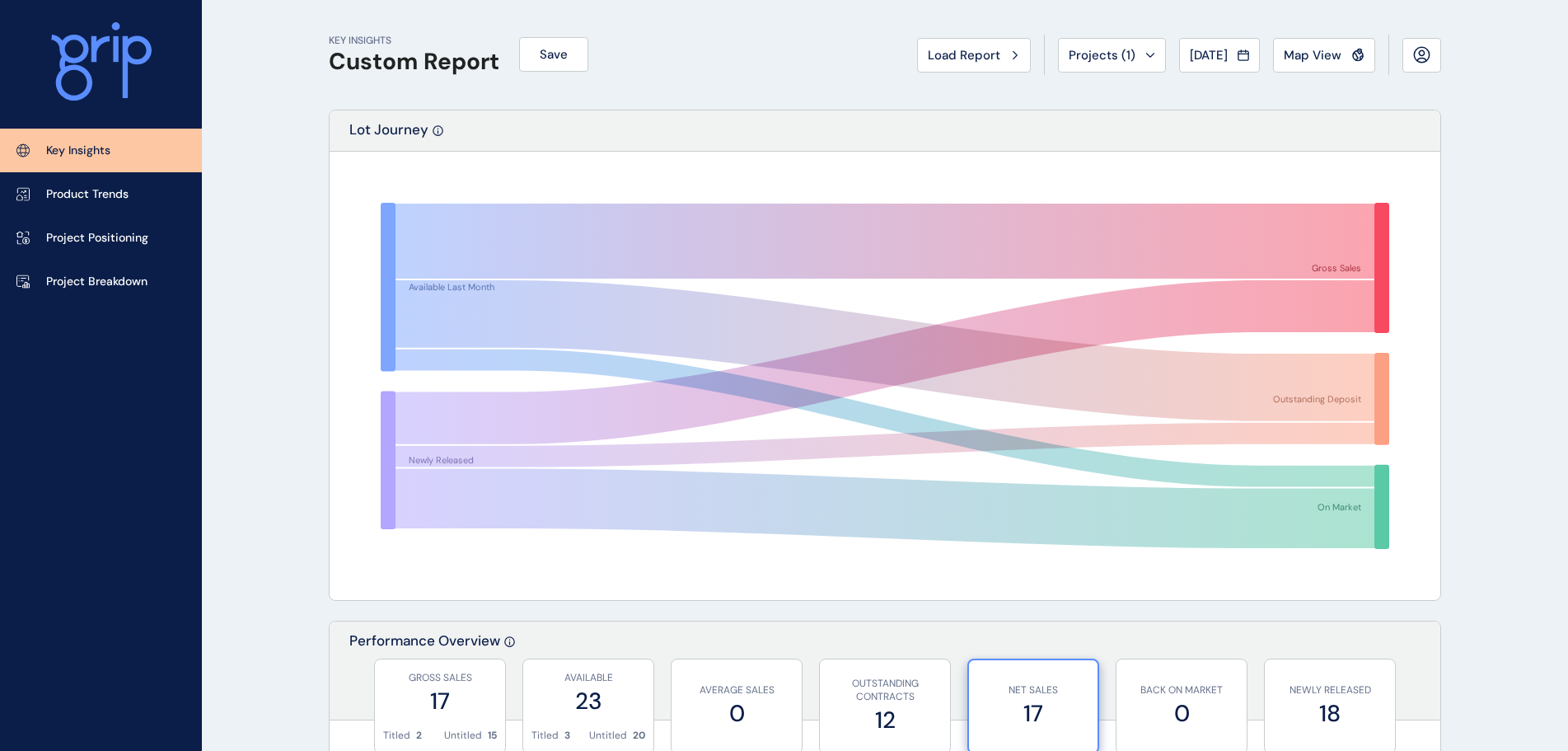
click at [1190, 47] on span "[DATE]" at bounding box center [1209, 55] width 38 height 17
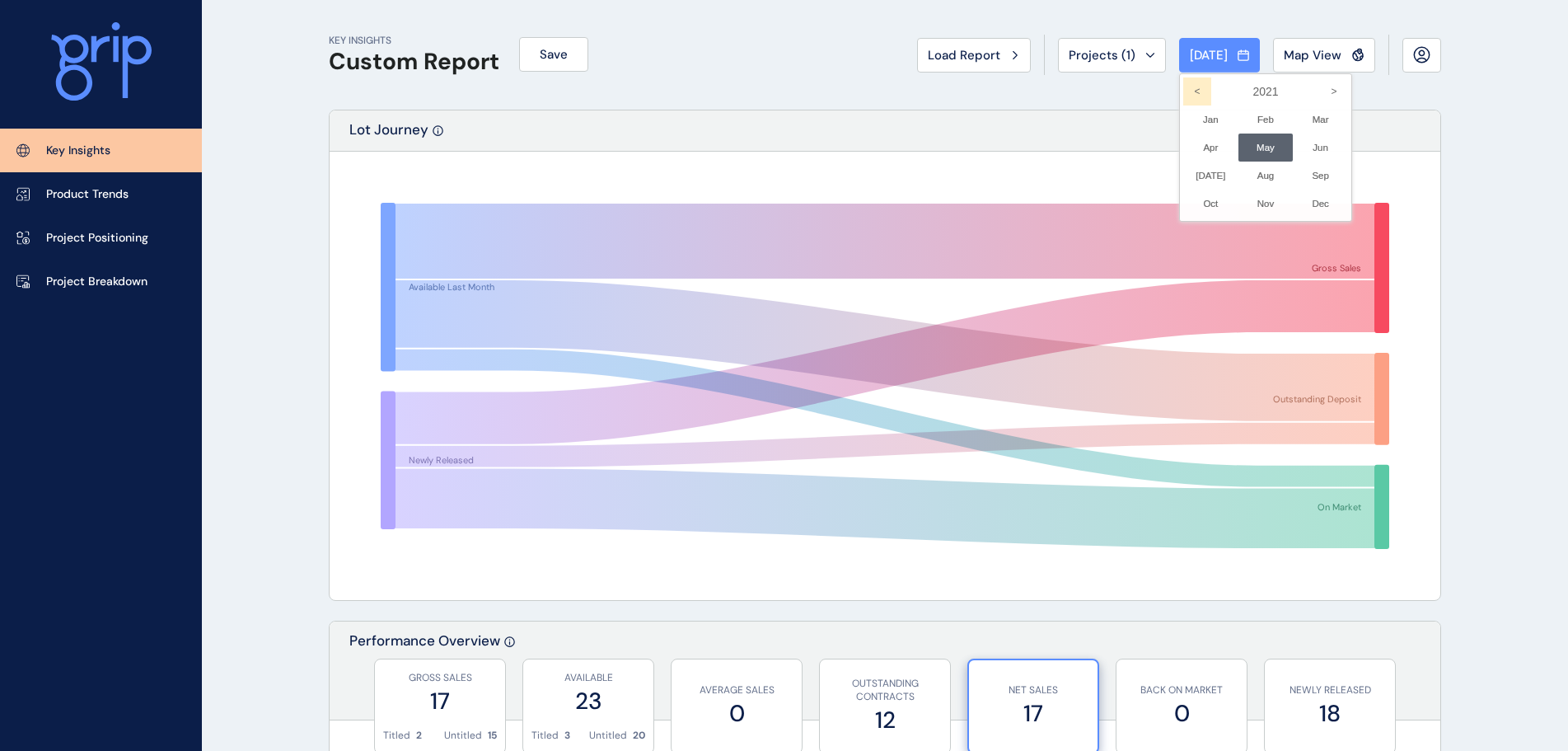
click at [1183, 96] on icon "<" at bounding box center [1197, 91] width 28 height 28
click at [1257, 149] on li "May No report is available for this period. New months are usually published 5 …" at bounding box center [1266, 147] width 55 height 28
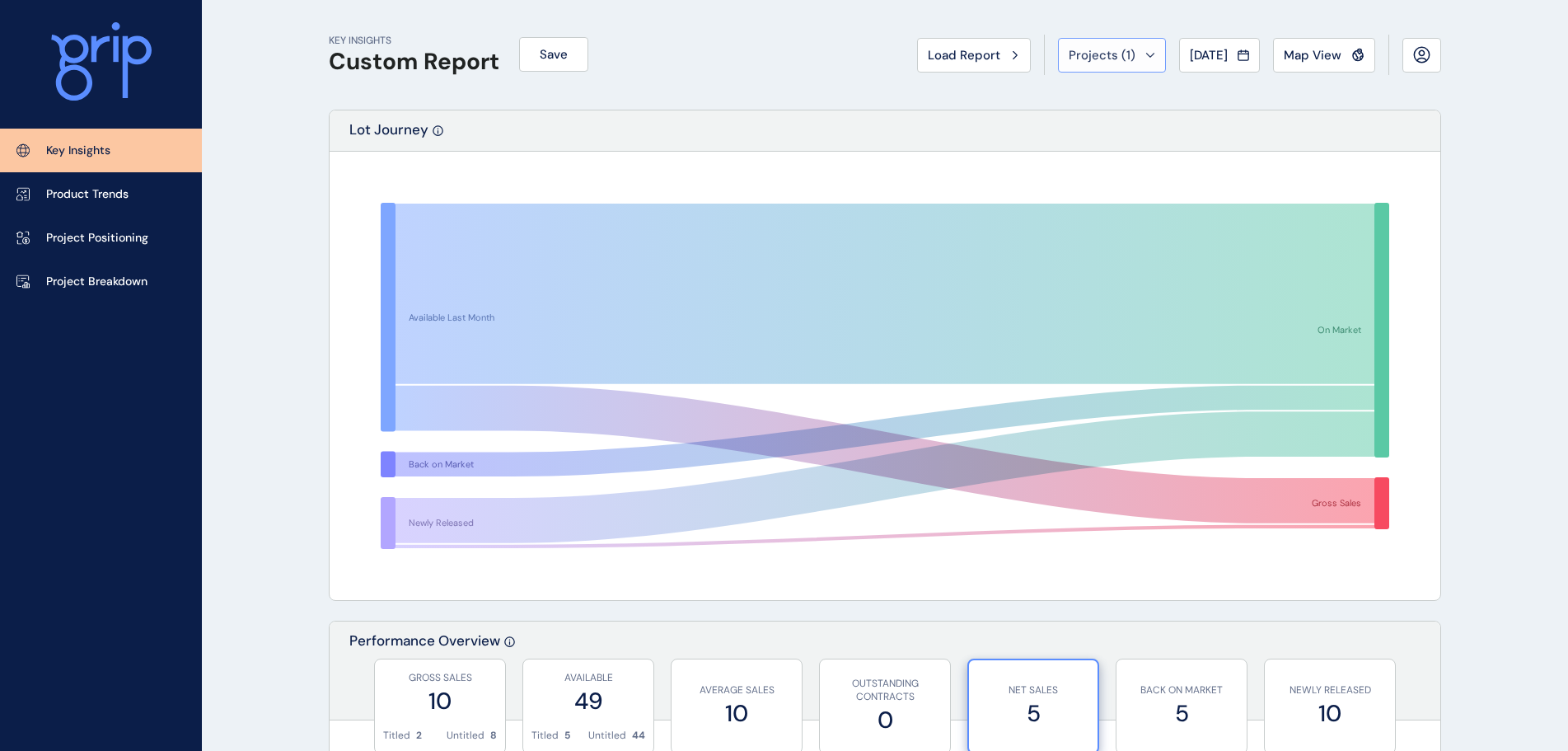
click at [1113, 49] on span "Projects ( 1 )" at bounding box center [1102, 55] width 67 height 17
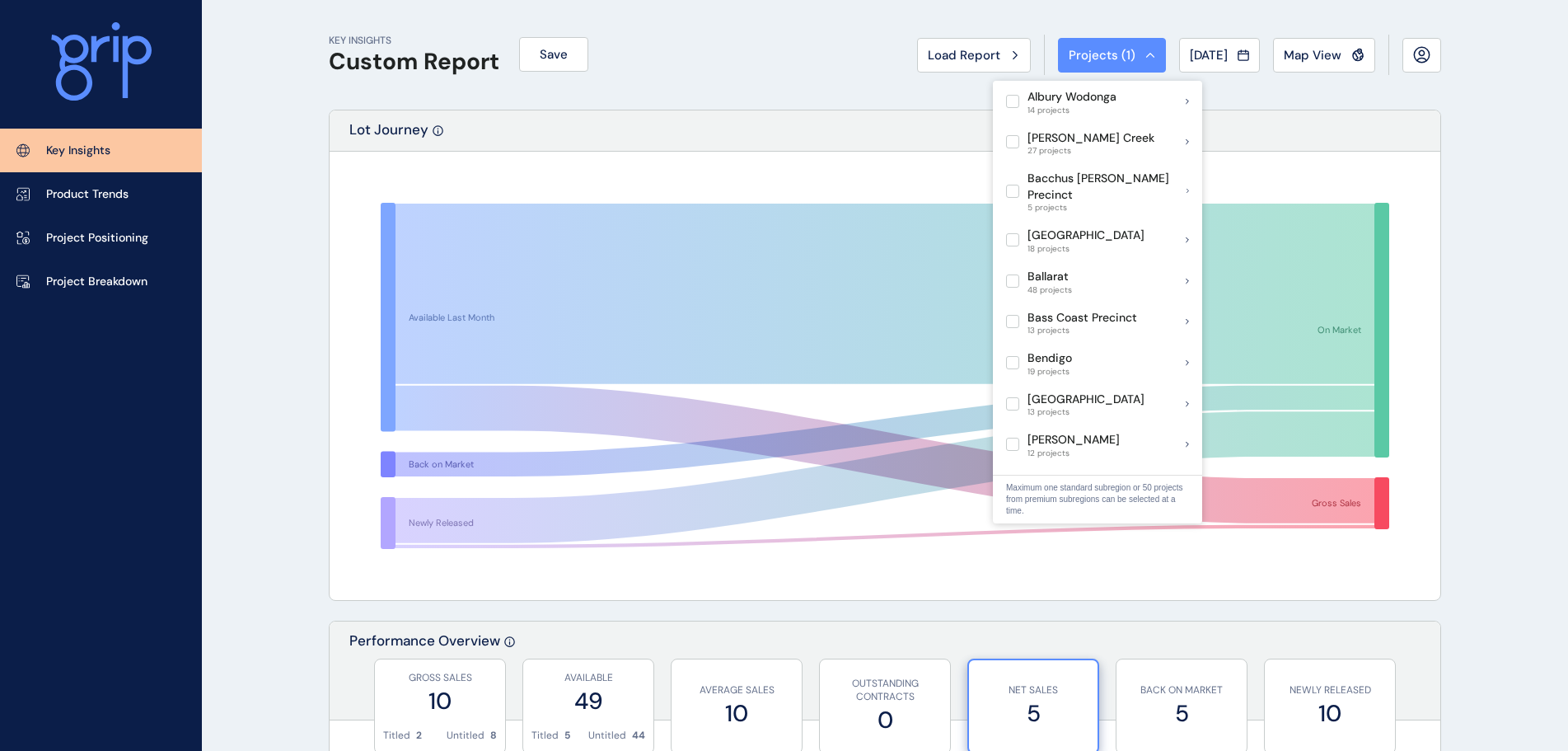
scroll to position [412, 0]
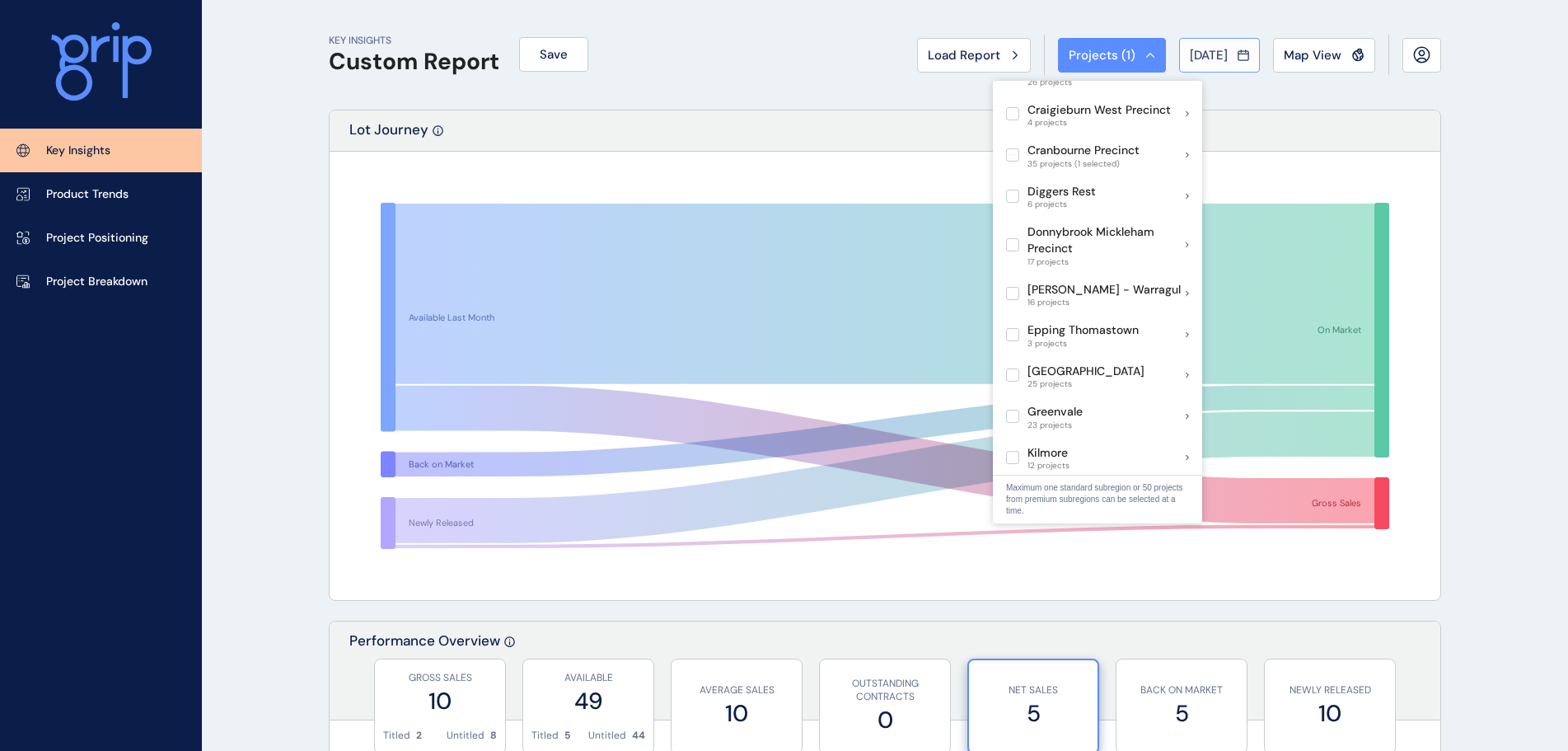
click at [1231, 55] on div "[DATE]" at bounding box center [1220, 55] width 60 height 17
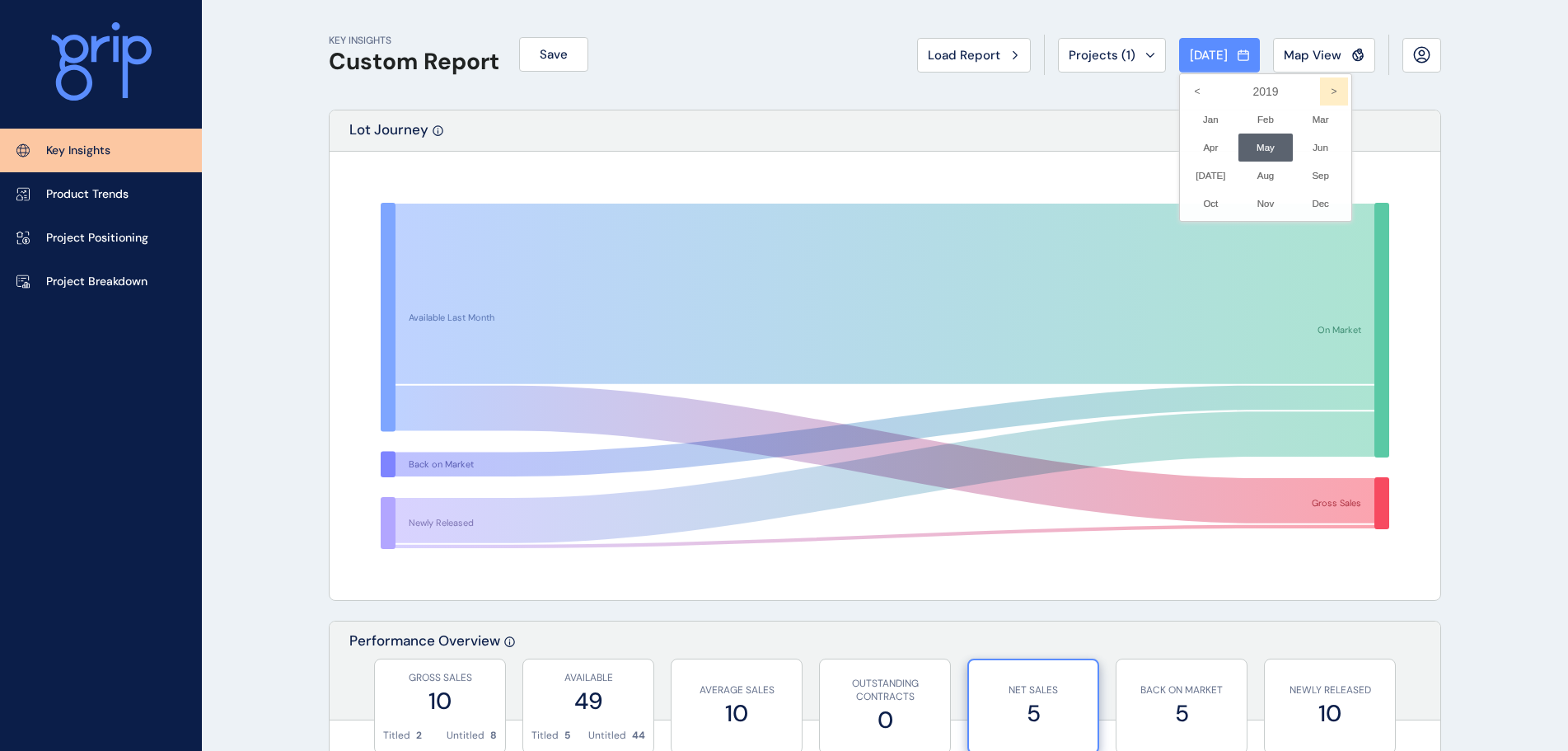
click at [1320, 91] on icon ">" at bounding box center [1334, 91] width 28 height 28
click at [1320, 90] on icon ">" at bounding box center [1334, 91] width 28 height 28
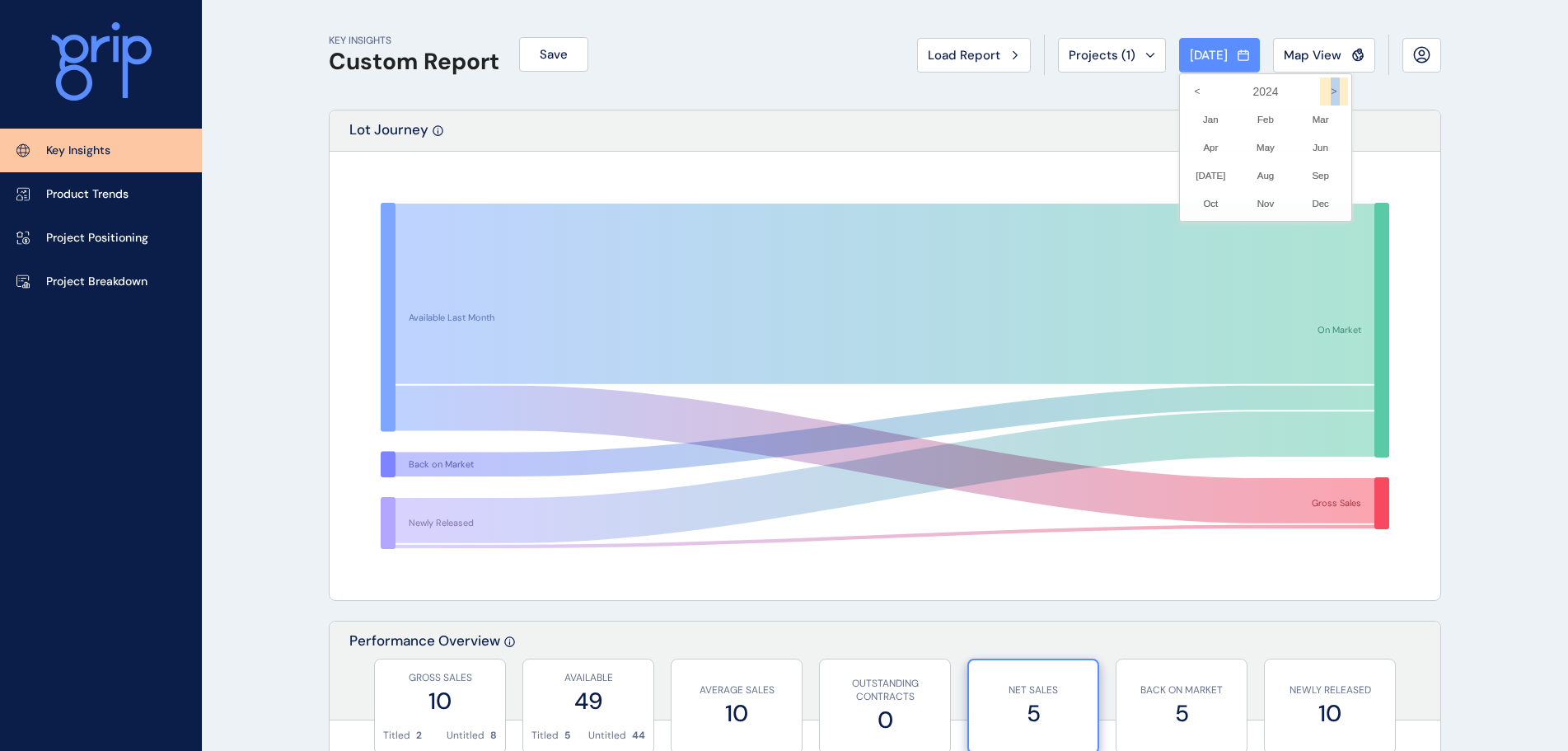
click at [1320, 88] on icon ">" at bounding box center [1334, 91] width 28 height 28
click at [1199, 180] on div at bounding box center [1211, 175] width 55 height 28
click at [1199, 174] on div at bounding box center [1211, 175] width 55 height 28
click at [1102, 47] on div at bounding box center [784, 375] width 1568 height 751
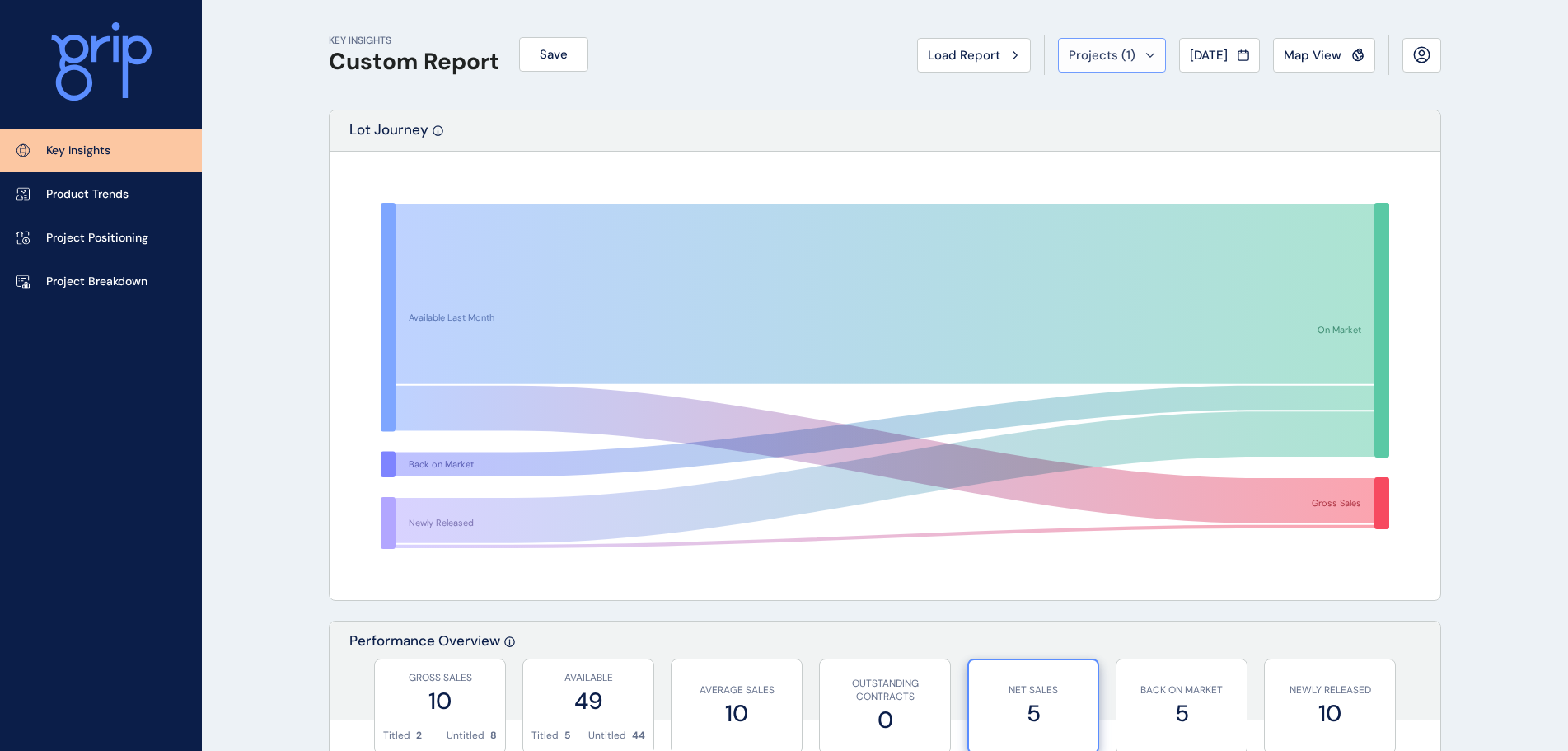
click at [1101, 53] on span "Projects ( 1 )" at bounding box center [1102, 55] width 67 height 17
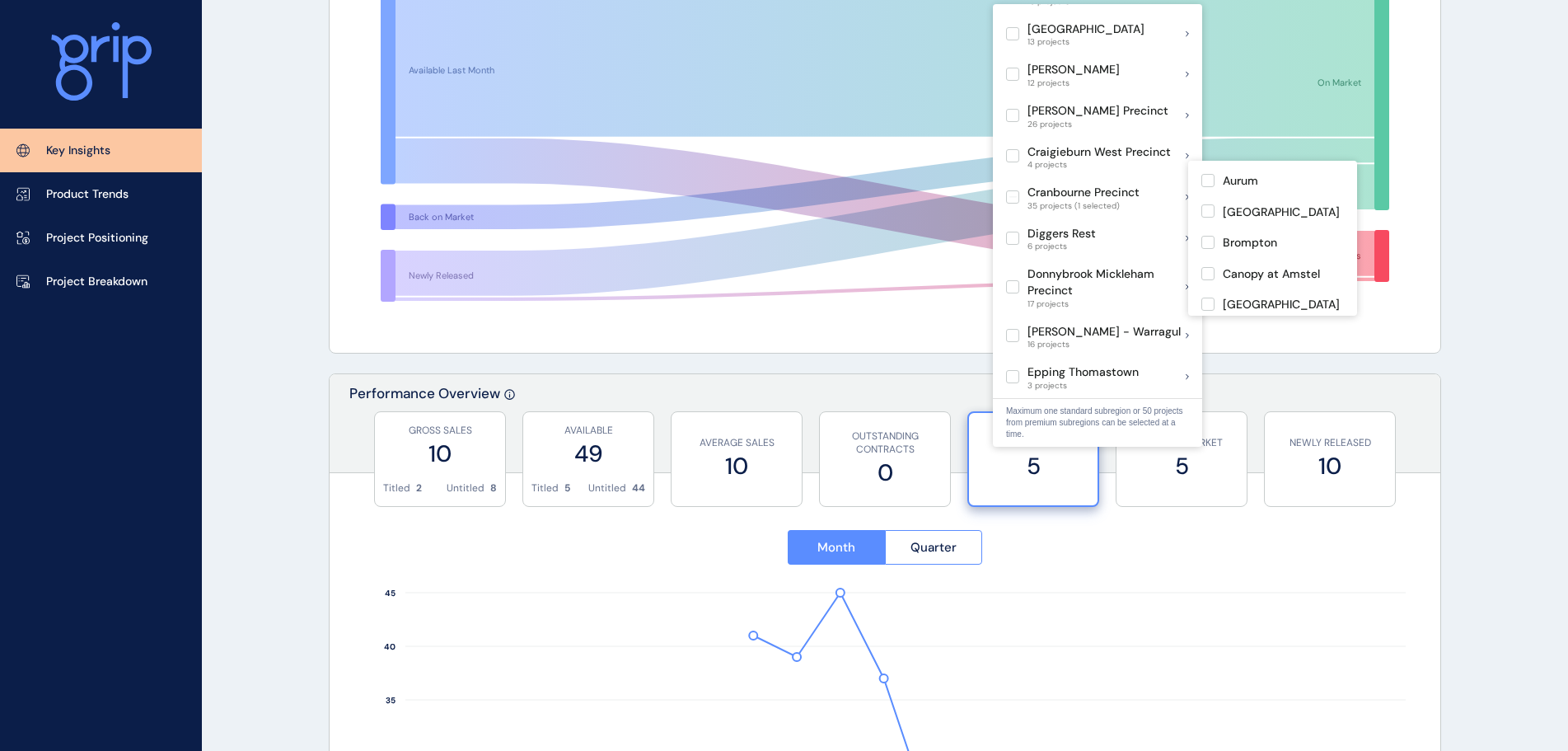
scroll to position [164, 0]
click at [1210, 225] on label at bounding box center [1208, 227] width 13 height 13
click at [1210, 278] on label at bounding box center [1208, 279] width 13 height 13
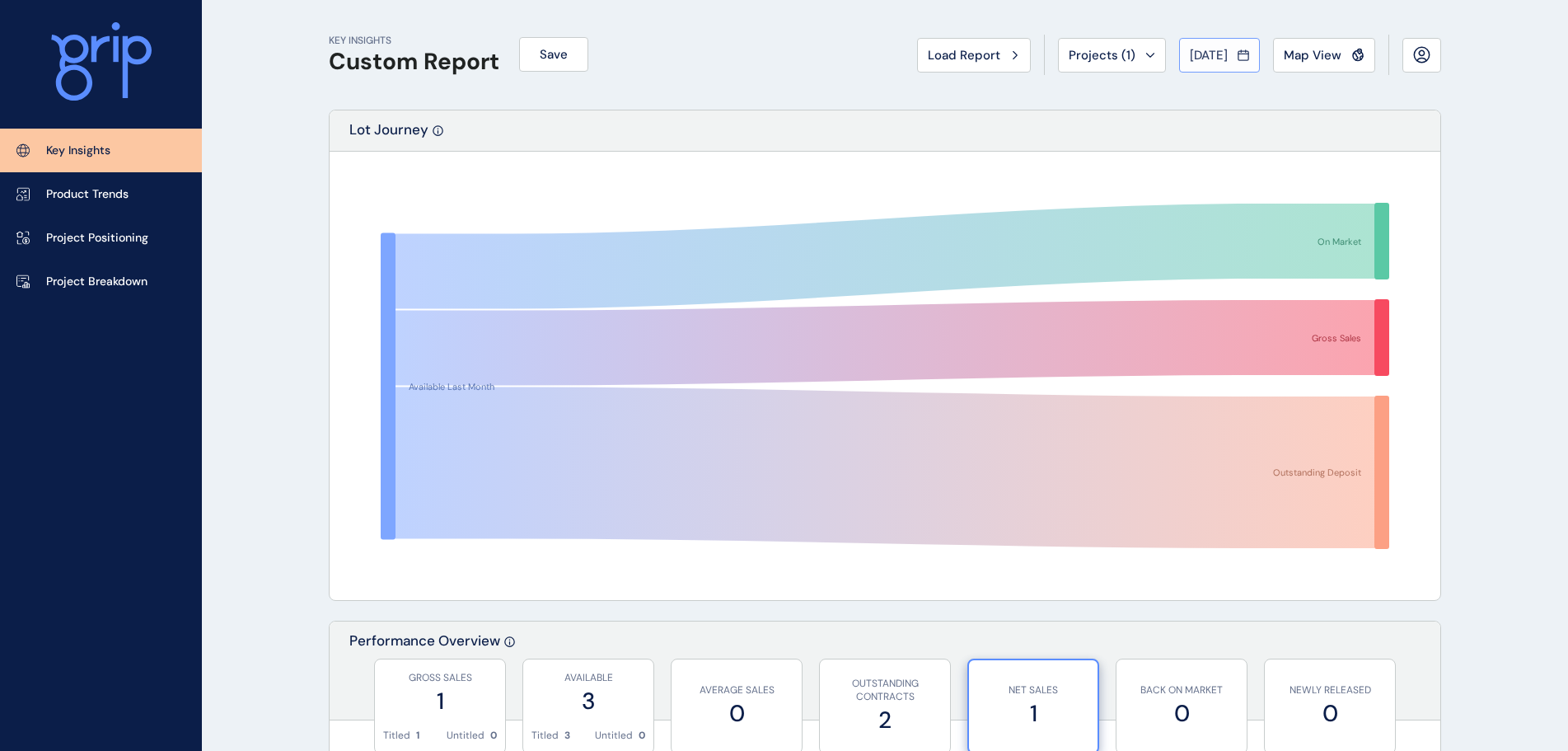
click at [1205, 60] on span "[DATE]" at bounding box center [1209, 55] width 38 height 17
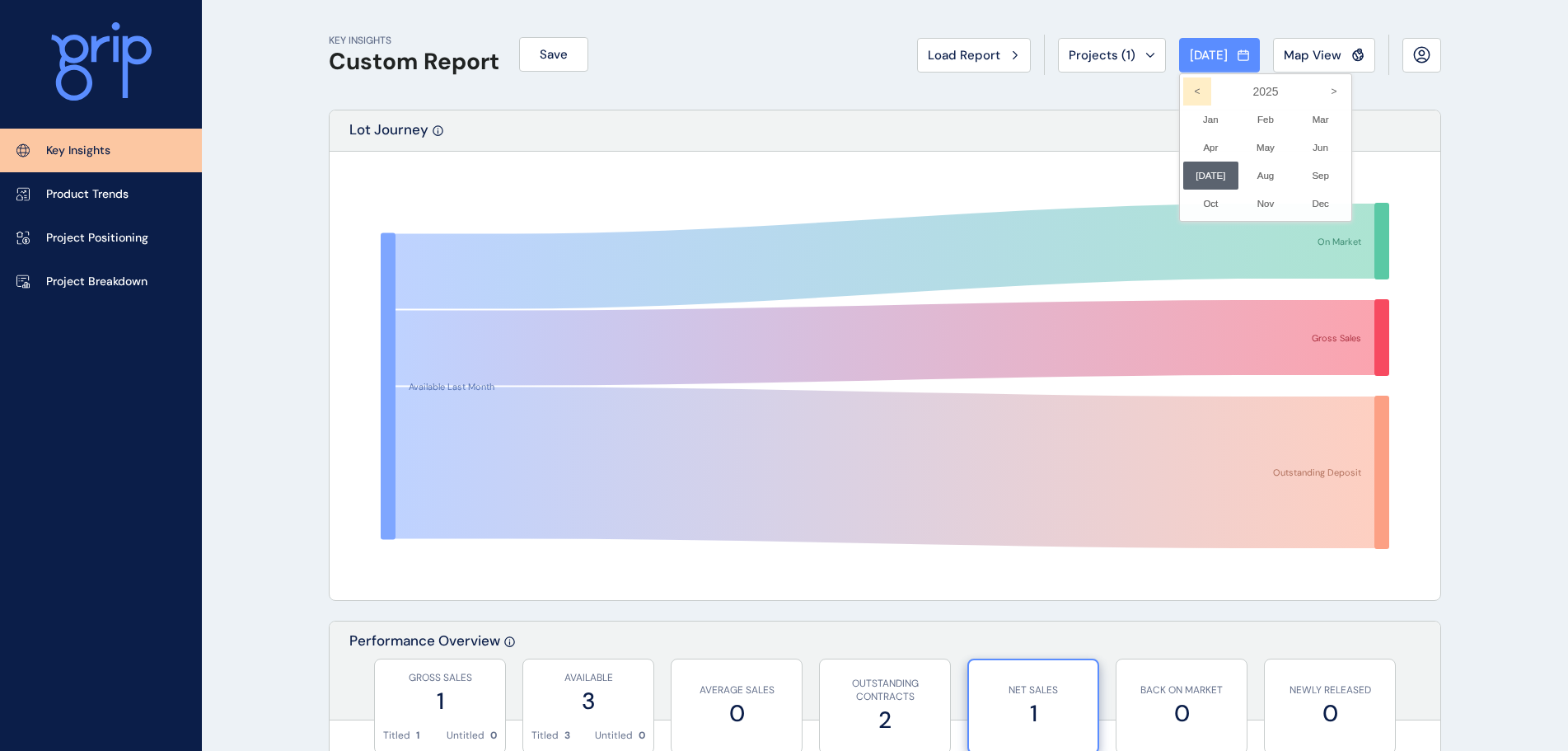
click at [1183, 91] on icon "<" at bounding box center [1197, 91] width 28 height 28
click at [1201, 169] on li "[DATE] No report is available for this period. New months are usually published…" at bounding box center [1211, 175] width 55 height 28
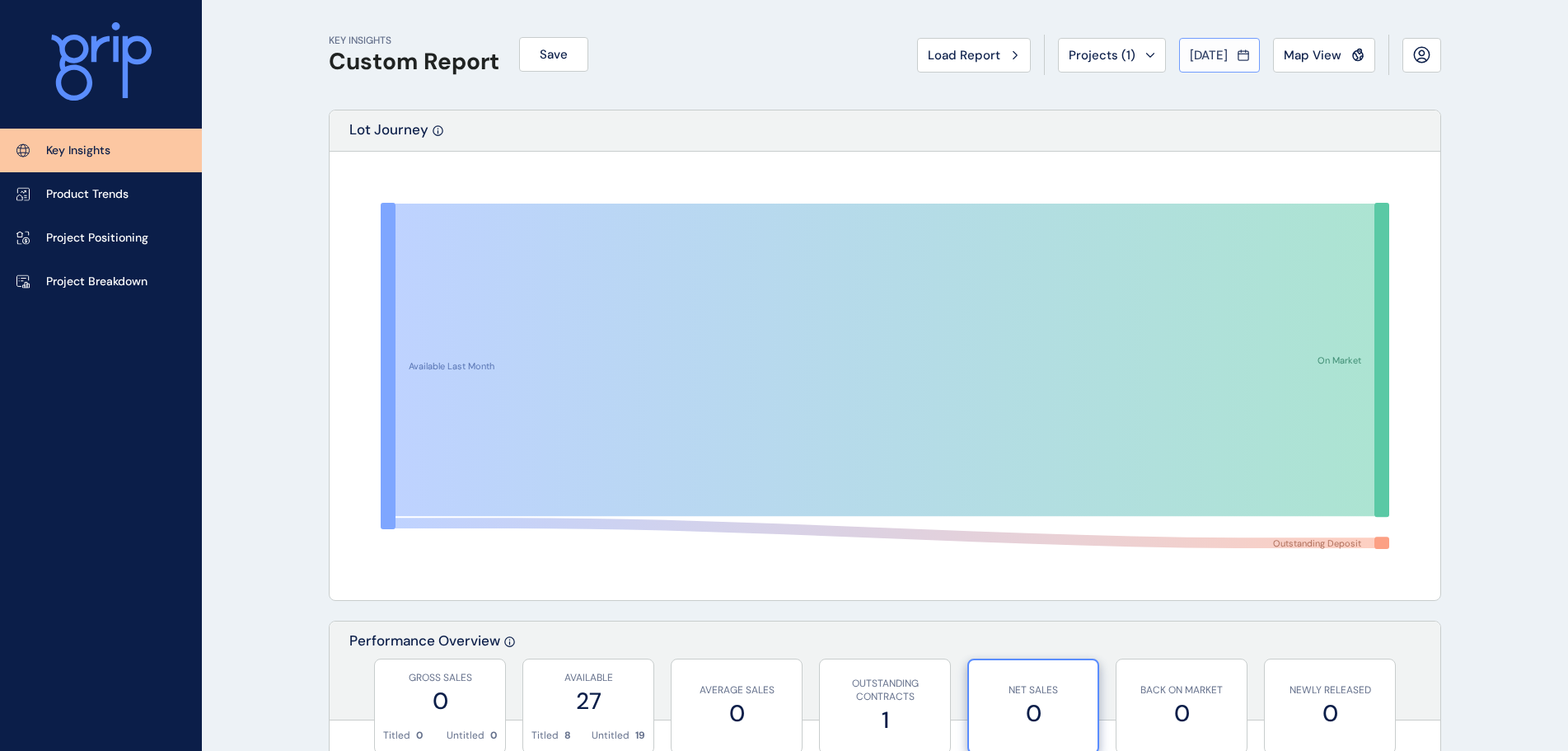
click at [1202, 50] on span "[DATE]" at bounding box center [1209, 55] width 38 height 17
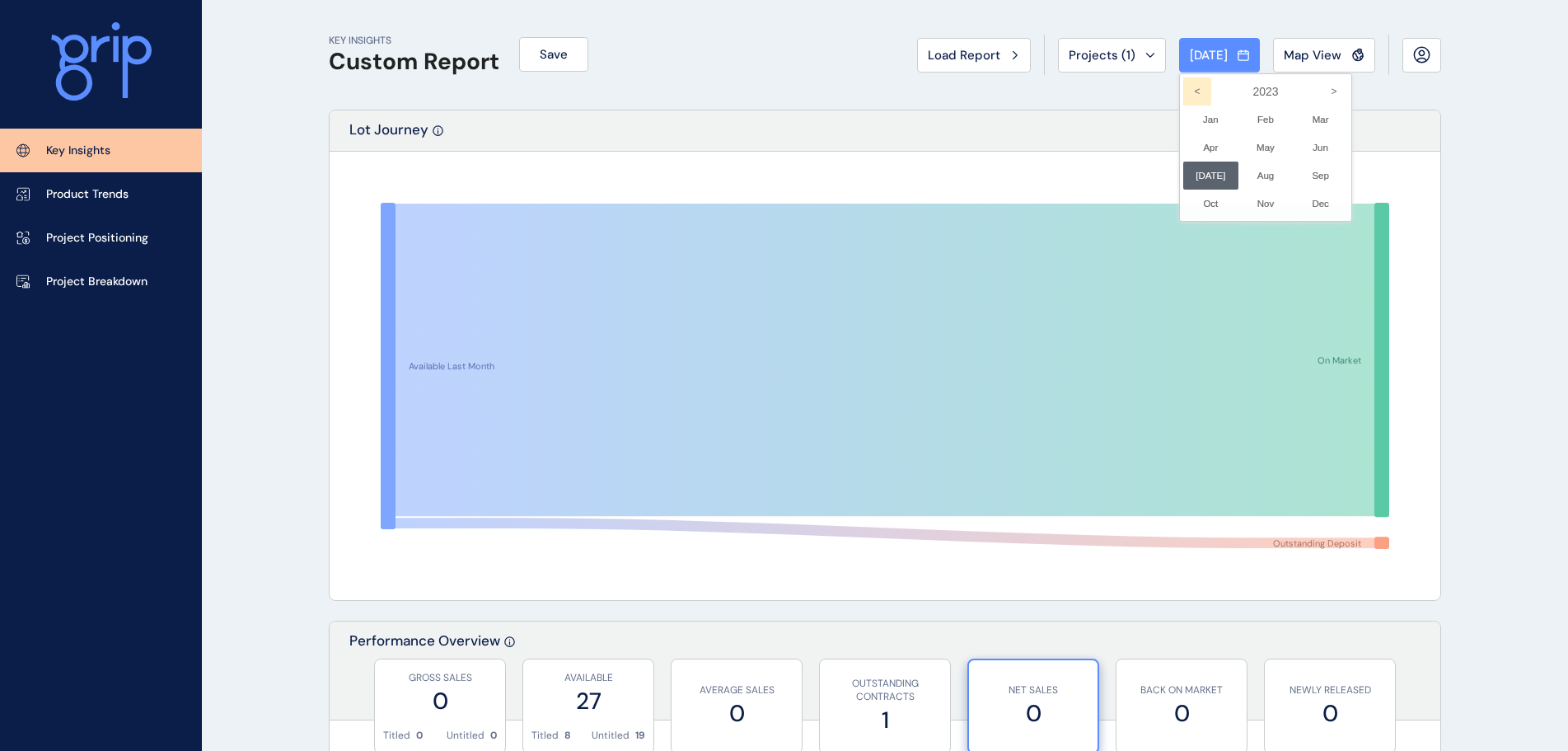
click at [1187, 86] on icon "<" at bounding box center [1197, 91] width 28 height 28
click at [1200, 172] on li "[DATE] No report is available for this period. New months are usually published…" at bounding box center [1211, 175] width 55 height 28
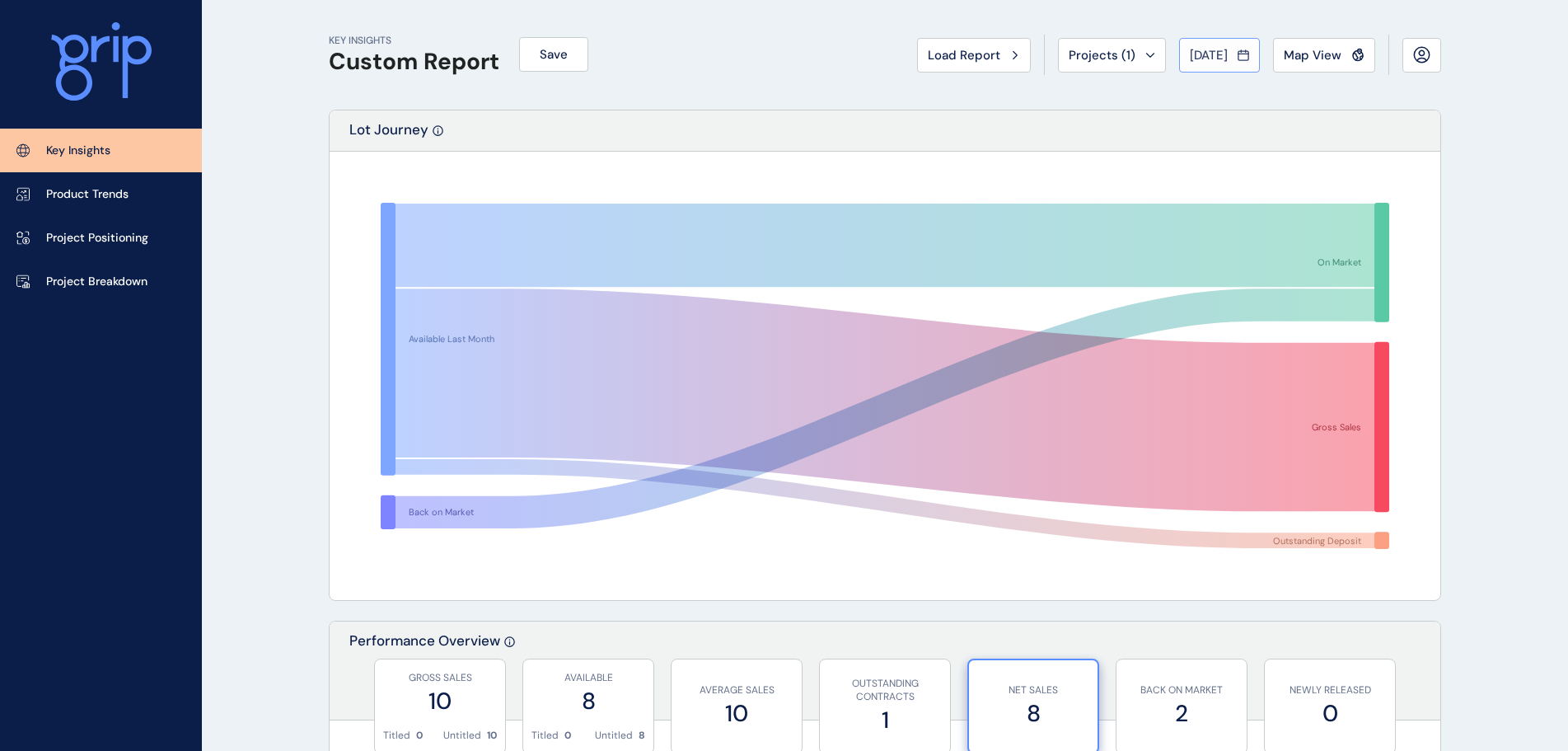
click at [1207, 47] on span "[DATE]" at bounding box center [1209, 55] width 38 height 17
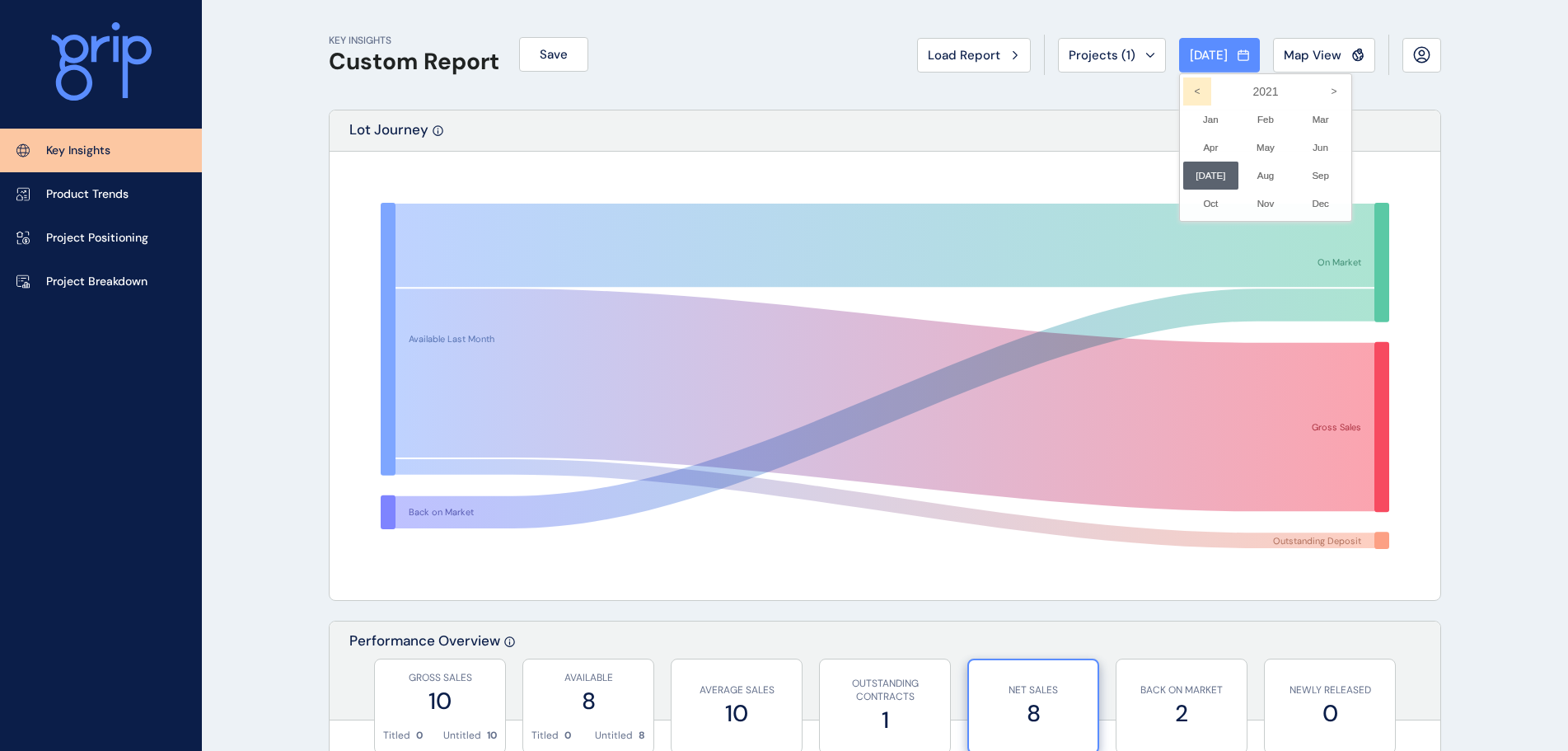
click at [1185, 82] on icon "<" at bounding box center [1197, 91] width 28 height 28
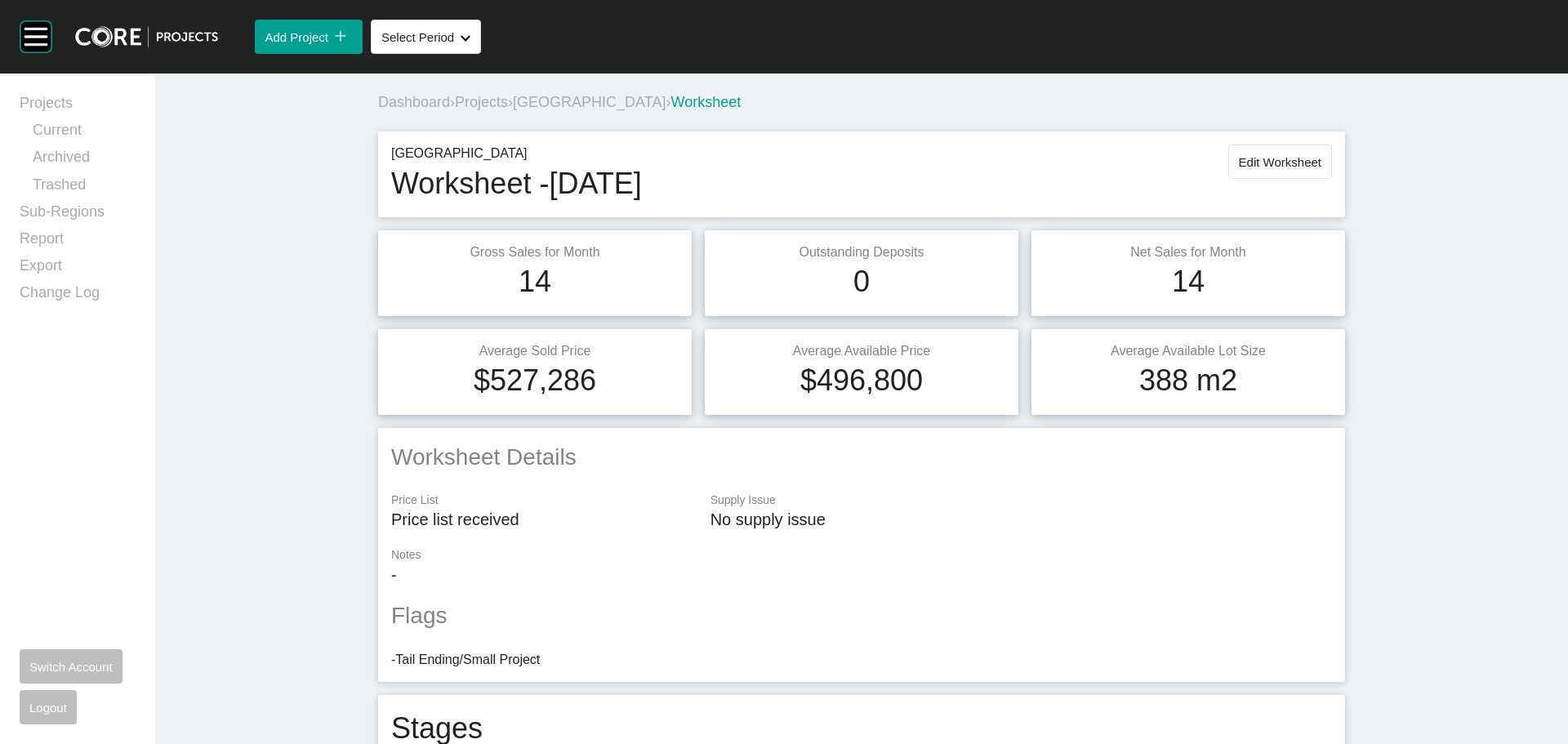
click at [495, 106] on span "Projects" at bounding box center [481, 102] width 53 height 16
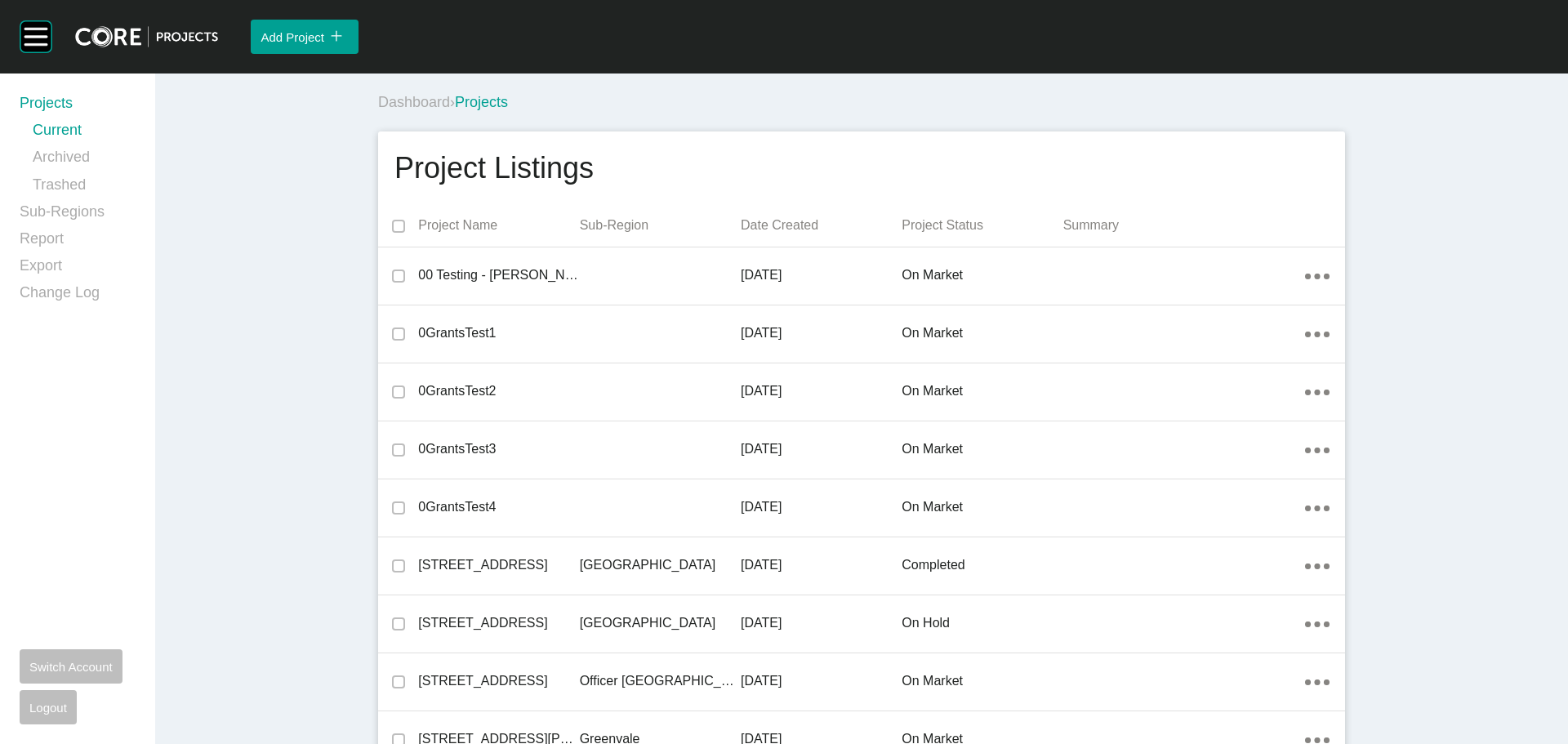
click at [1000, 85] on div "Dashboard › Projects" at bounding box center [866, 103] width 974 height 45
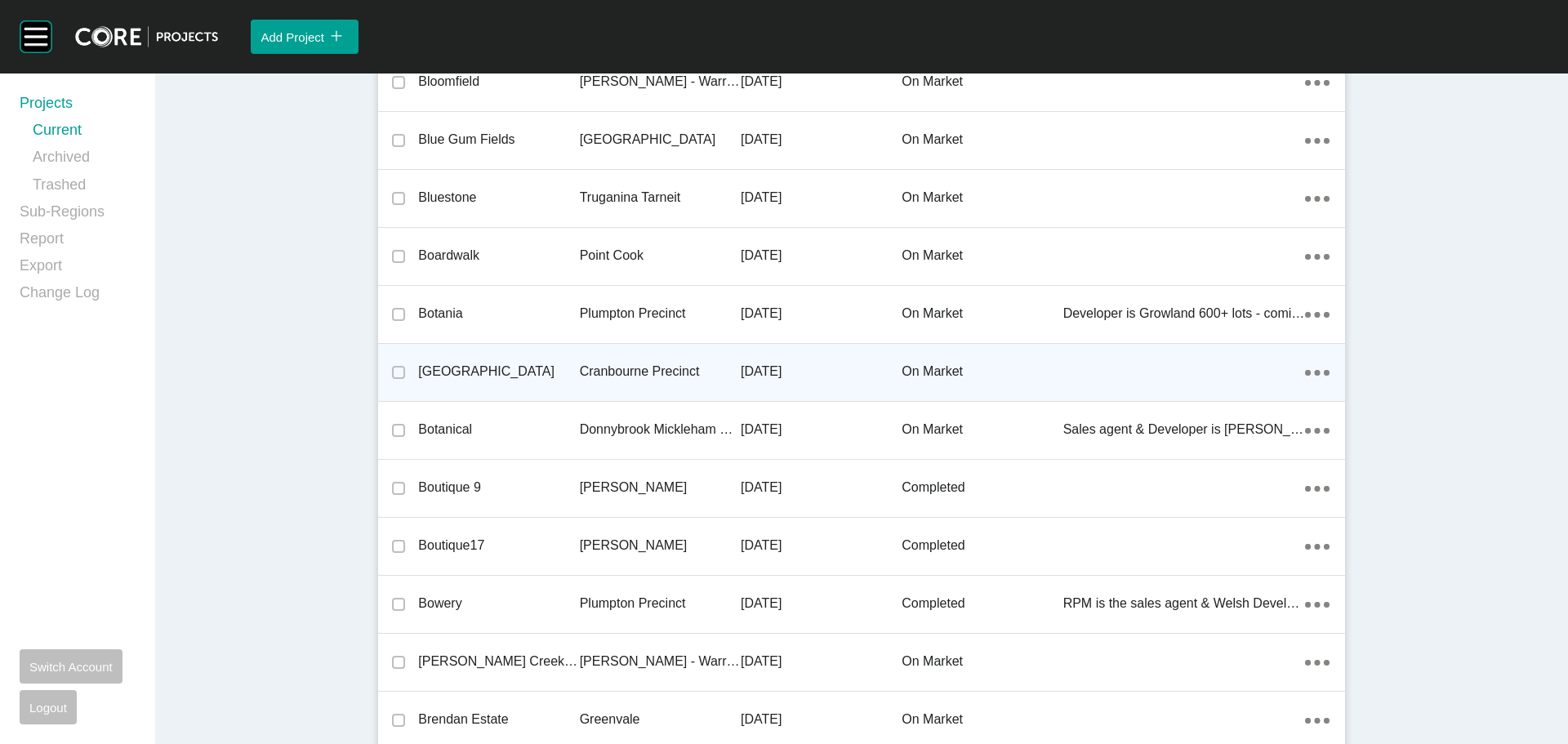
click at [468, 370] on p "[GEOGRAPHIC_DATA]" at bounding box center [499, 372] width 161 height 18
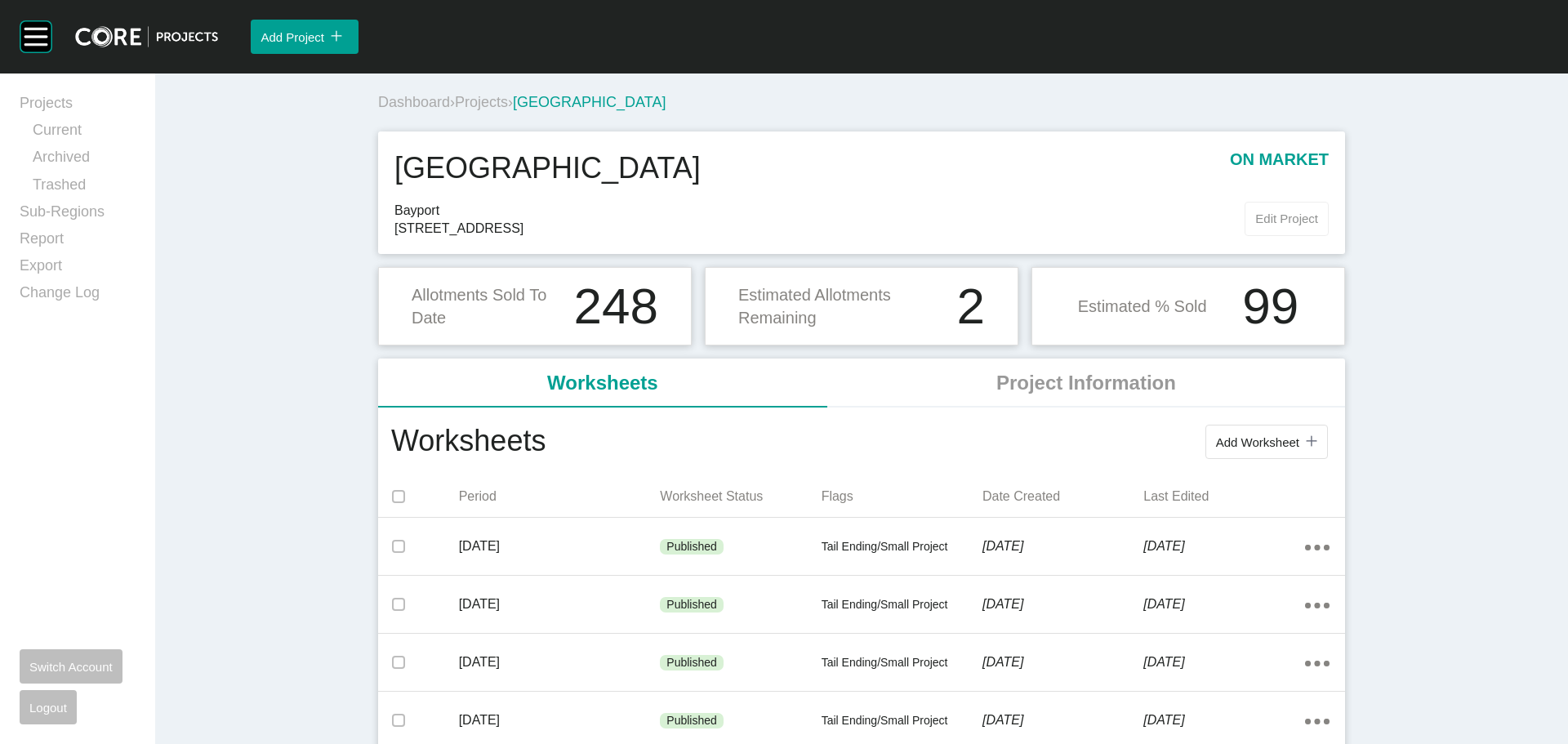
click at [1288, 210] on button "Edit Project" at bounding box center [1287, 218] width 84 height 34
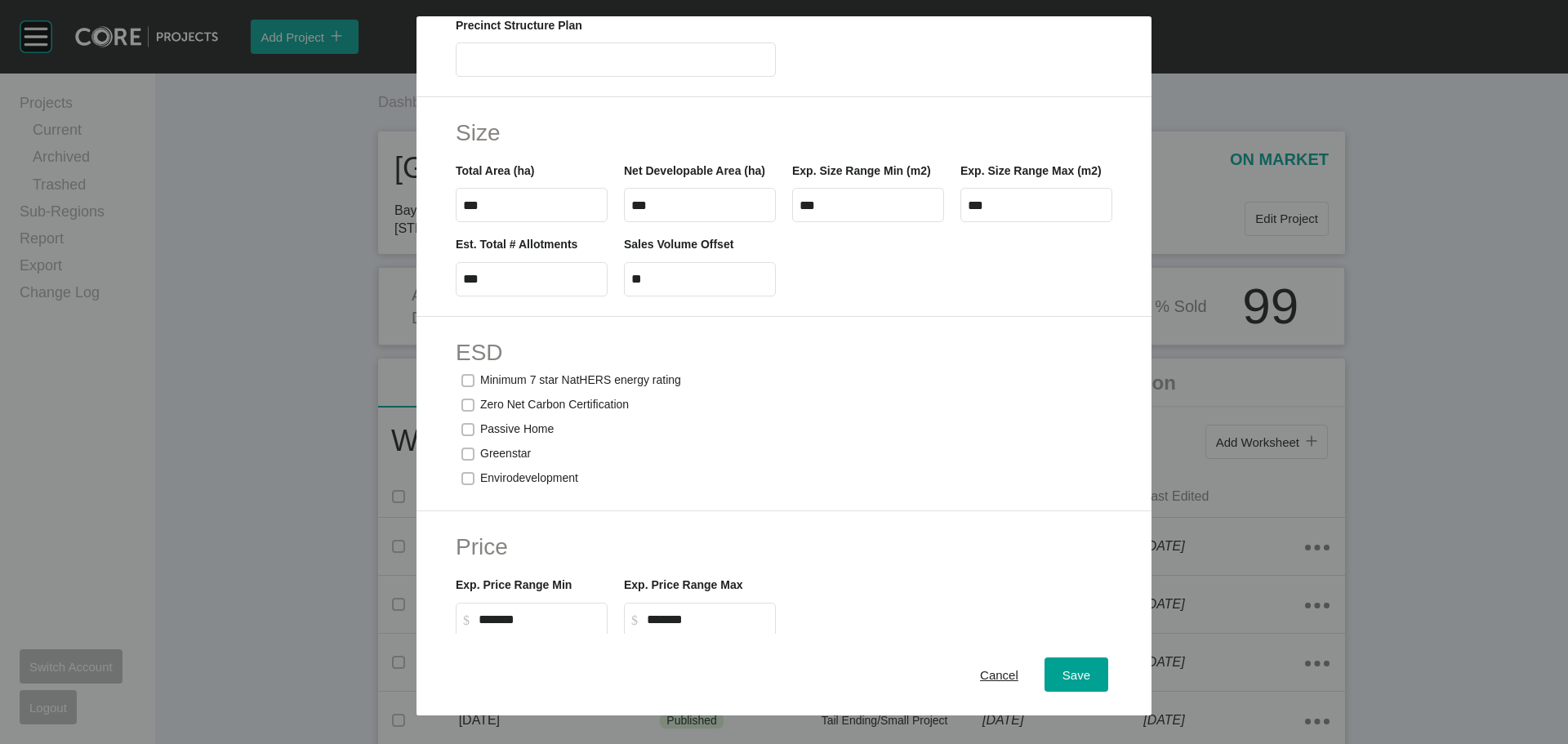
scroll to position [890, 0]
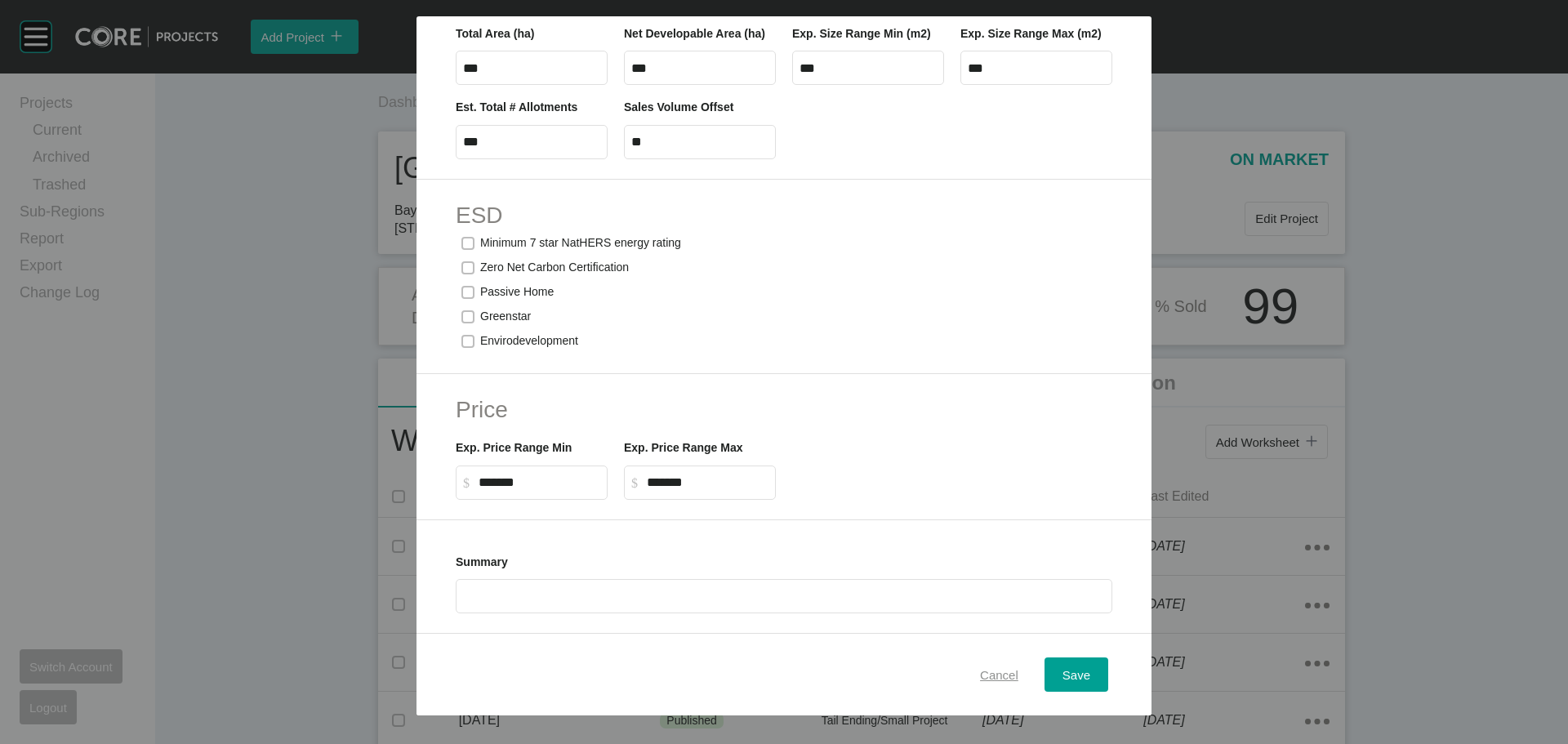
click at [980, 679] on span "Cancel" at bounding box center [999, 675] width 39 height 14
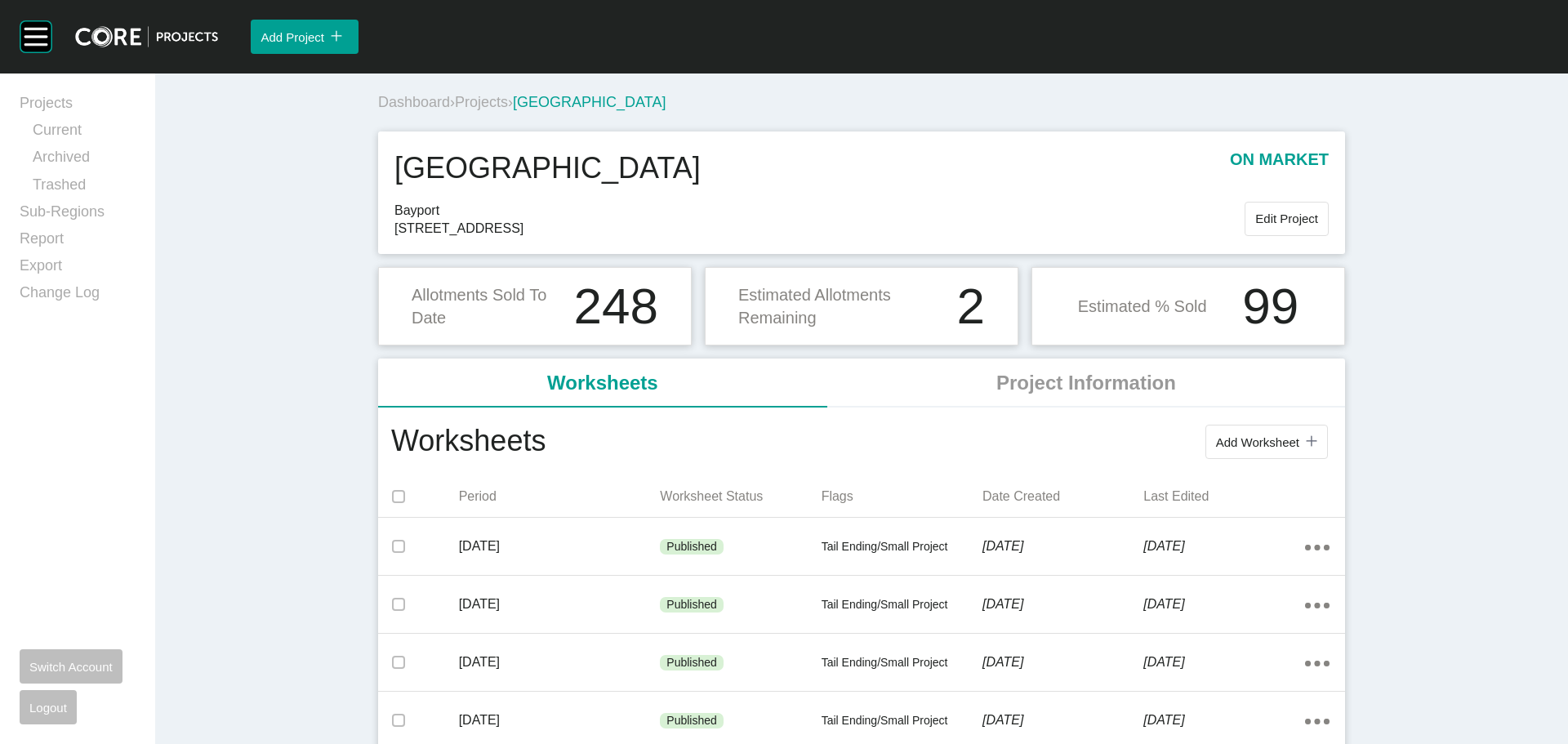
click at [486, 100] on span "Projects" at bounding box center [481, 102] width 53 height 16
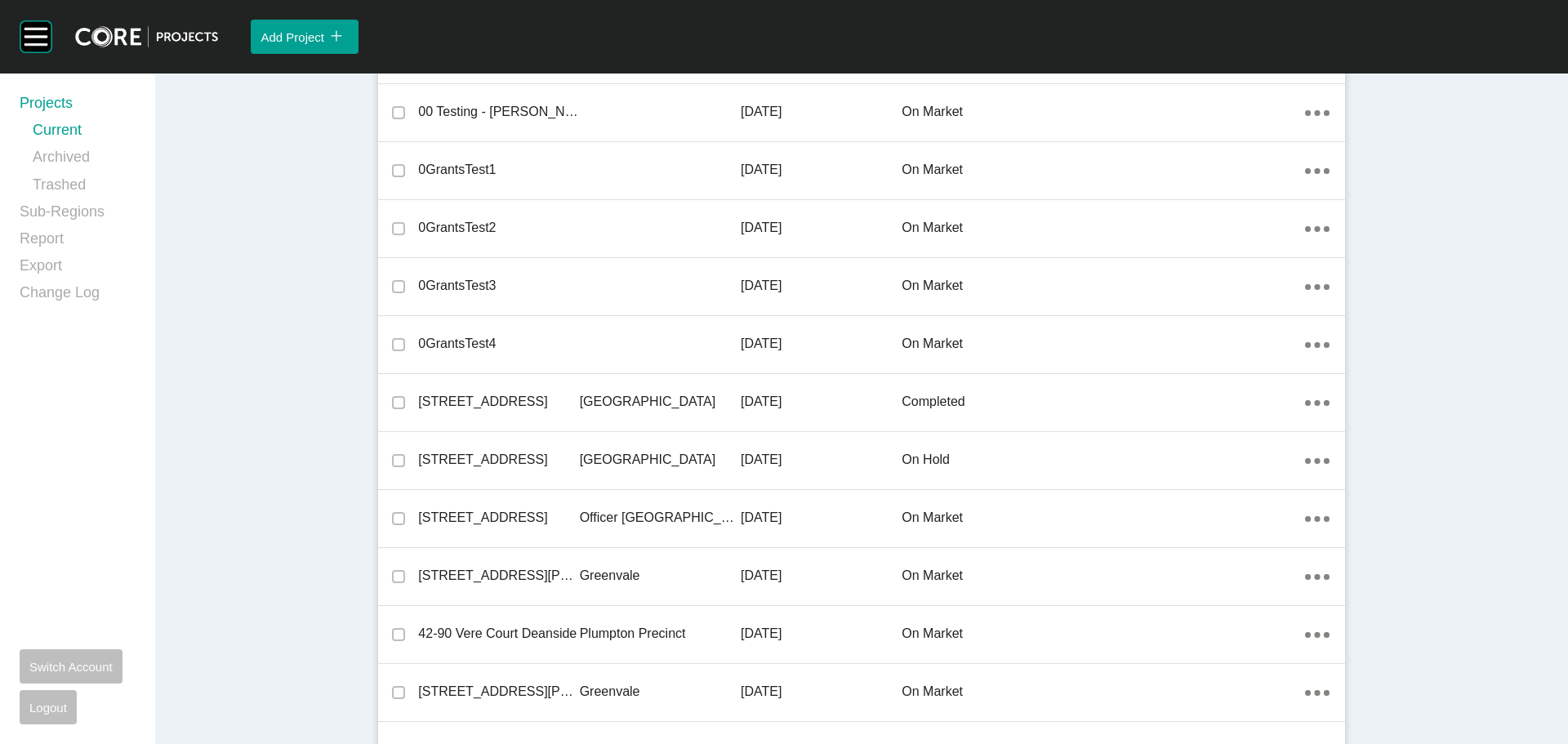
scroll to position [5992, 0]
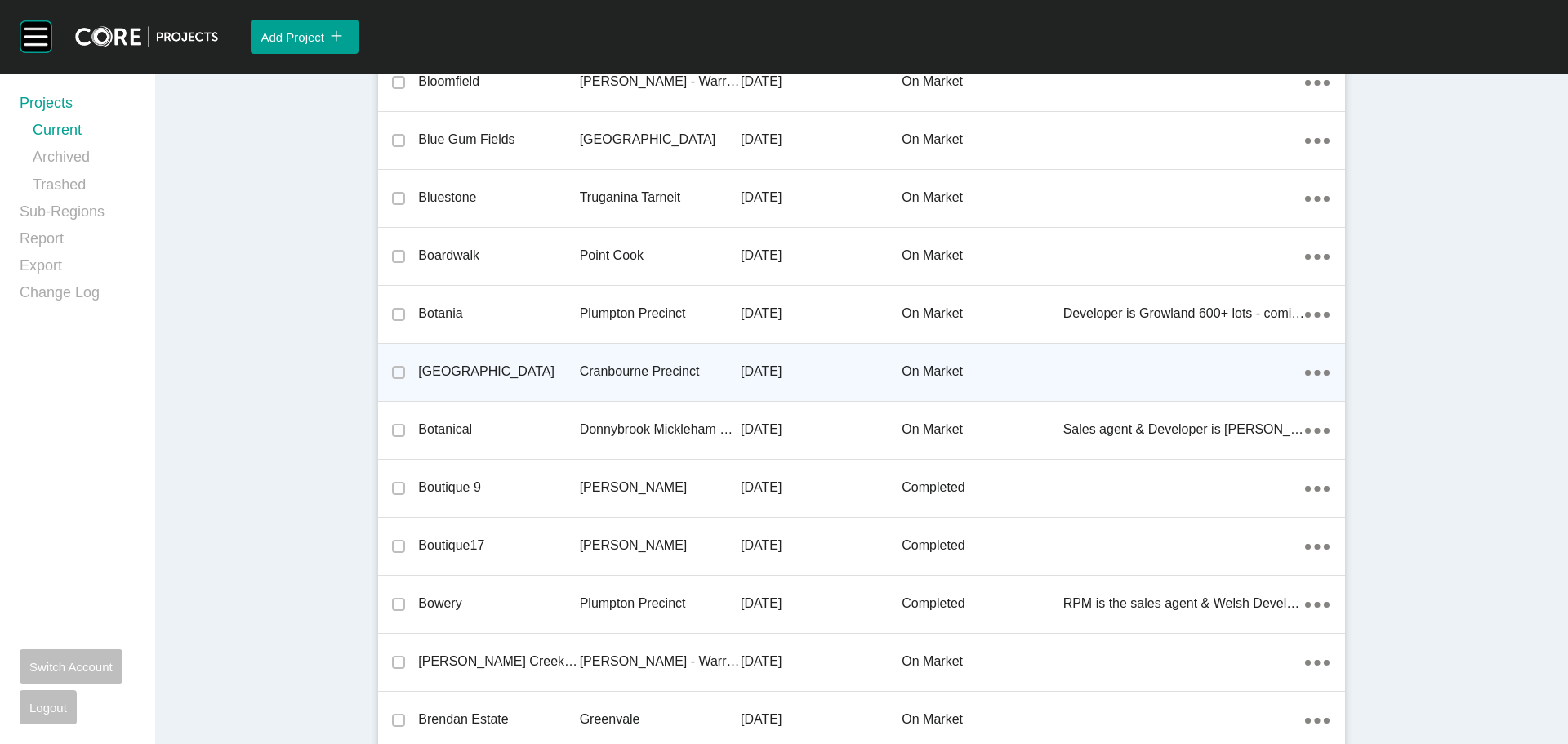
click at [484, 374] on p "[GEOGRAPHIC_DATA]" at bounding box center [499, 372] width 161 height 18
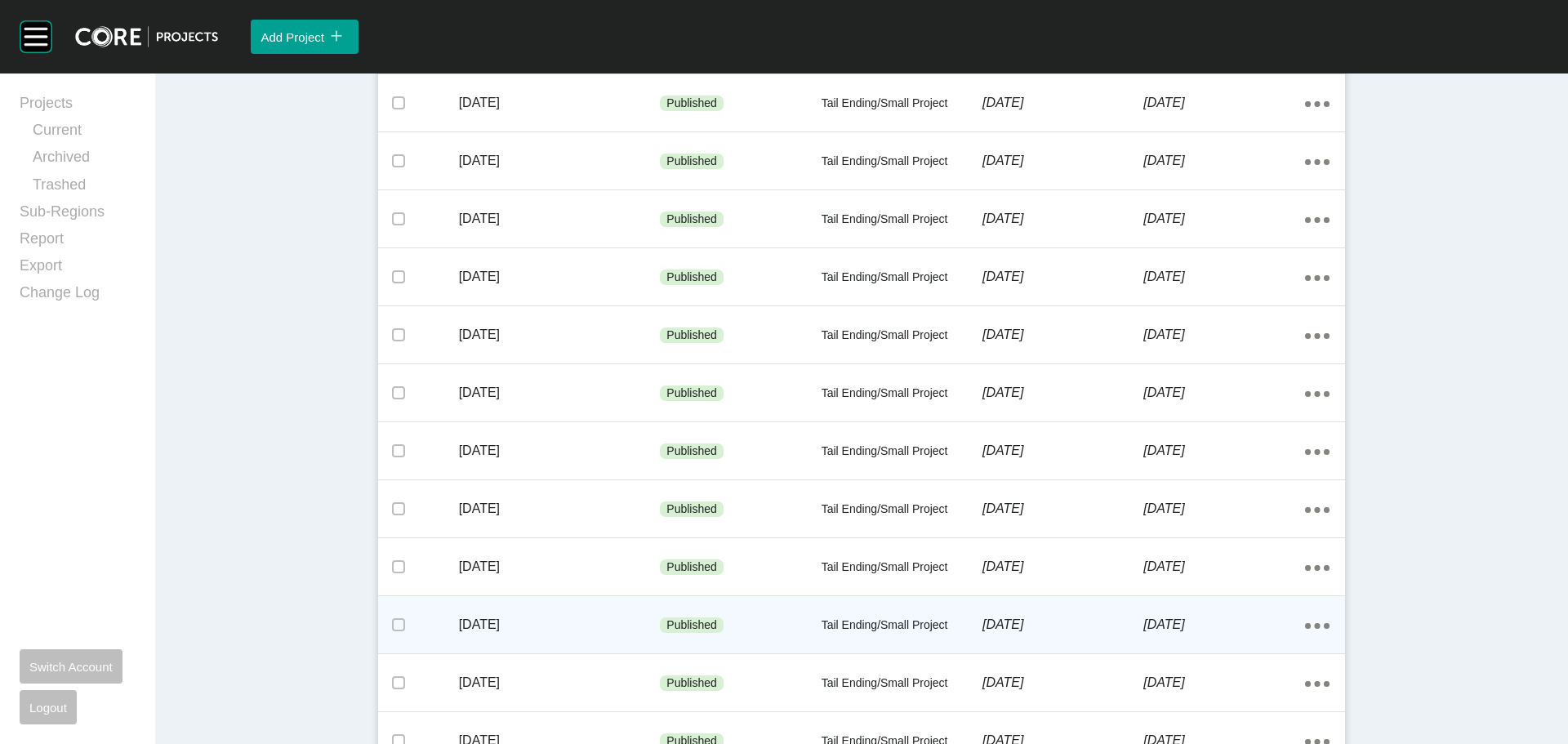
scroll to position [700, 0]
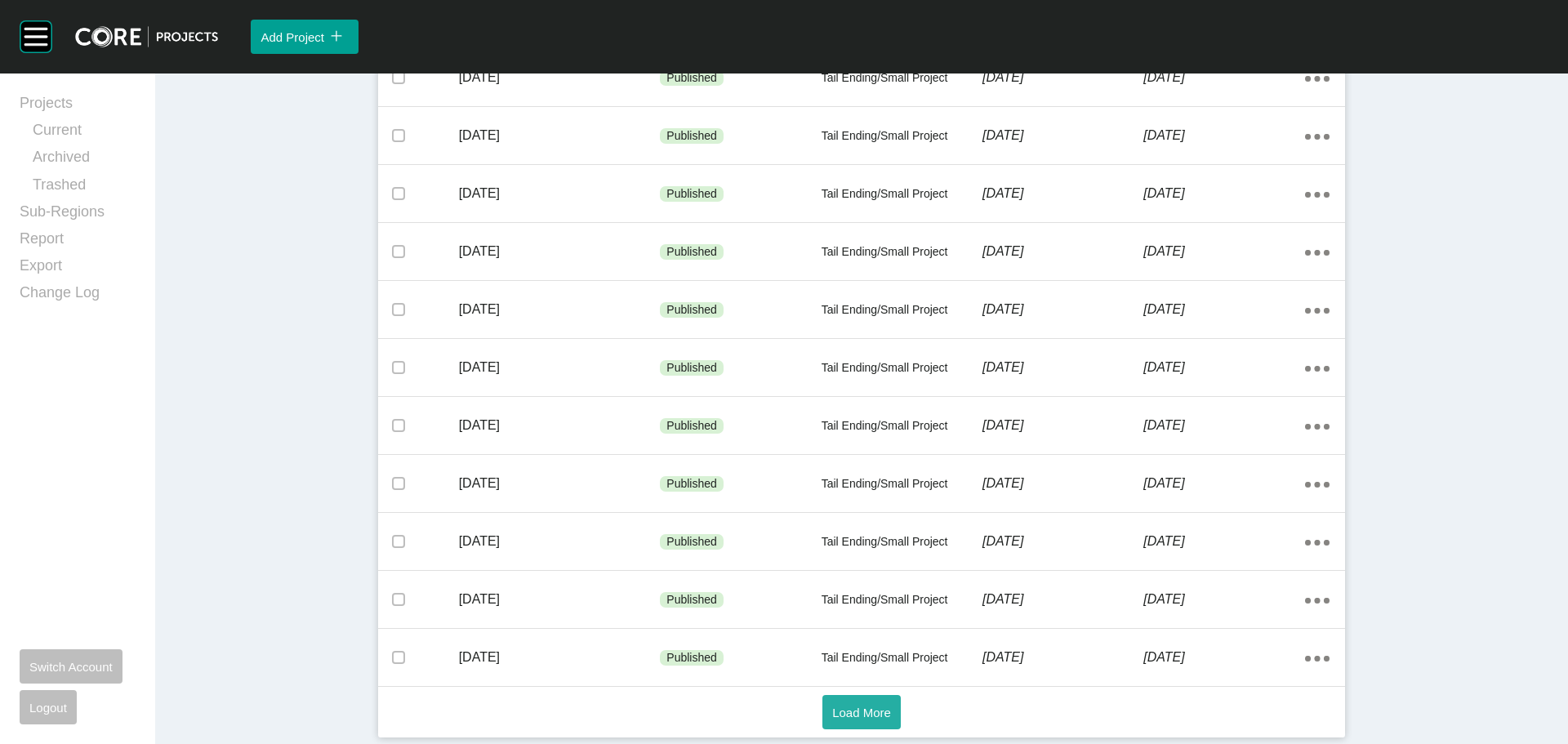
click at [873, 711] on span "Load More" at bounding box center [862, 712] width 59 height 14
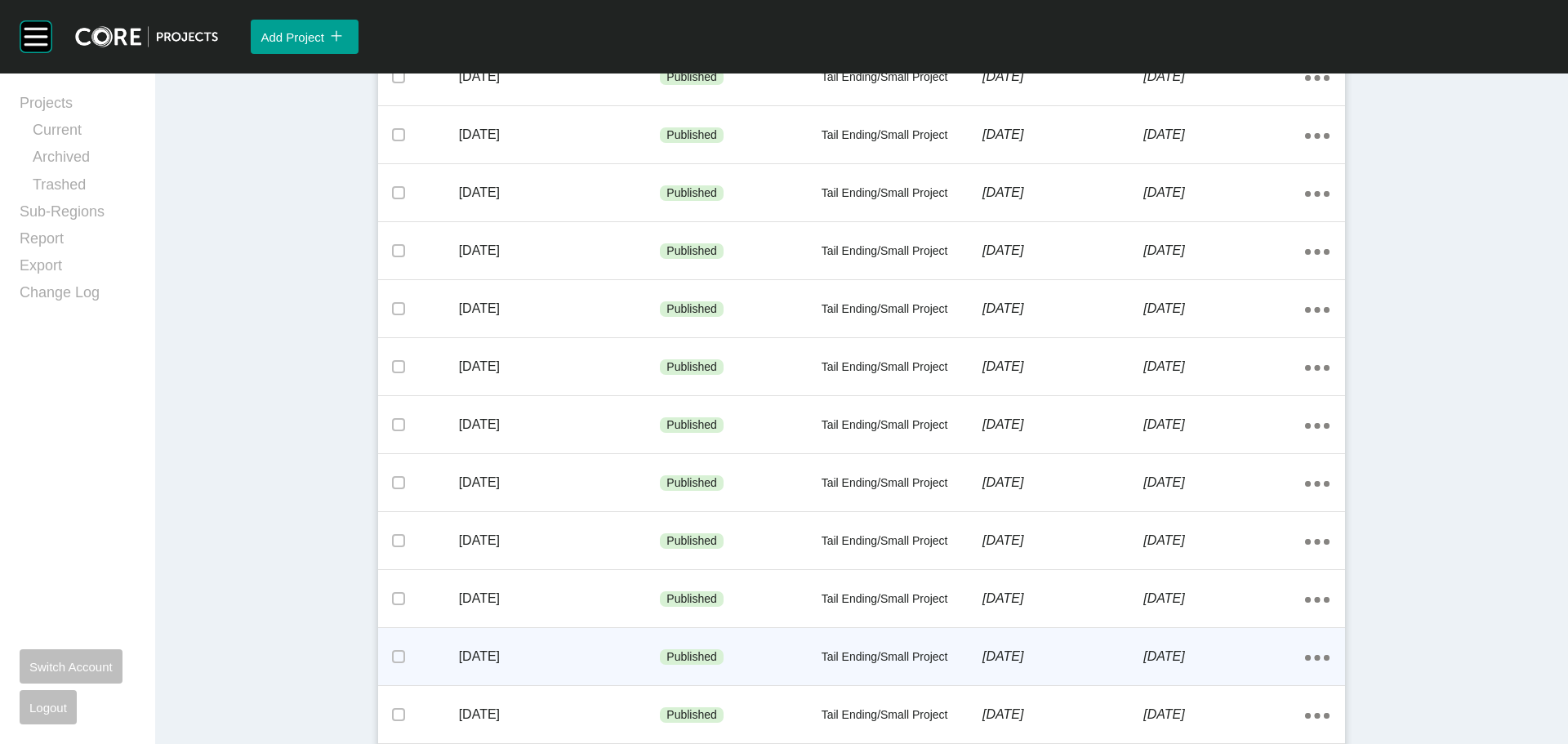
scroll to position [1570, 0]
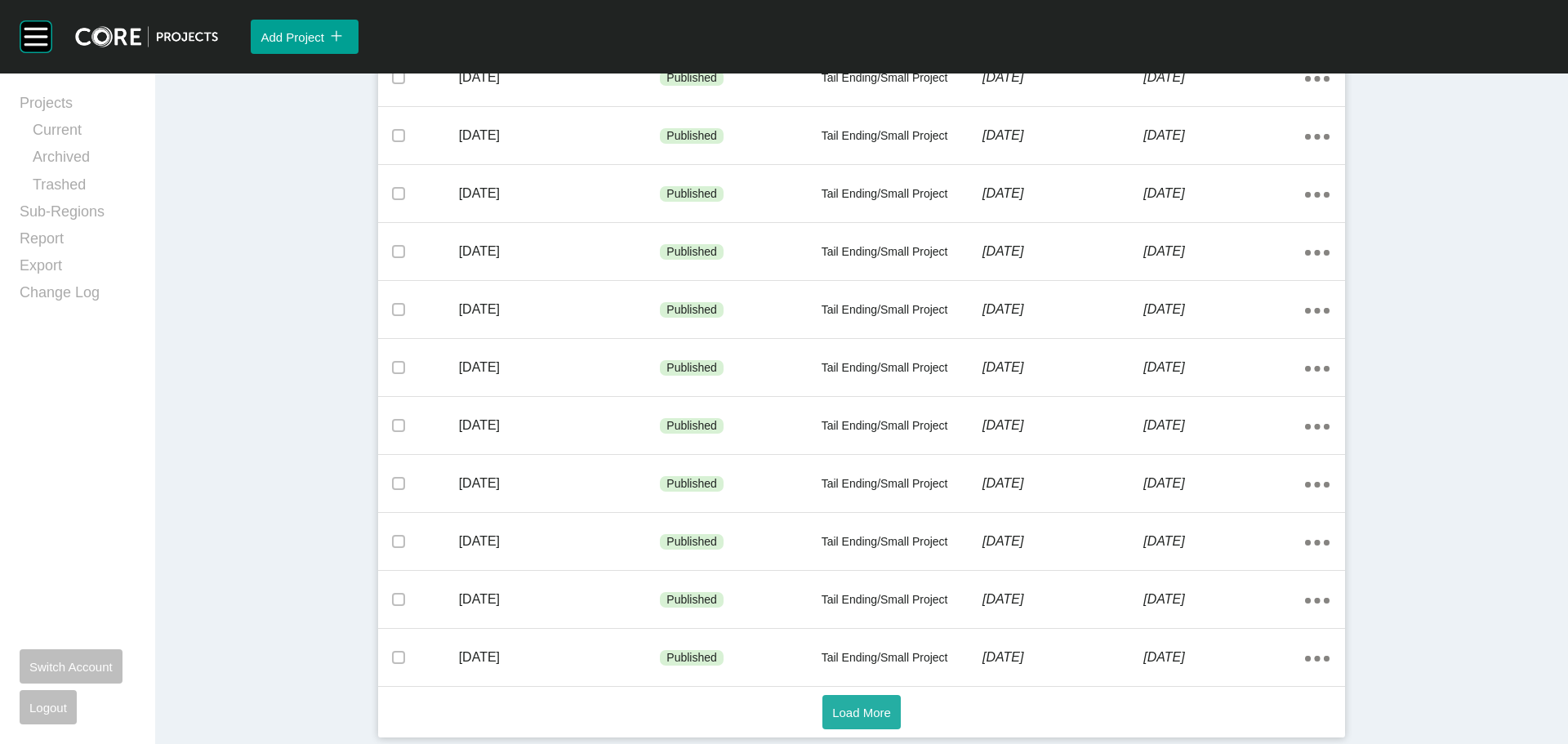
click at [865, 706] on span "Load More" at bounding box center [862, 712] width 59 height 14
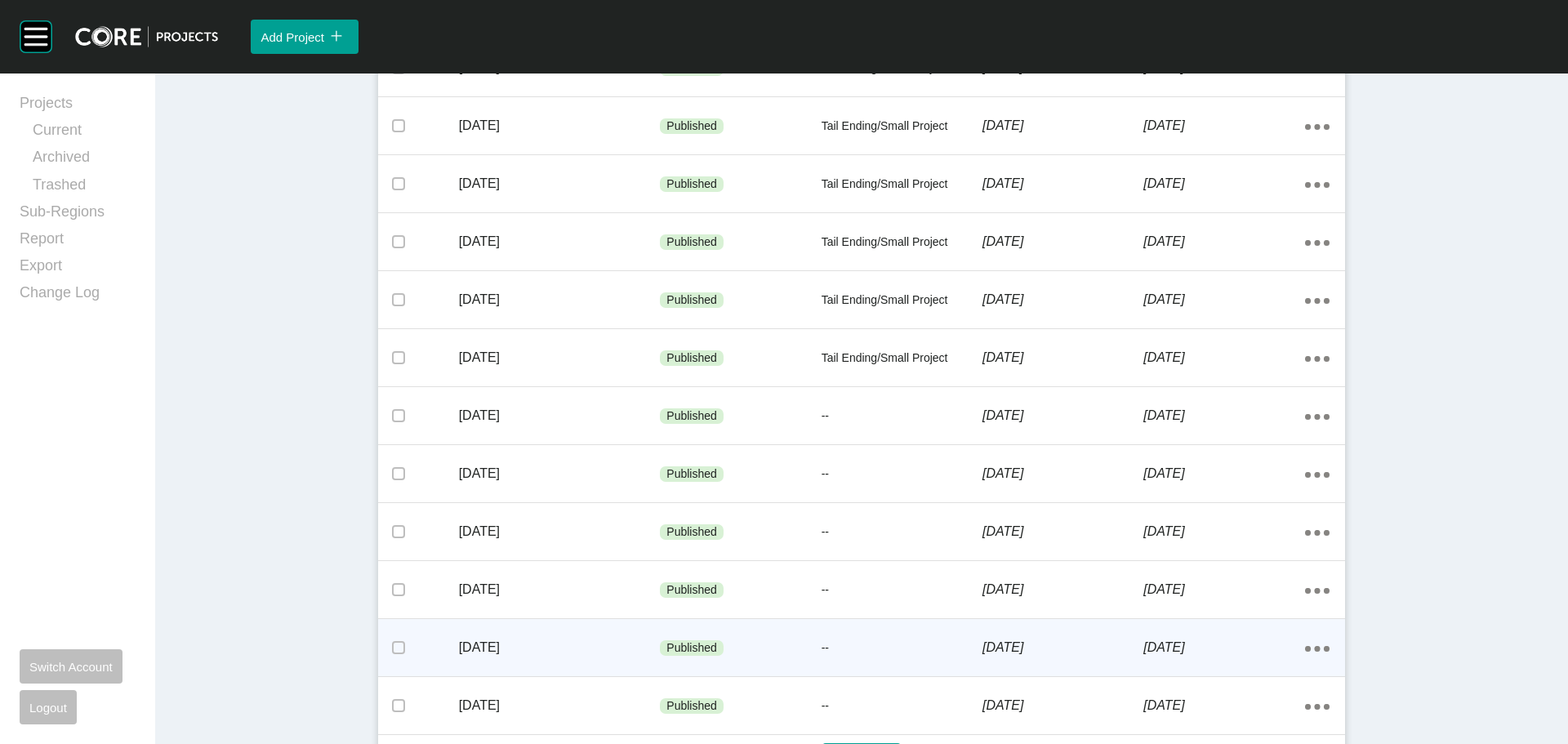
scroll to position [2441, 0]
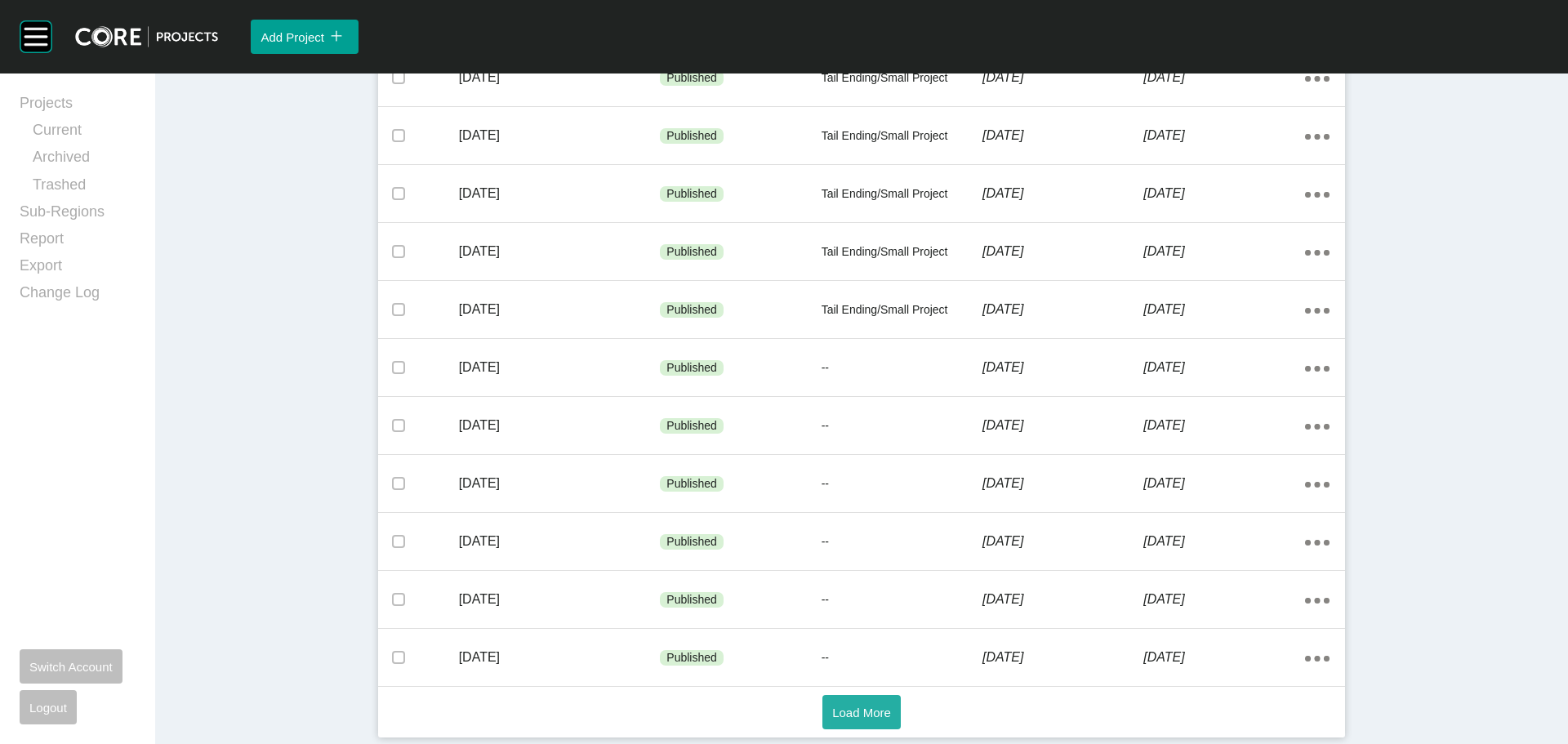
click at [859, 700] on button "Load More" at bounding box center [862, 711] width 79 height 34
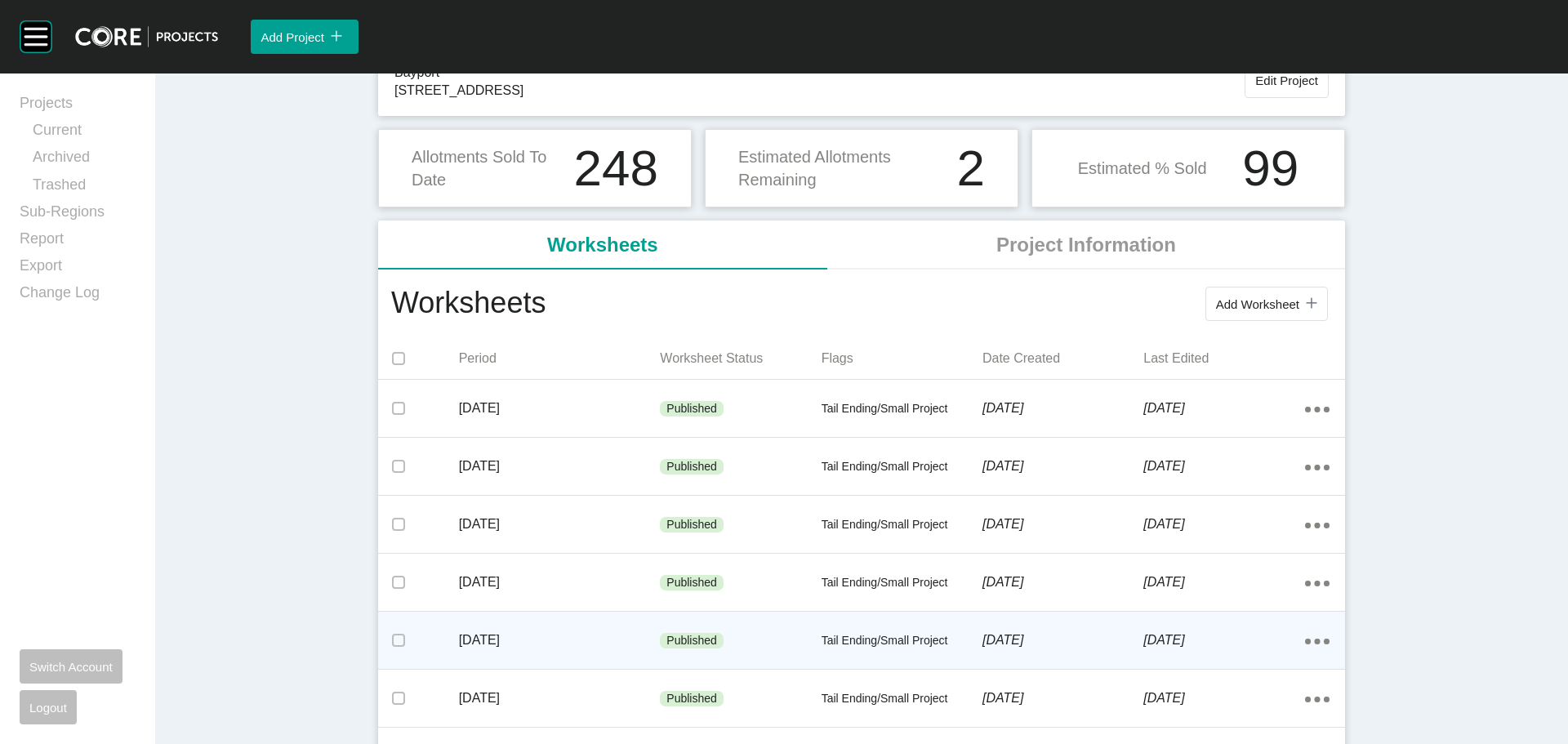
scroll to position [0, 0]
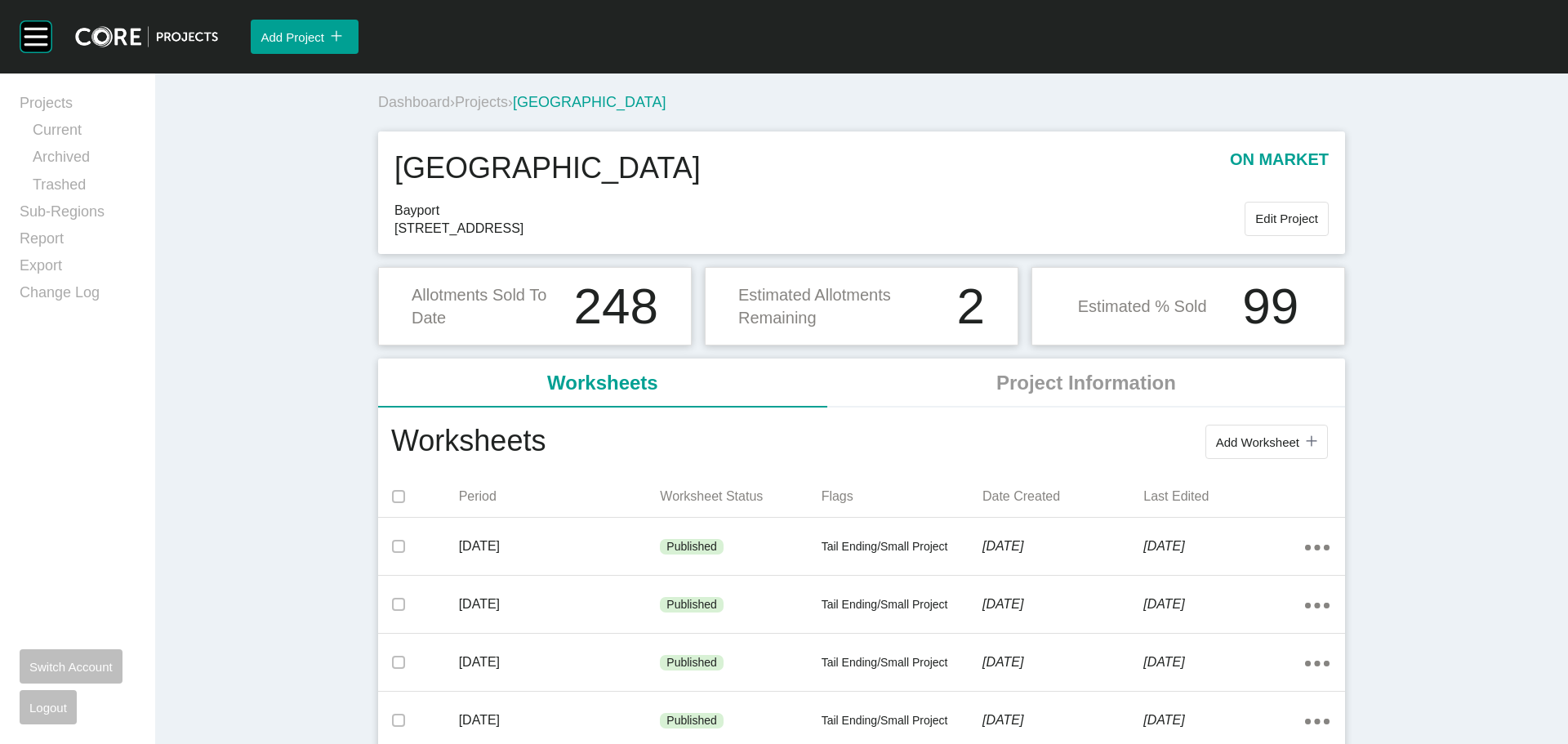
click at [483, 108] on span "Projects" at bounding box center [481, 102] width 53 height 16
